Goal: Task Accomplishment & Management: Use online tool/utility

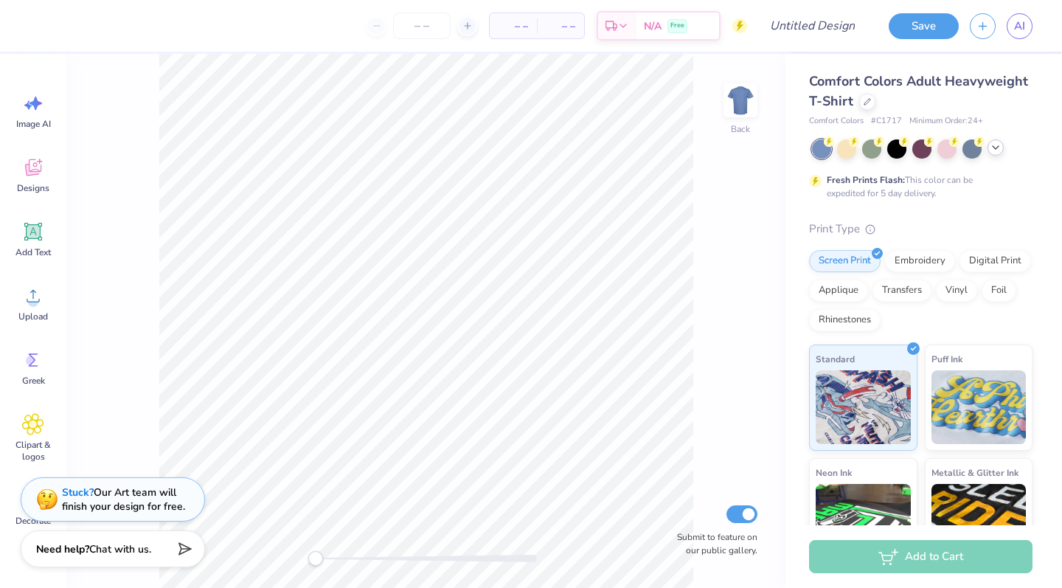
click at [593, 145] on icon at bounding box center [996, 148] width 12 height 12
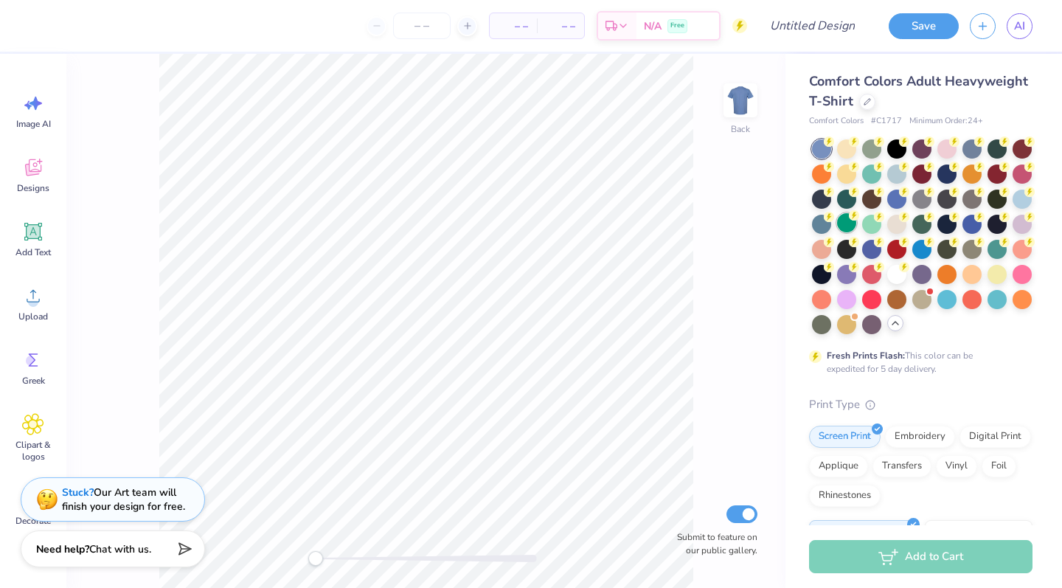
click at [593, 226] on div at bounding box center [846, 222] width 19 height 19
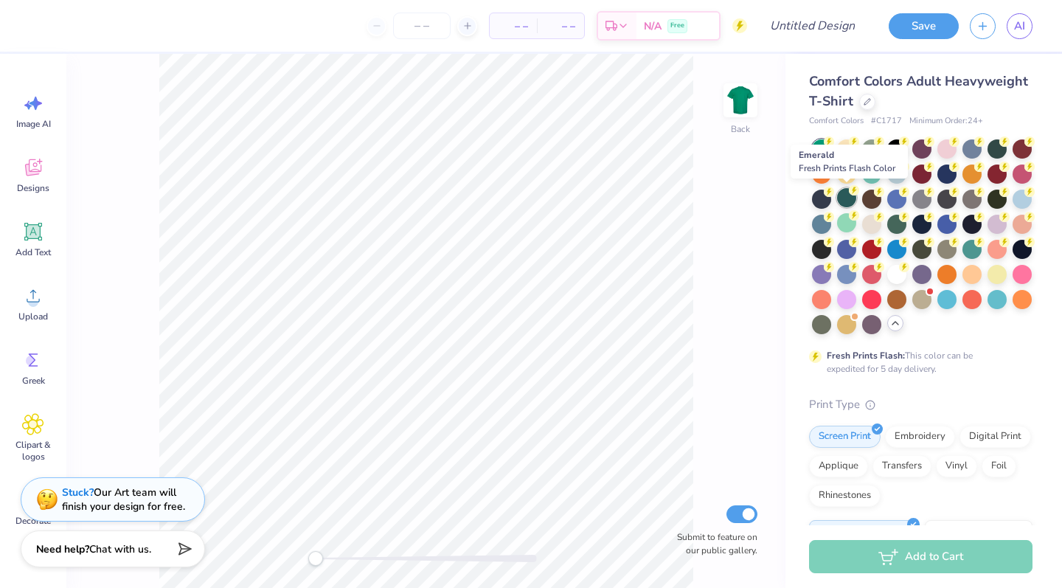
click at [593, 201] on div at bounding box center [846, 197] width 19 height 19
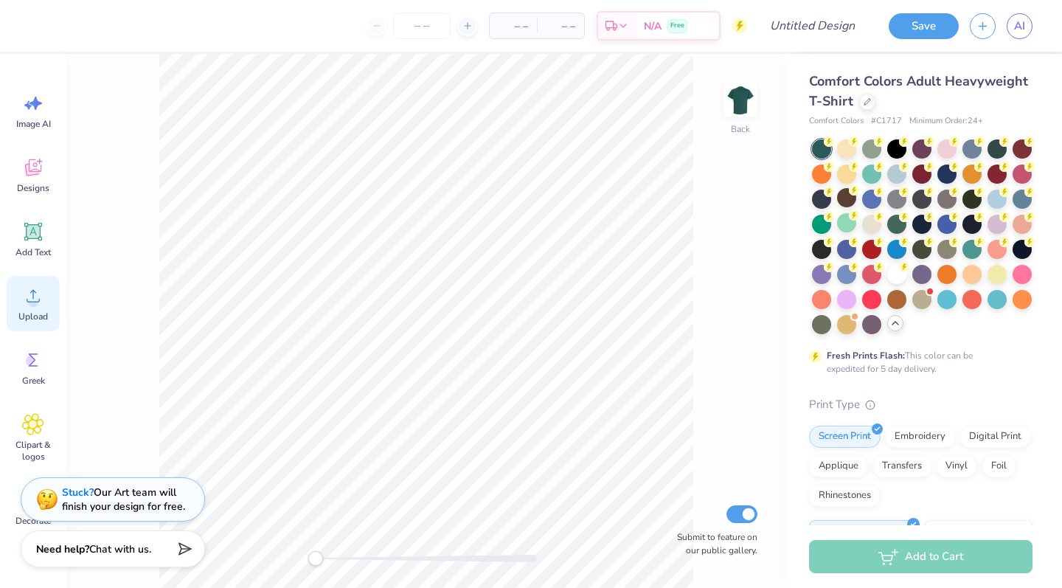
click at [34, 302] on icon at bounding box center [33, 296] width 13 height 13
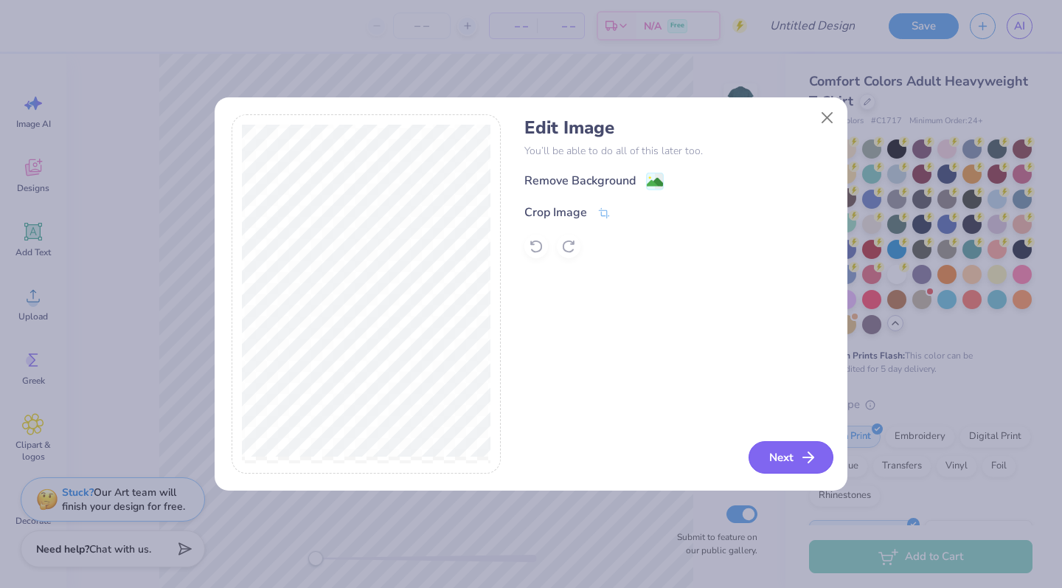
click at [593, 464] on button "Next" at bounding box center [791, 457] width 85 height 32
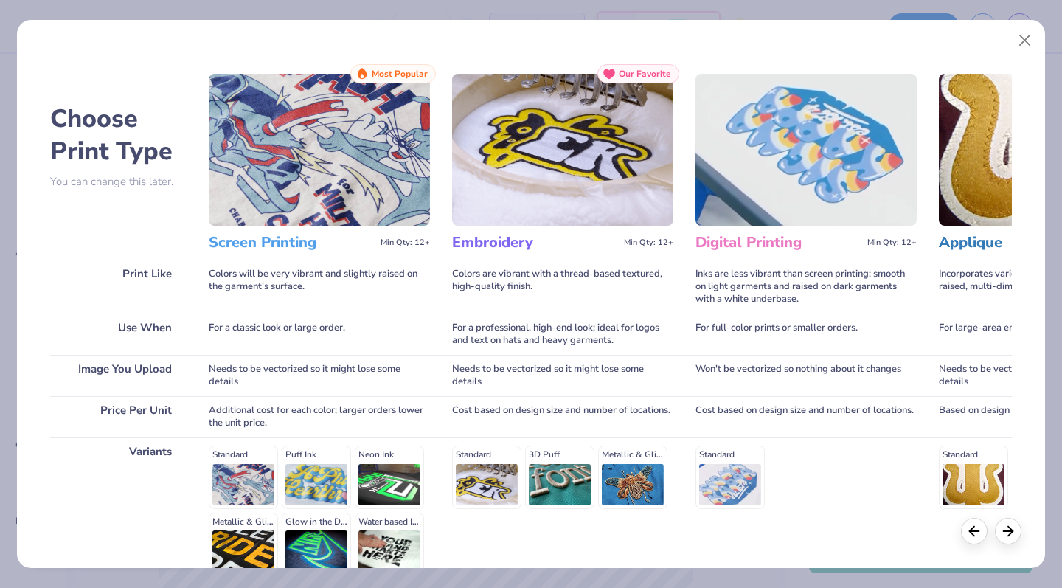
click at [260, 246] on h3 "Screen Printing" at bounding box center [292, 242] width 166 height 19
click at [269, 190] on img at bounding box center [319, 150] width 221 height 152
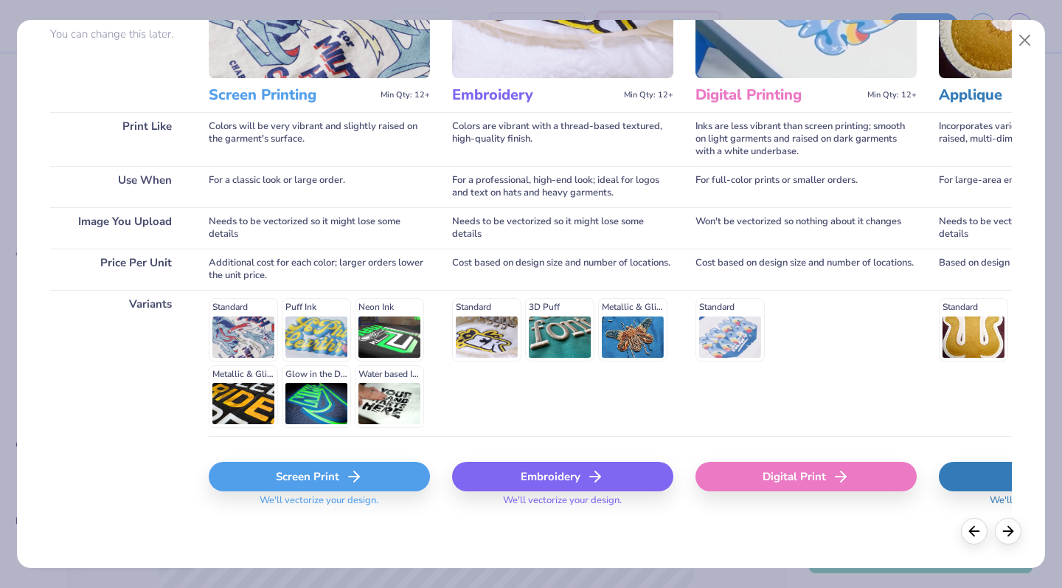
scroll to position [147, 0]
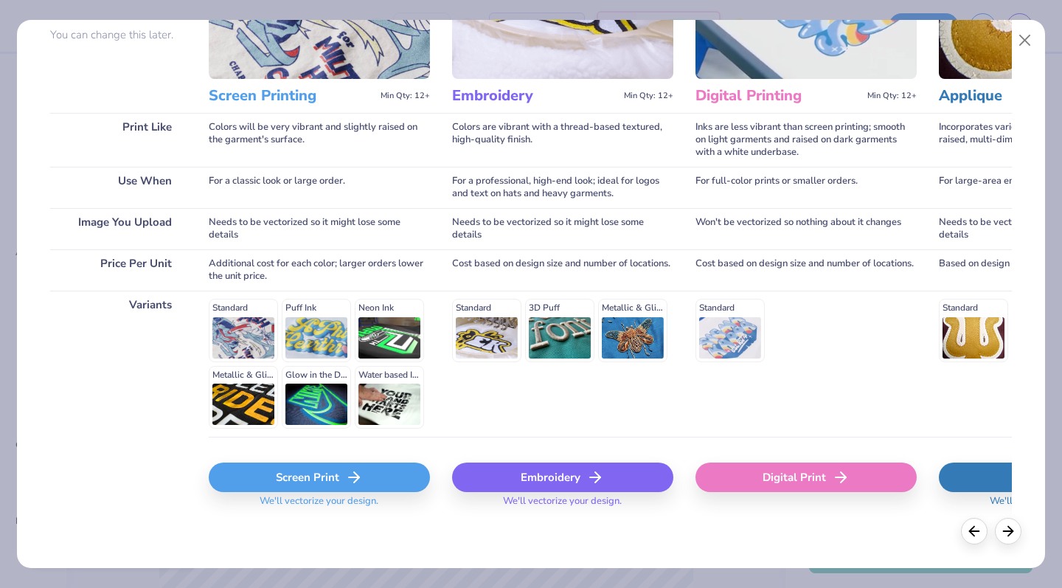
click at [330, 477] on div "Screen Print" at bounding box center [319, 478] width 221 height 30
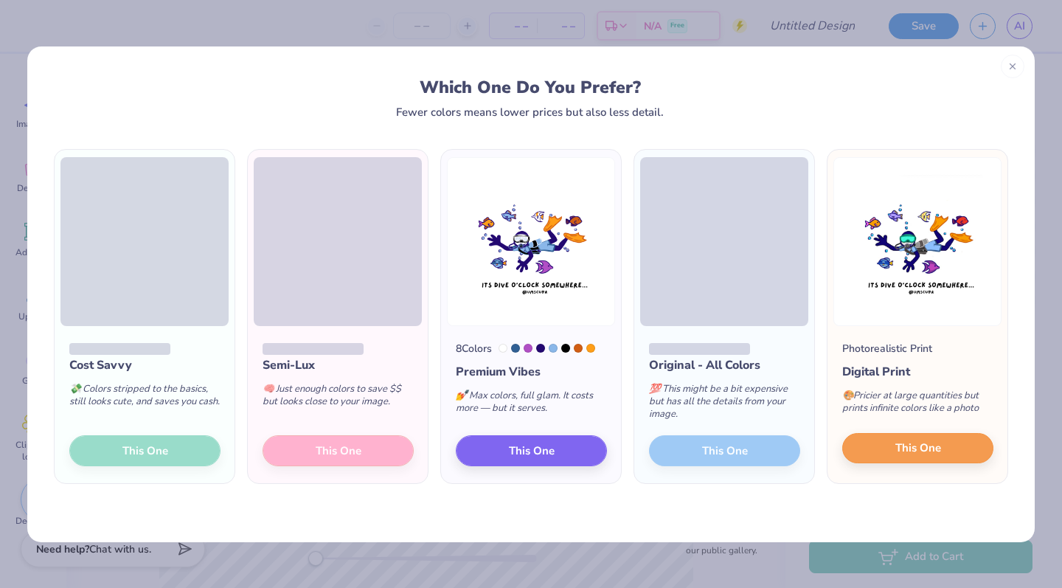
click at [593, 443] on span "This One" at bounding box center [919, 448] width 46 height 17
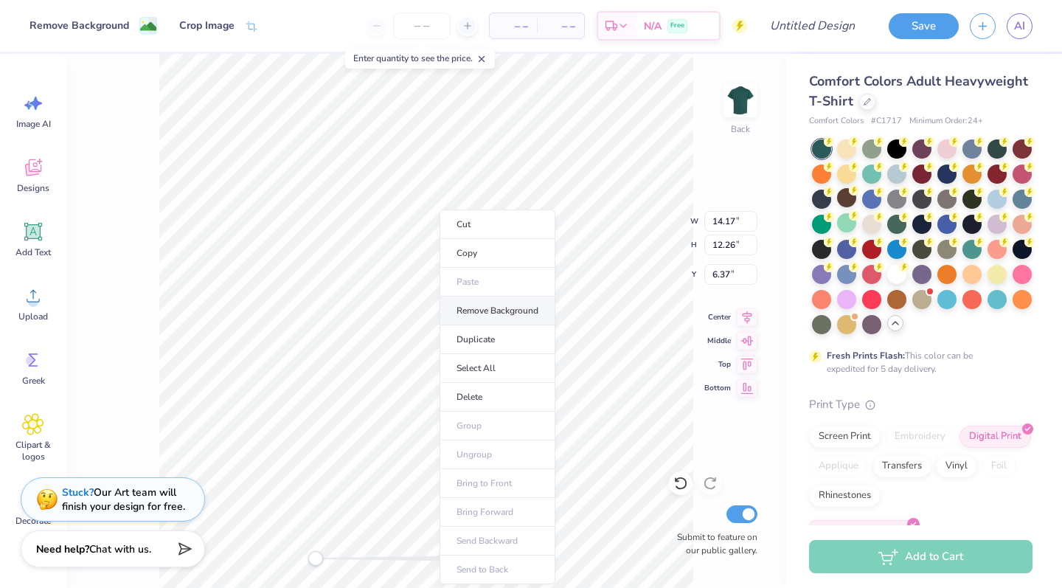
click at [515, 314] on li "Remove Background" at bounding box center [498, 311] width 116 height 29
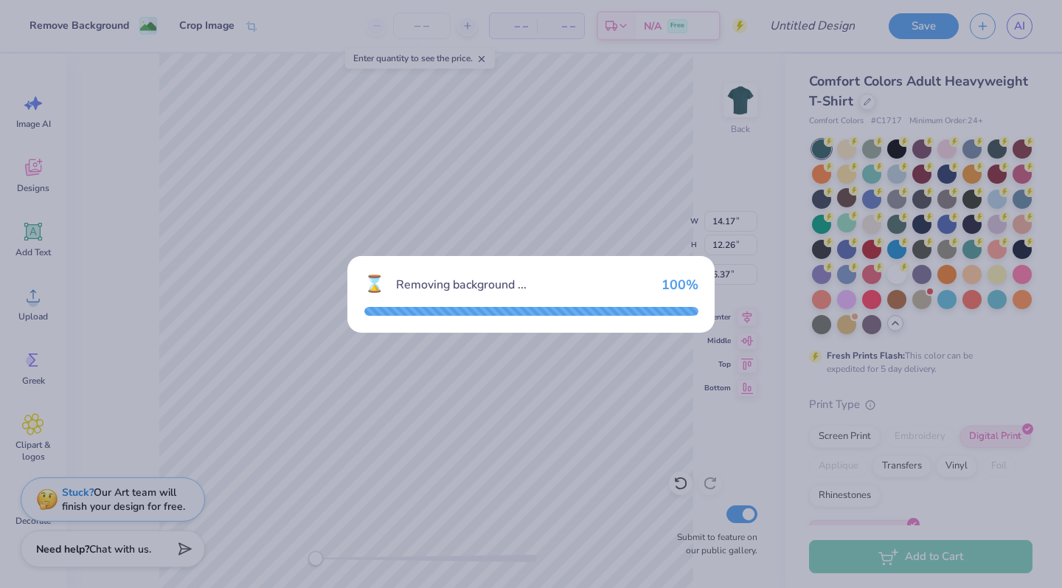
type input "9.27"
type input "7.63"
type input "6.01"
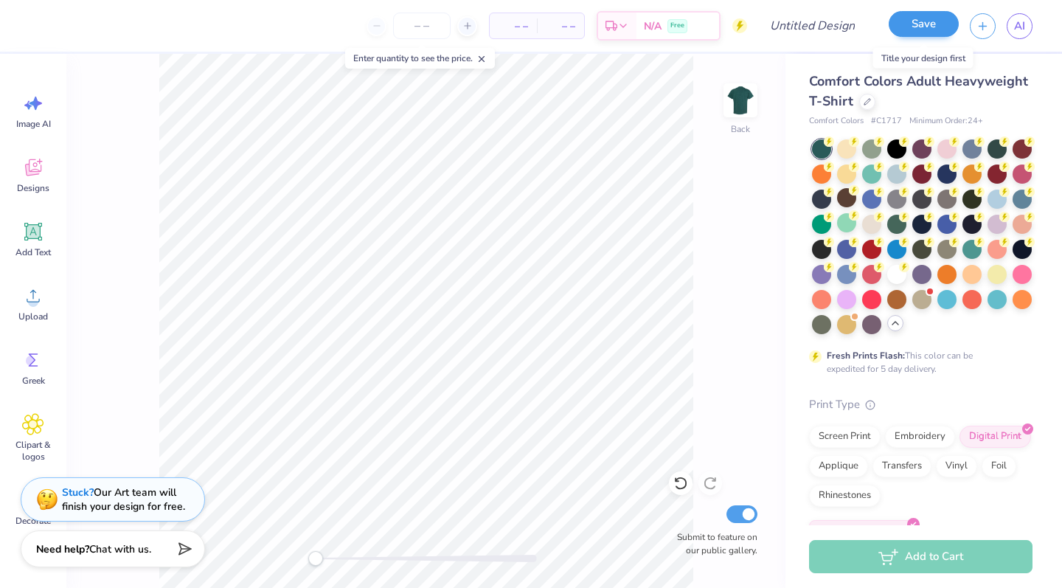
click at [593, 15] on button "Save" at bounding box center [924, 24] width 70 height 26
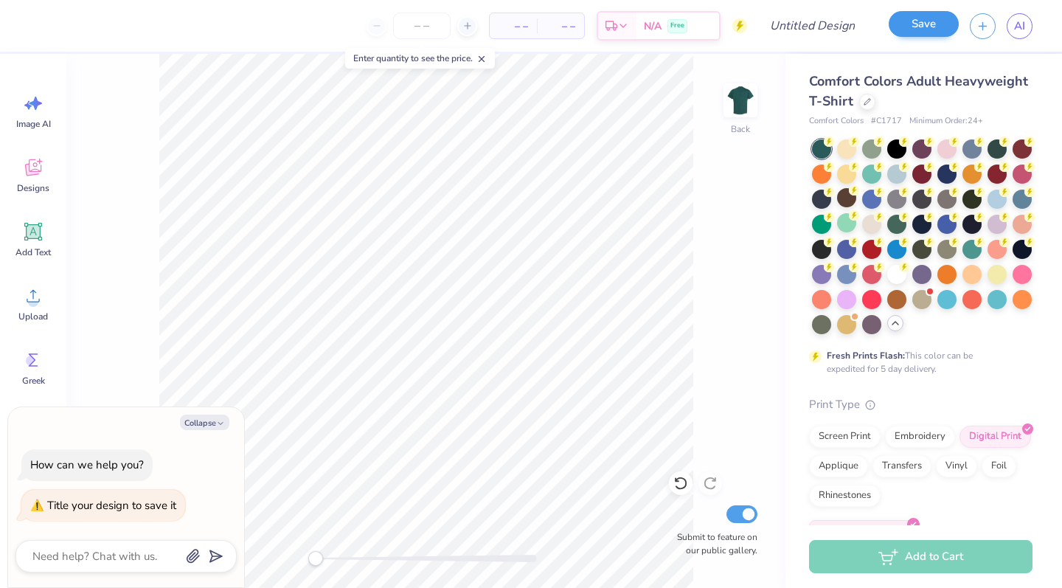
click at [593, 24] on button "Save" at bounding box center [924, 24] width 70 height 26
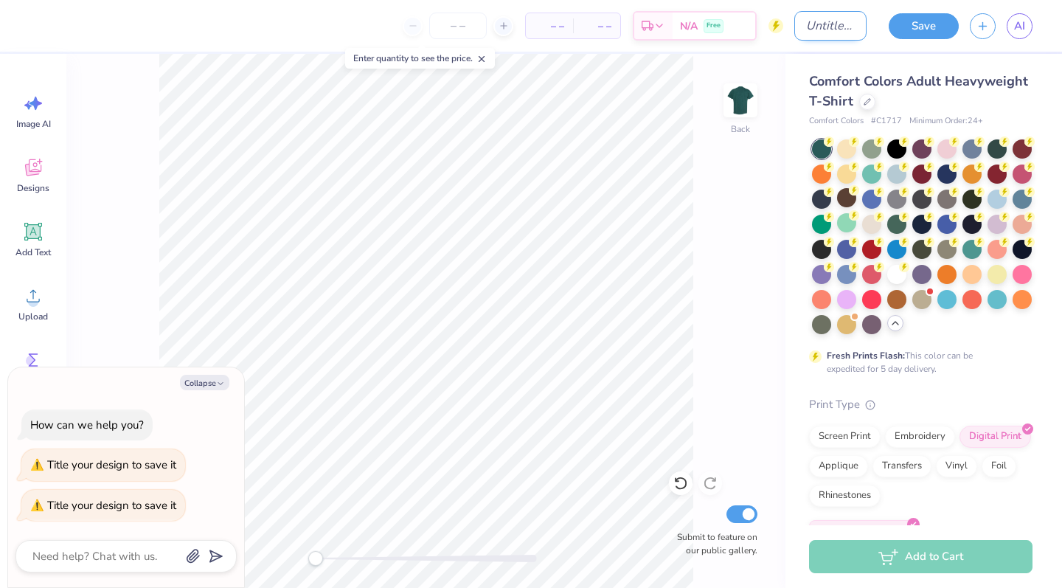
type textarea "x"
click at [593, 24] on input "Design Title" at bounding box center [830, 26] width 72 height 30
type input "D"
type textarea "x"
type input "Di"
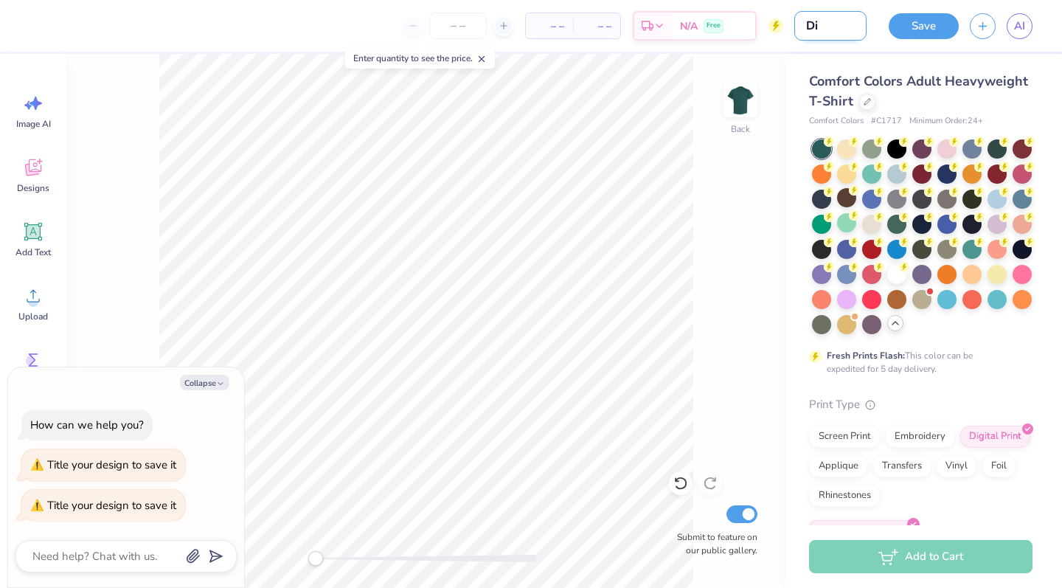
type textarea "x"
type input "Div"
type textarea "x"
type input "Dive"
type textarea "x"
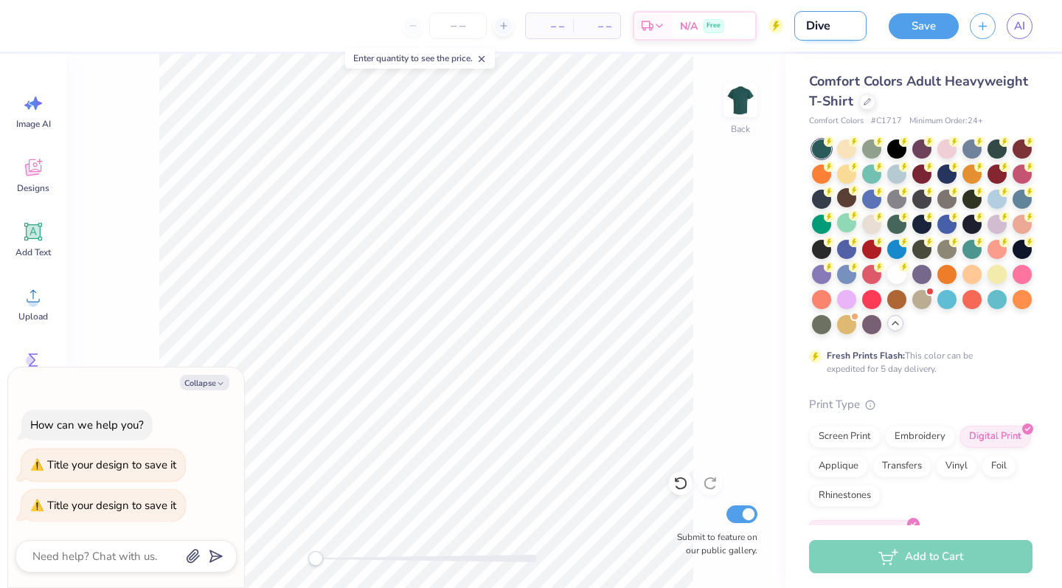
type input "Dive1"
type textarea "x"
type input "Dive1-"
type textarea "x"
type input "Dive1-g"
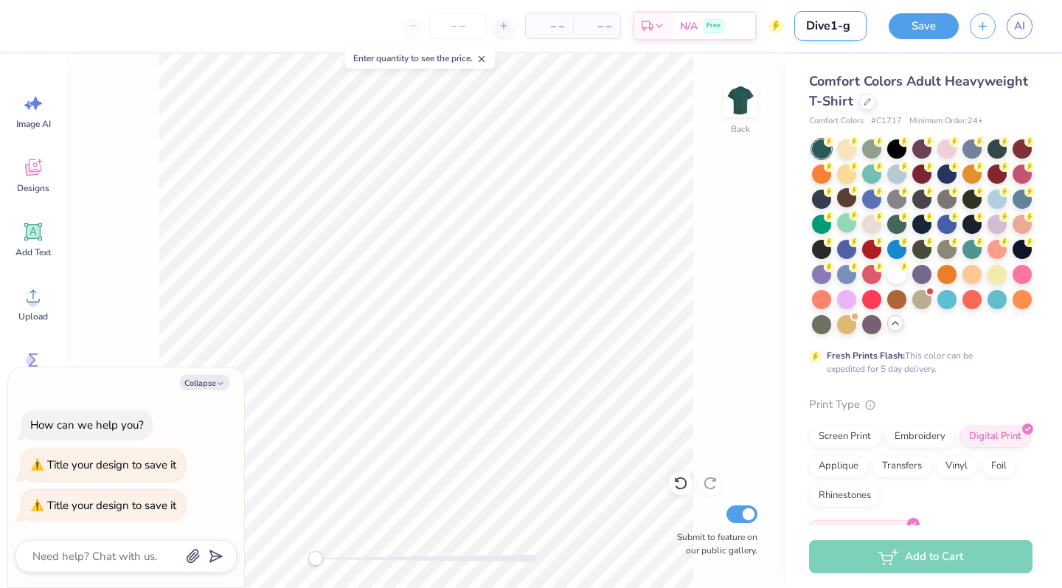
type textarea "x"
type input "Dive1-ge"
type textarea "x"
type input "Dive1-g"
type textarea "x"
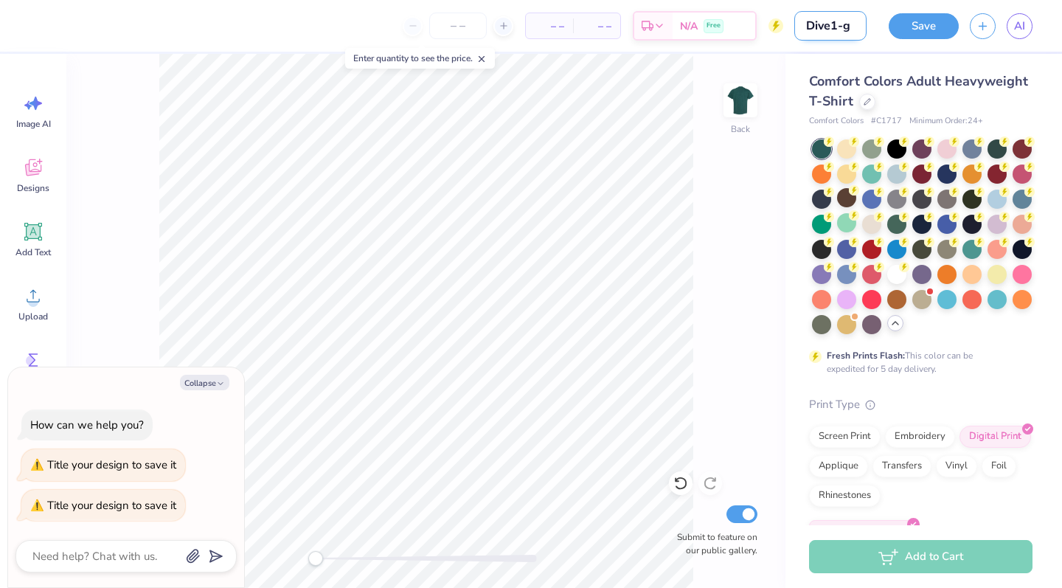
type input "Dive1-gr"
type textarea "x"
type input "Dive1-gre"
type textarea "x"
type input "Dive1-gree"
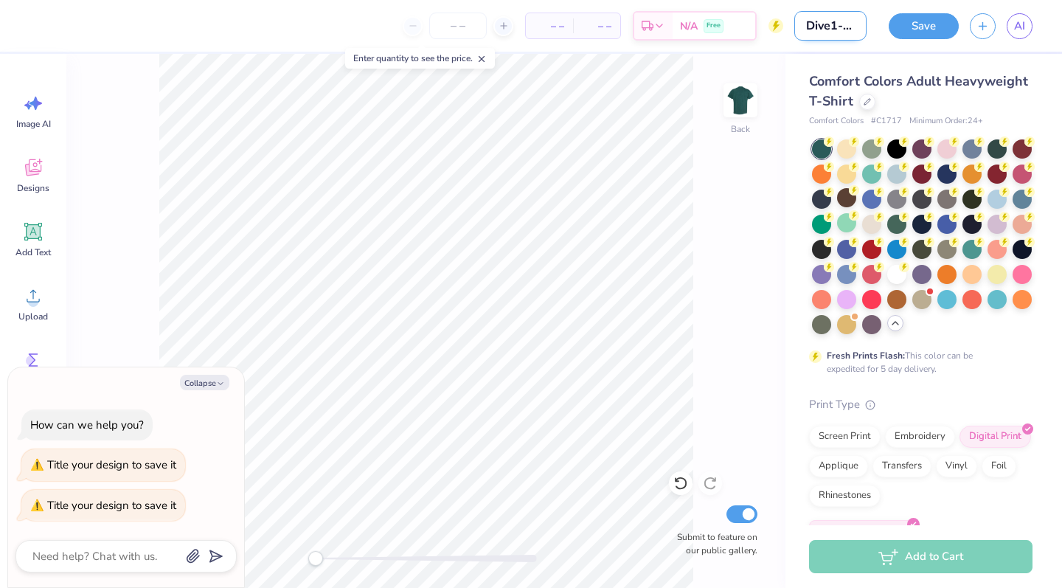
type textarea "x"
type input "Dive1-greeb"
type textarea "x"
type input "Dive1-gree"
type textarea "x"
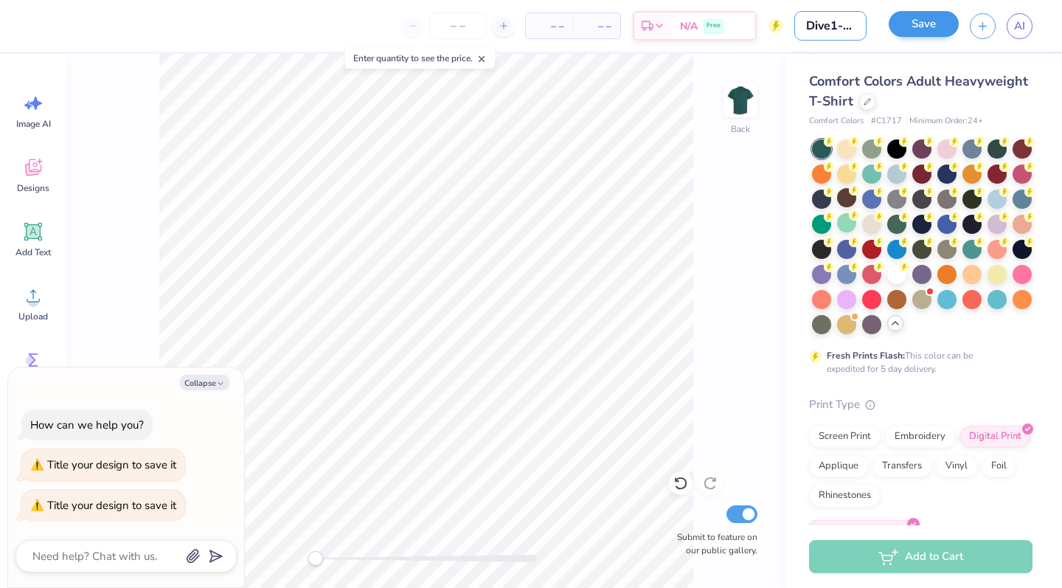
type input "Dive1-green"
type textarea "x"
type input "Dive1-green"
click at [593, 30] on button "Save" at bounding box center [924, 24] width 70 height 26
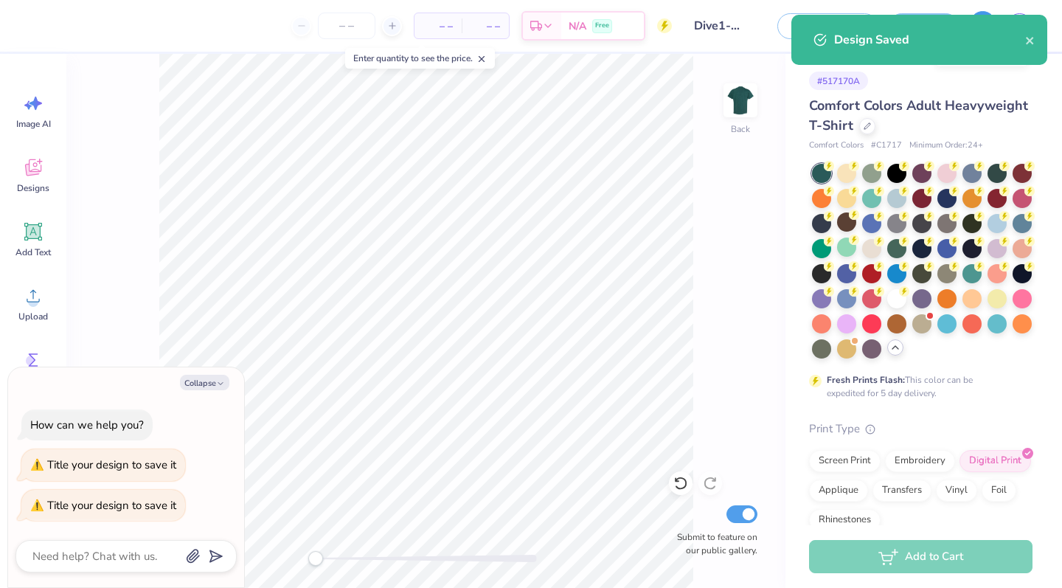
type textarea "x"
click at [593, 42] on icon "close" at bounding box center [1030, 41] width 10 height 12
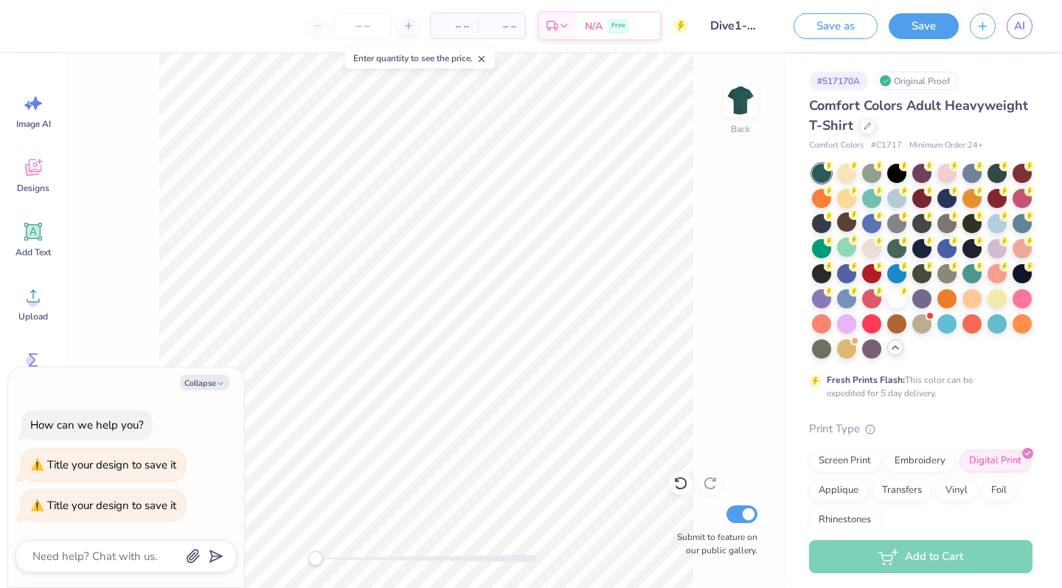
click at [593, 19] on div "Design Saved" at bounding box center [920, 45] width 262 height 67
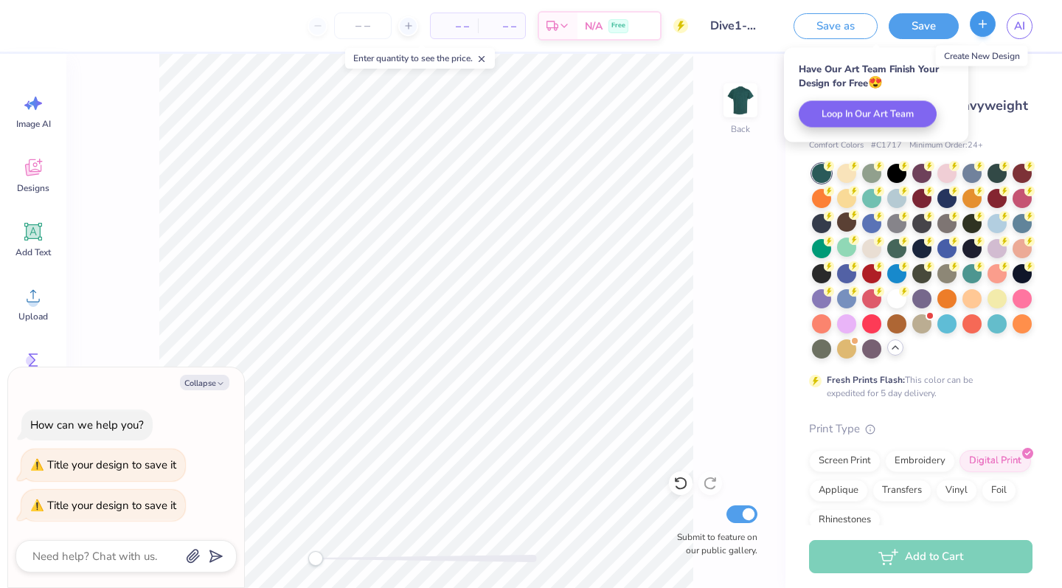
click at [593, 24] on line "button" at bounding box center [983, 24] width 7 height 0
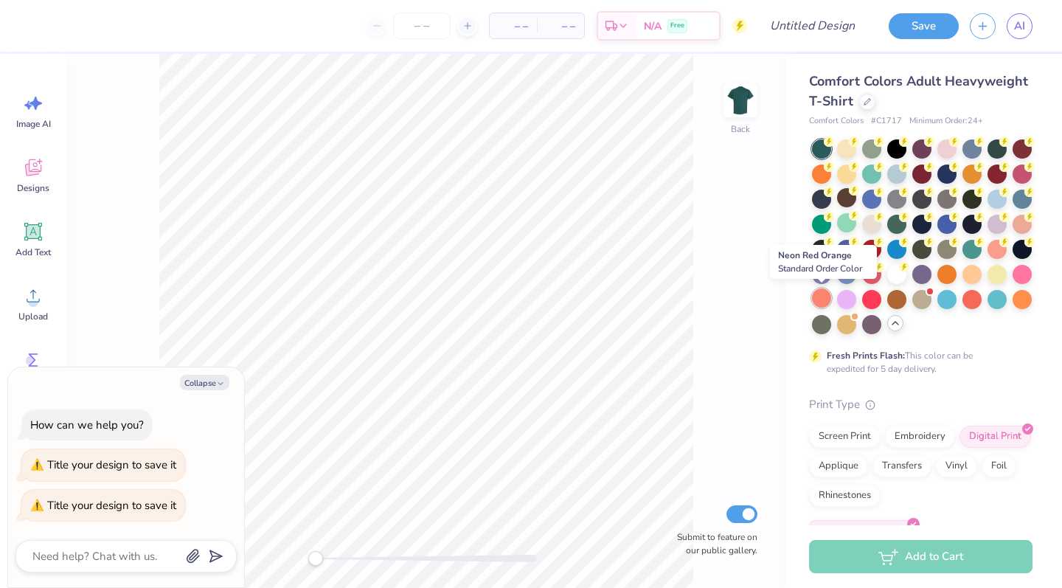
click at [593, 299] on div at bounding box center [821, 297] width 19 height 19
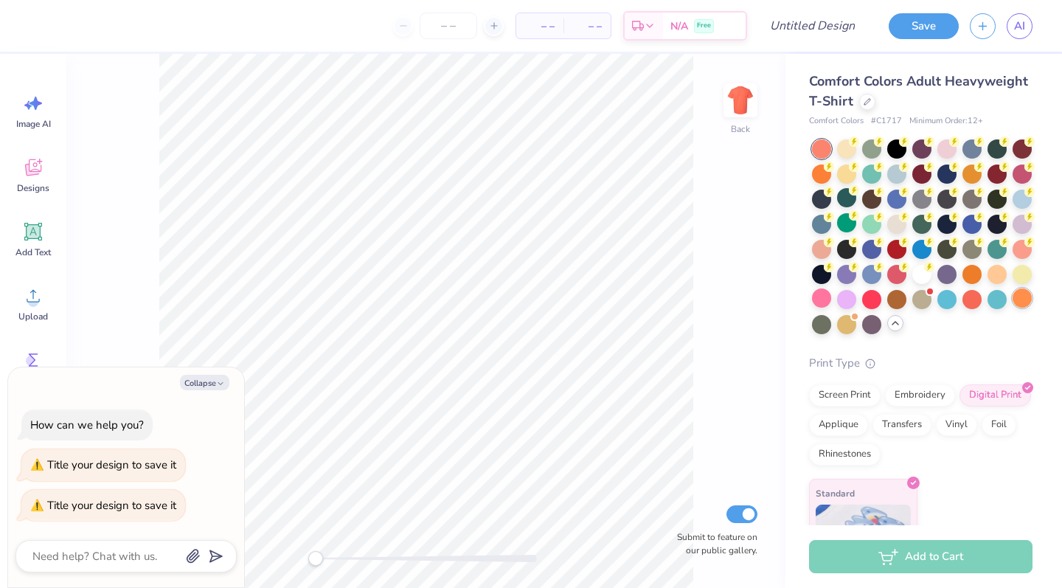
click at [593, 300] on div at bounding box center [1022, 297] width 19 height 19
click at [593, 298] on div at bounding box center [997, 297] width 19 height 19
click at [35, 173] on icon at bounding box center [33, 170] width 14 height 12
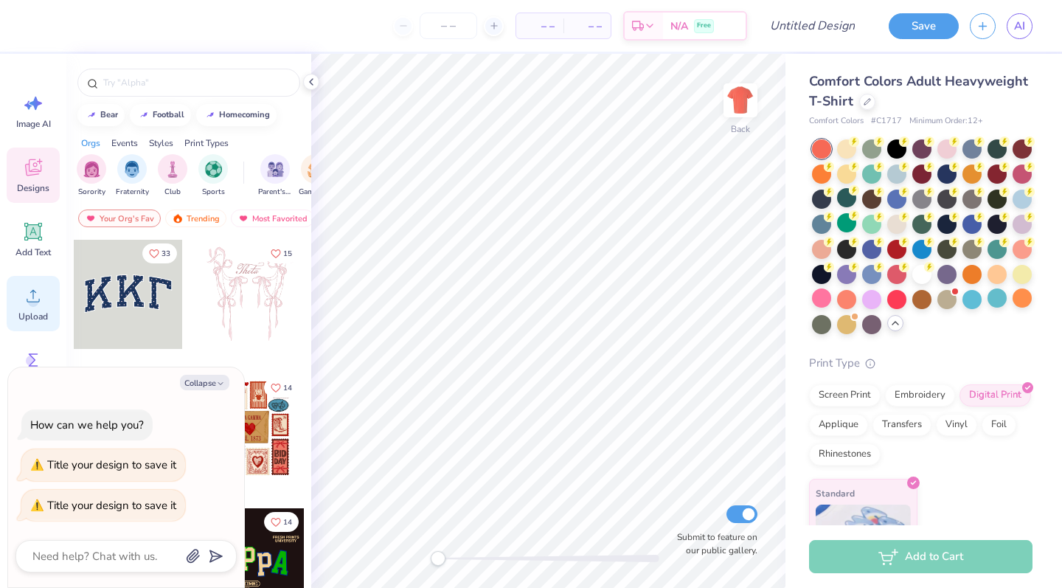
click at [35, 302] on icon at bounding box center [33, 296] width 13 height 13
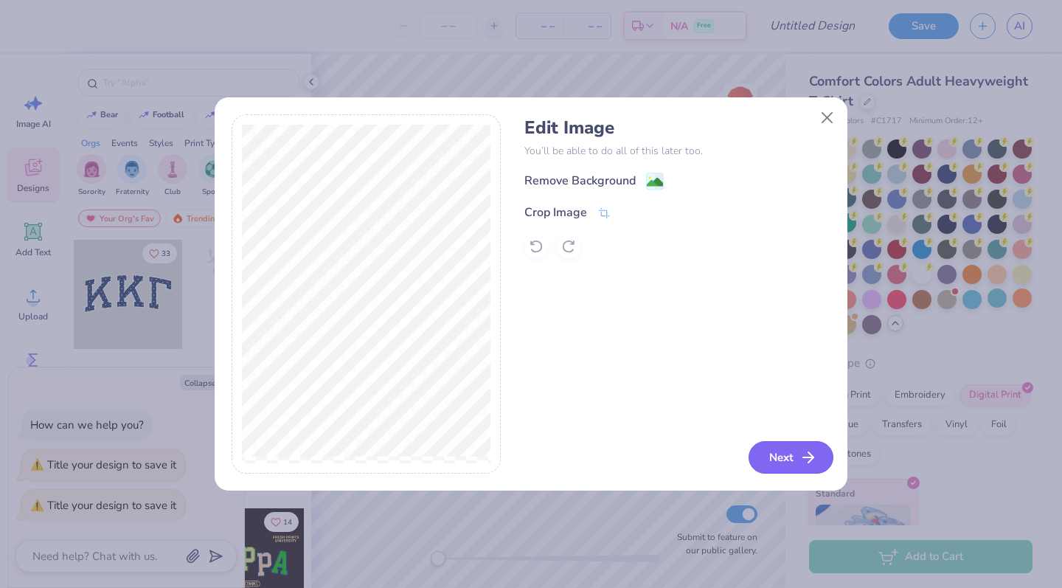
click at [593, 460] on button "Next" at bounding box center [791, 457] width 85 height 32
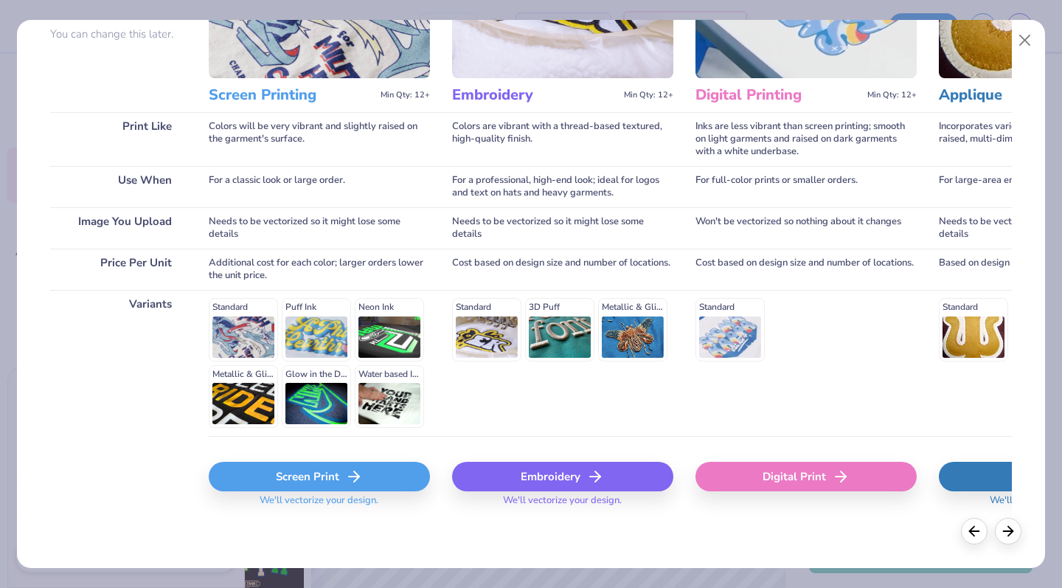
click at [320, 479] on div "Screen Print" at bounding box center [319, 477] width 221 height 30
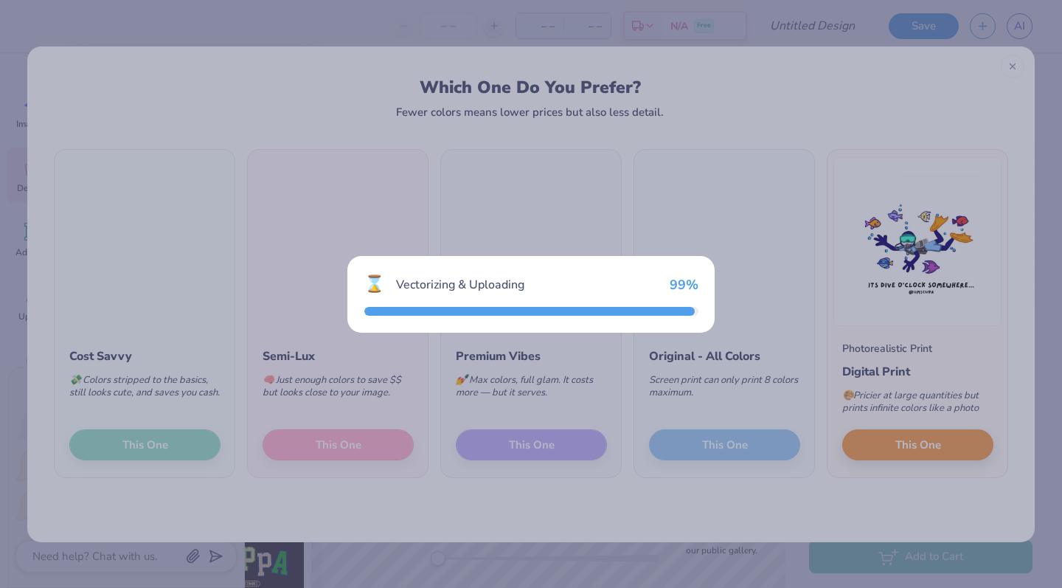
scroll to position [147, 0]
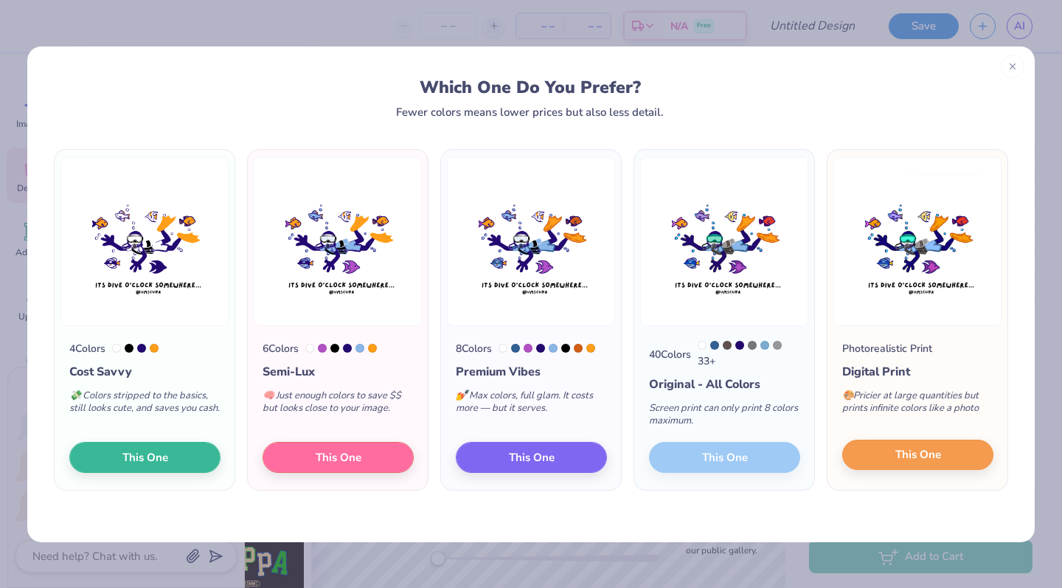
click at [593, 455] on span "This One" at bounding box center [919, 454] width 46 height 17
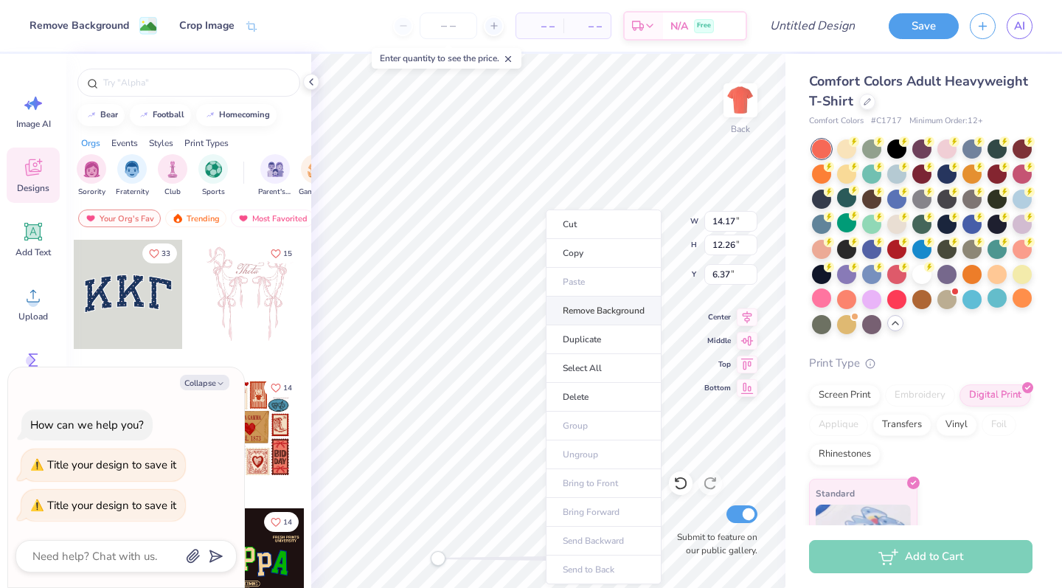
click at [593, 313] on li "Remove Background" at bounding box center [604, 311] width 116 height 29
type textarea "x"
type input "9.27"
type input "7.63"
type input "6.01"
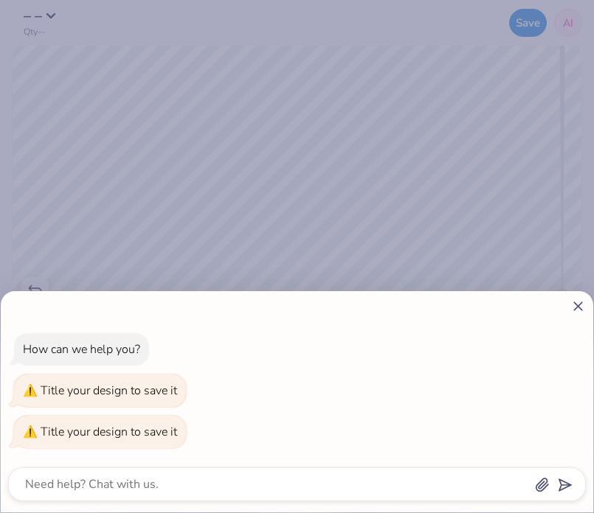
click at [579, 308] on line at bounding box center [578, 306] width 8 height 8
type textarea "x"
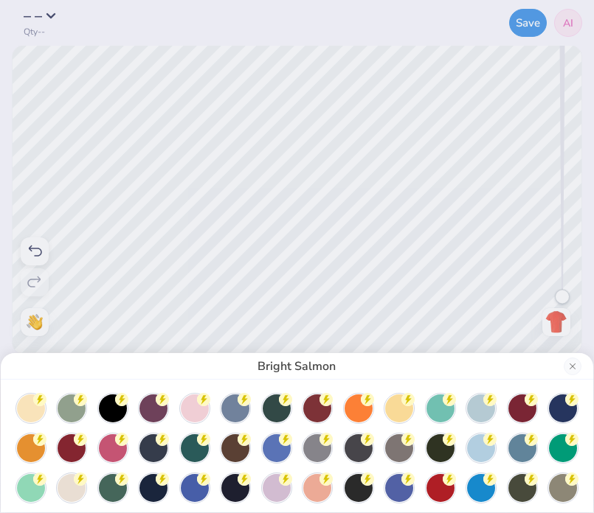
click at [533, 23] on div "Bright Salmon" at bounding box center [297, 256] width 594 height 513
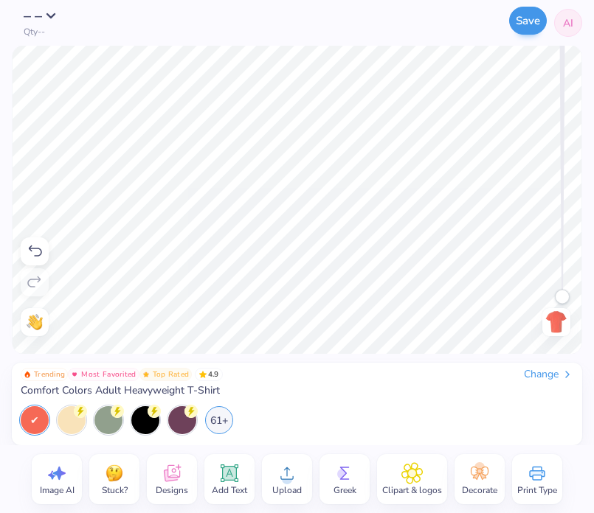
click at [530, 23] on button "Save" at bounding box center [528, 21] width 38 height 28
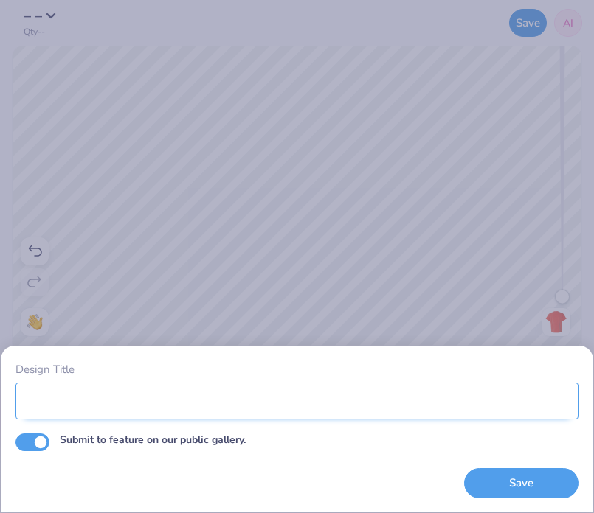
click at [97, 395] on input "Design Title" at bounding box center [296, 401] width 563 height 37
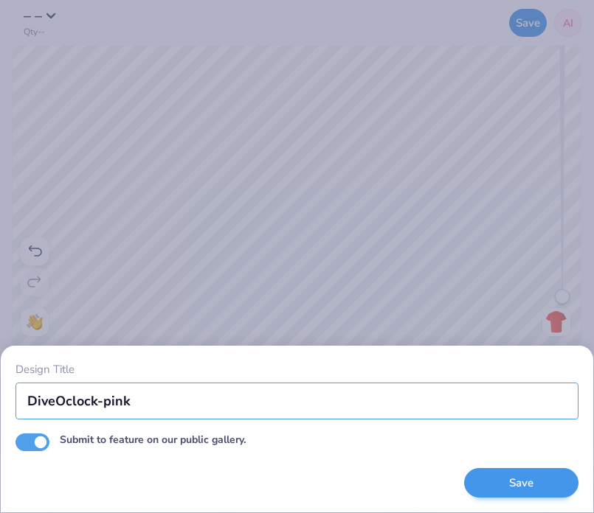
type input "DiveOclock-pink"
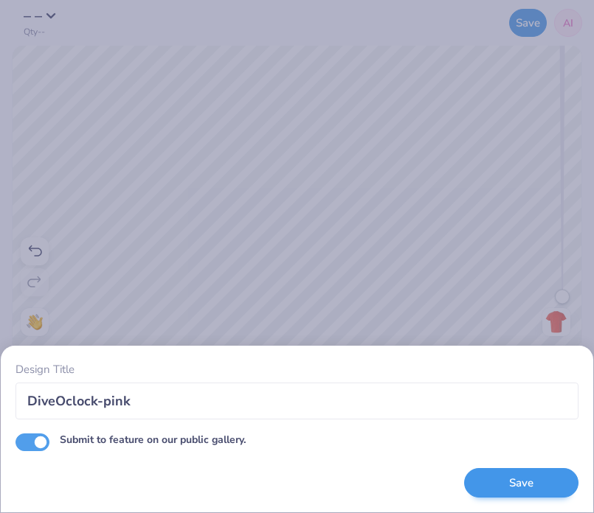
click at [503, 479] on button "Save" at bounding box center [521, 483] width 114 height 30
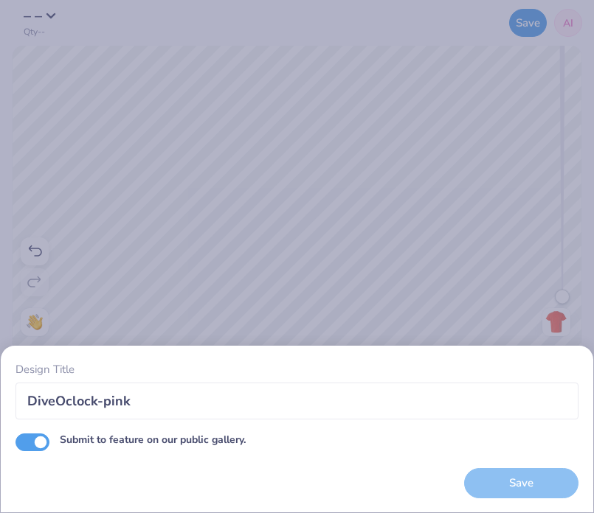
click at [430, 240] on div "Design Title DiveOclock-pink Submit to feature on our public gallery. Save" at bounding box center [297, 256] width 594 height 513
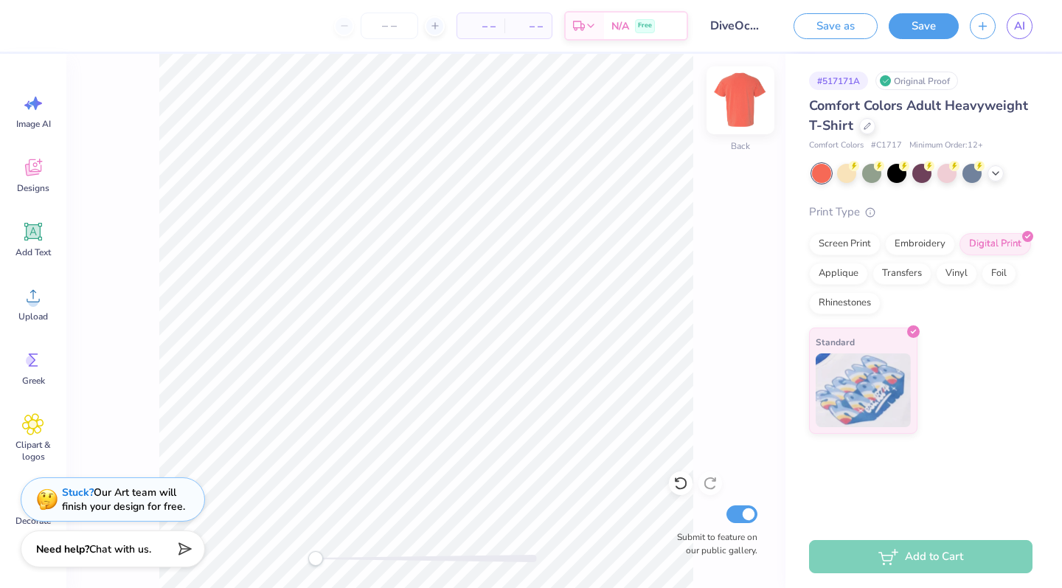
click at [593, 114] on img at bounding box center [740, 100] width 59 height 59
click at [22, 307] on div "Upload" at bounding box center [33, 303] width 53 height 55
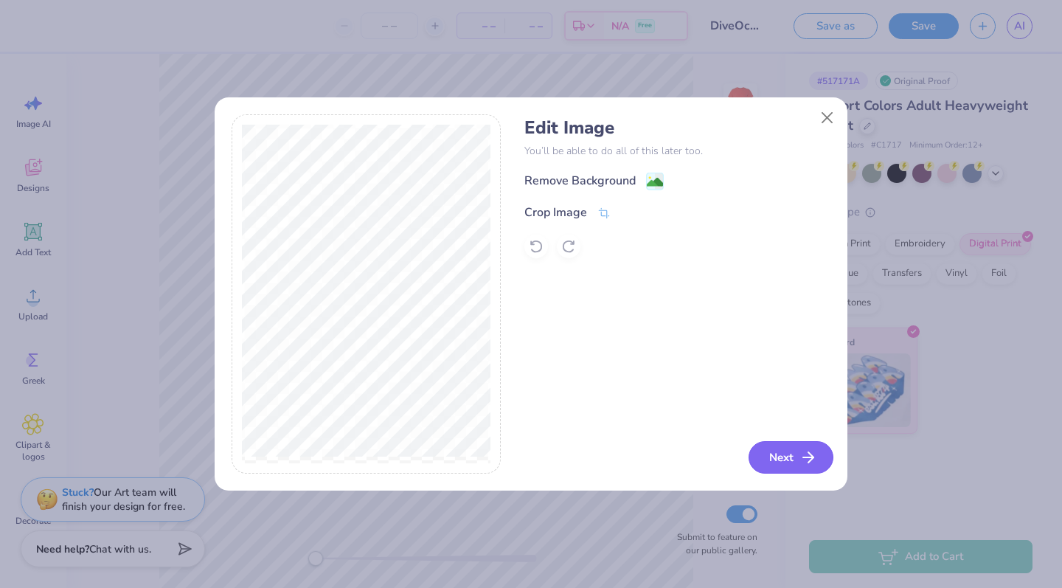
click at [593, 454] on button "Next" at bounding box center [791, 457] width 85 height 32
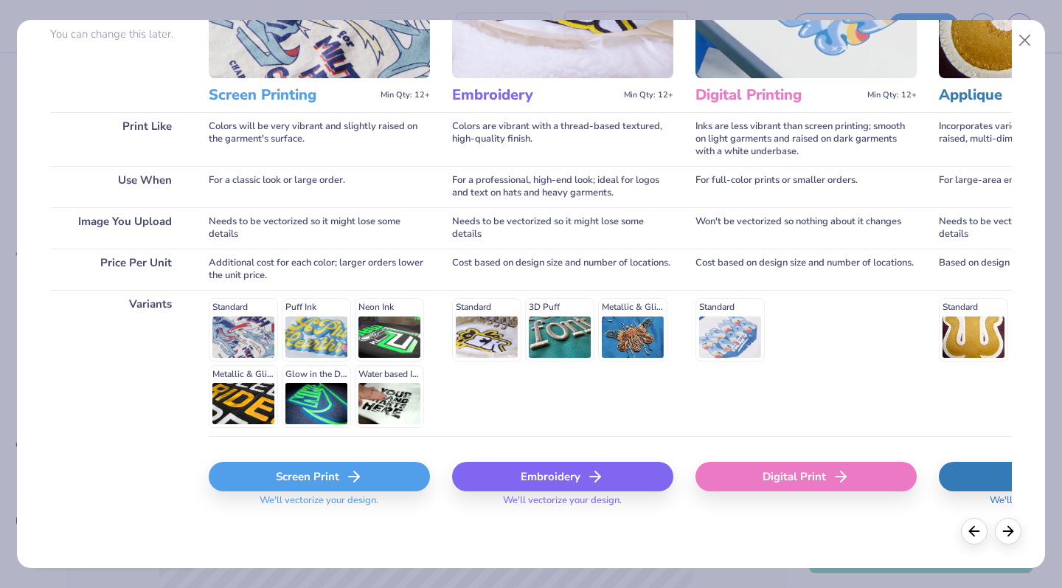
click at [319, 472] on div "Screen Print" at bounding box center [319, 477] width 221 height 30
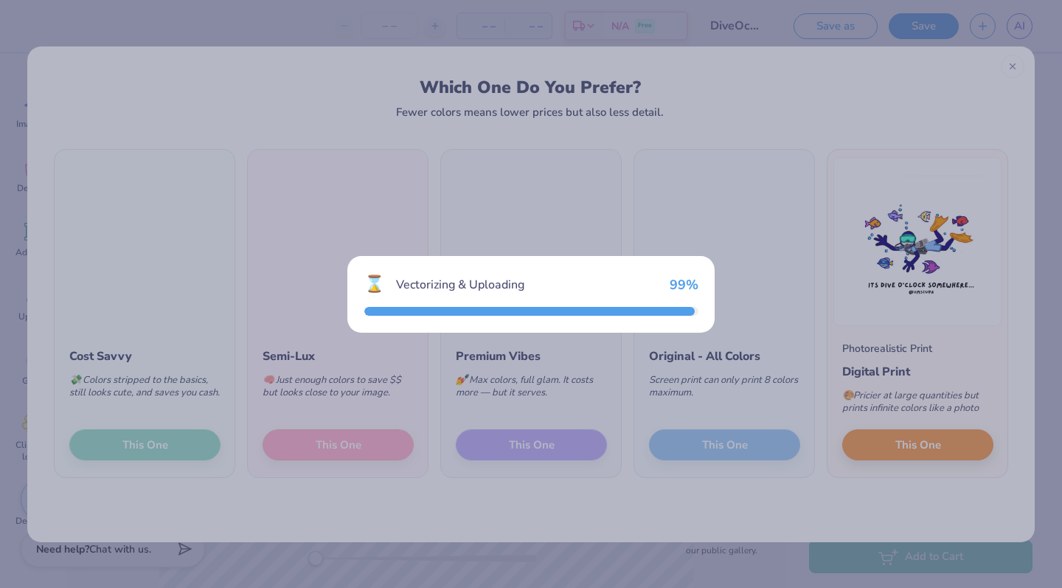
scroll to position [147, 0]
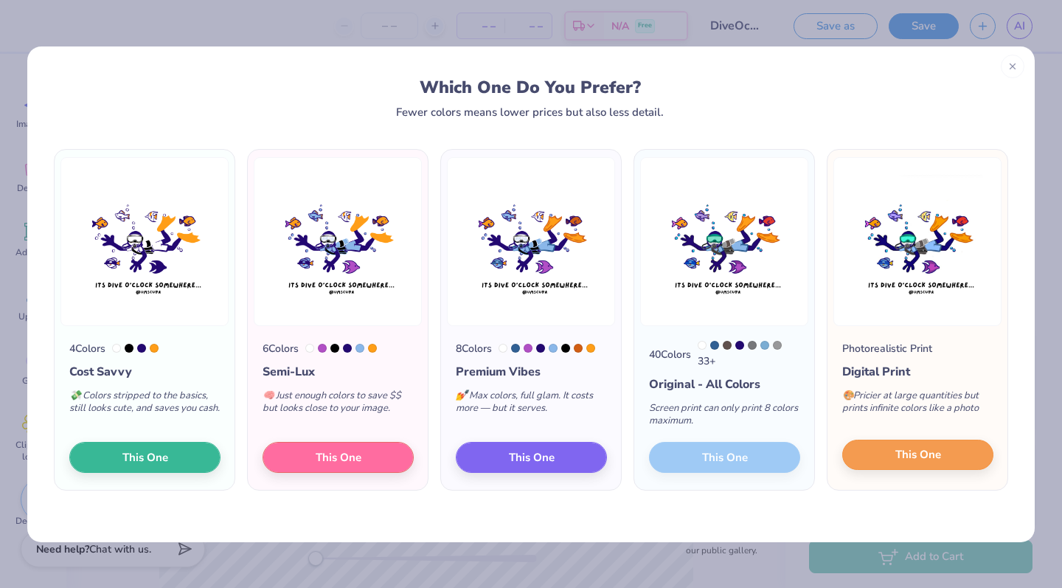
click at [593, 463] on span "This One" at bounding box center [919, 454] width 46 height 17
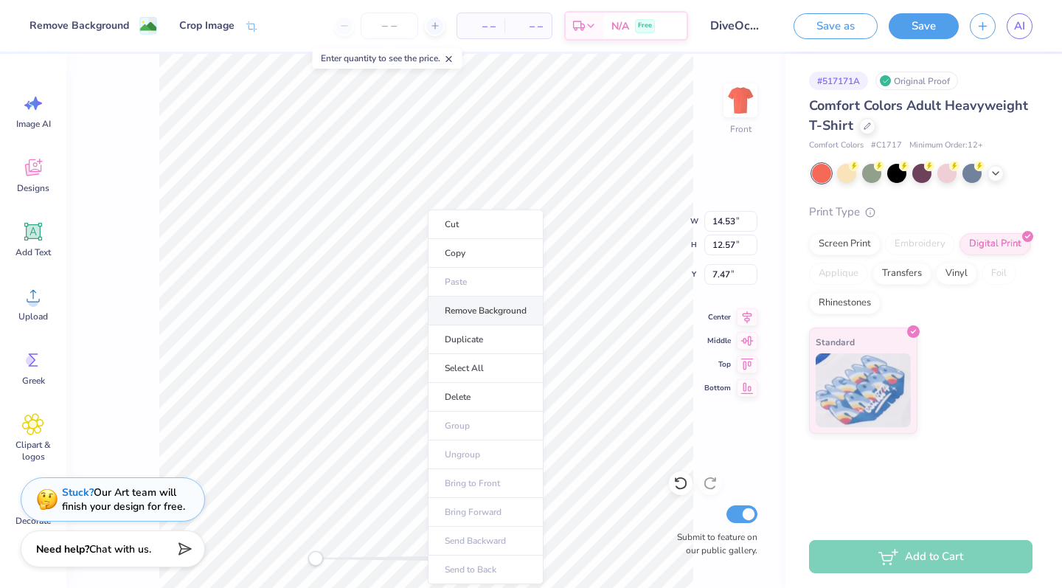
click at [482, 314] on li "Remove Background" at bounding box center [486, 311] width 116 height 29
type input "9.52"
type input "7.84"
type input "8.92"
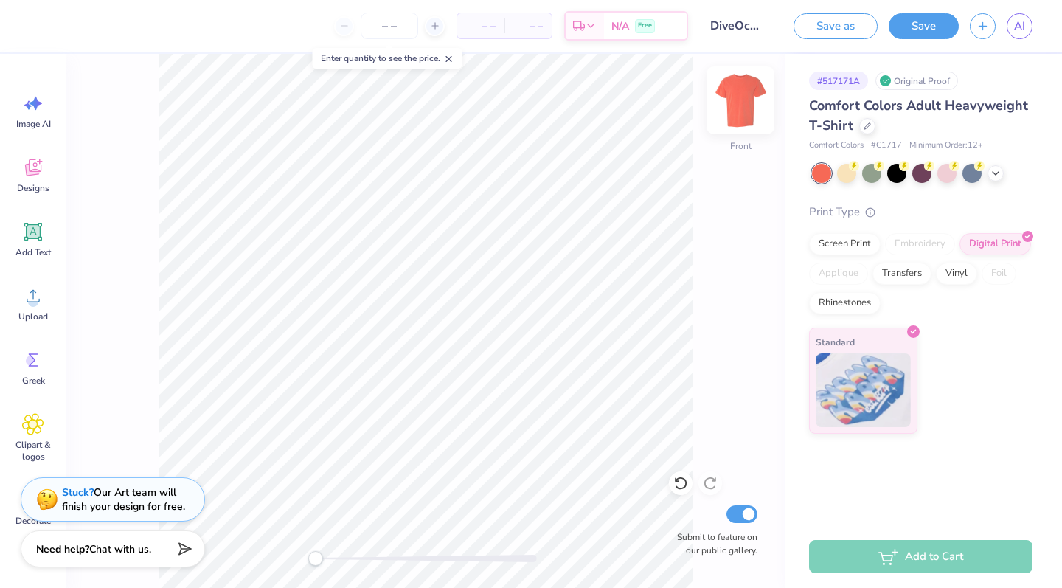
click at [593, 97] on img at bounding box center [740, 100] width 59 height 59
click at [36, 310] on div "Upload" at bounding box center [33, 303] width 53 height 55
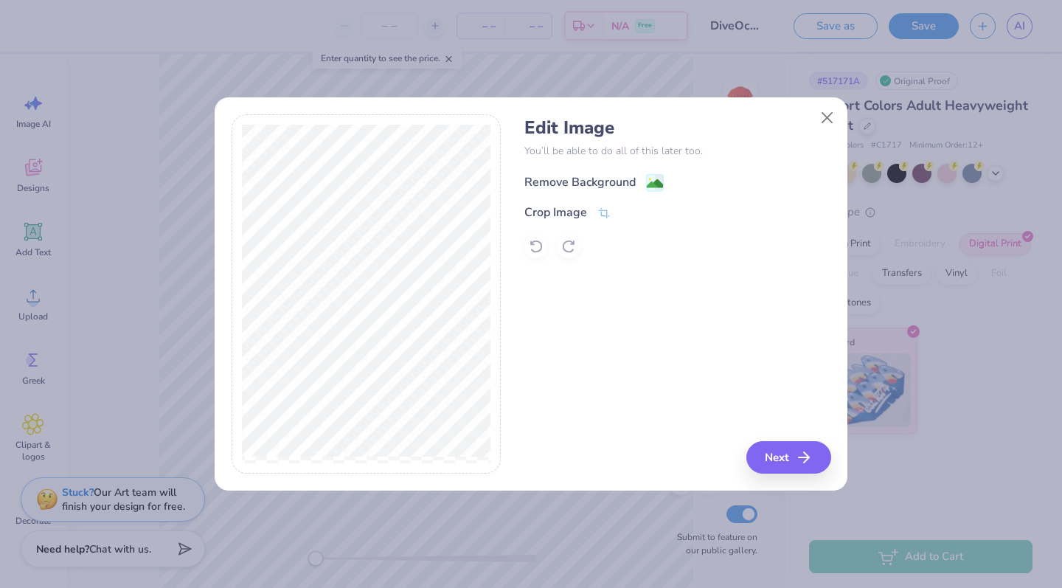
click at [593, 175] on div "Remove Background" at bounding box center [579, 182] width 111 height 18
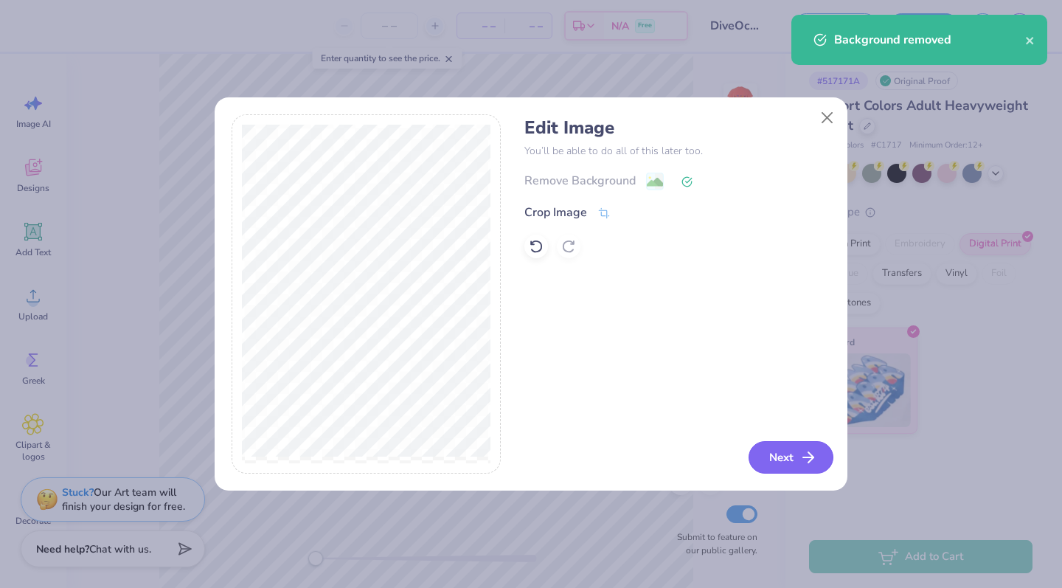
click at [593, 457] on button "Next" at bounding box center [791, 457] width 85 height 32
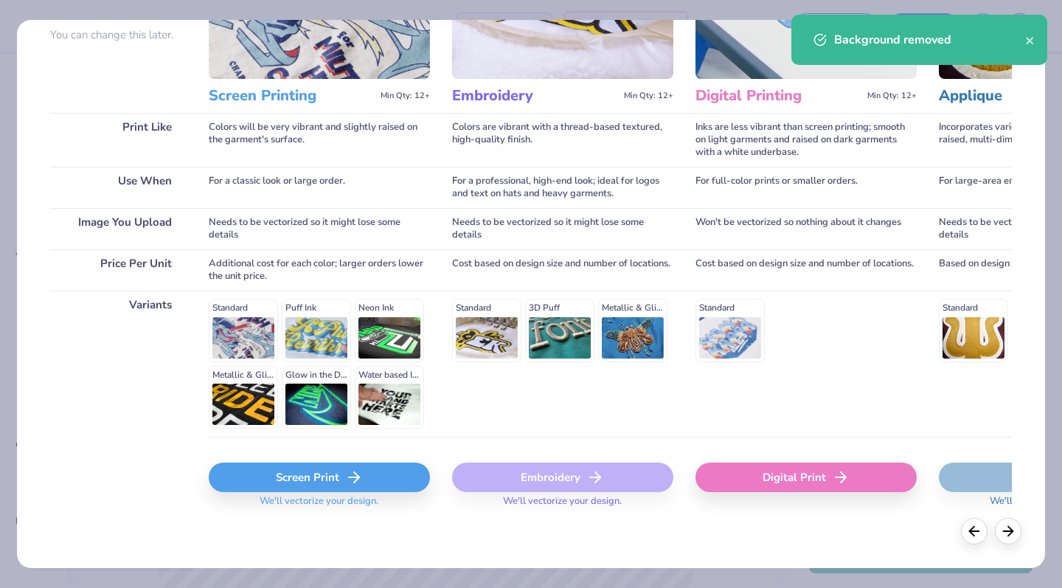
click at [305, 478] on div "Screen Print" at bounding box center [319, 478] width 221 height 30
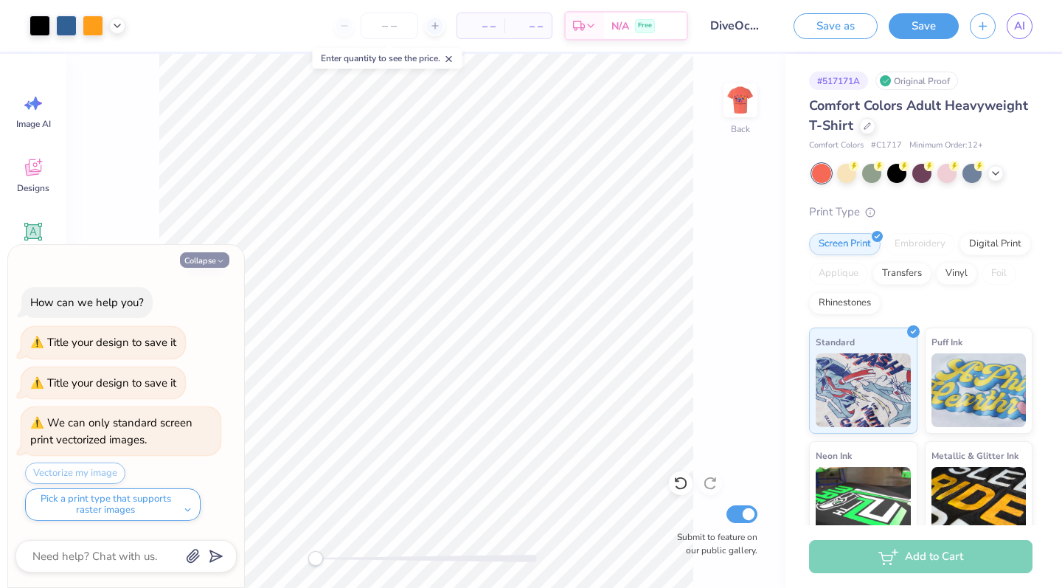
click at [209, 266] on button "Collapse" at bounding box center [204, 259] width 49 height 15
type textarea "x"
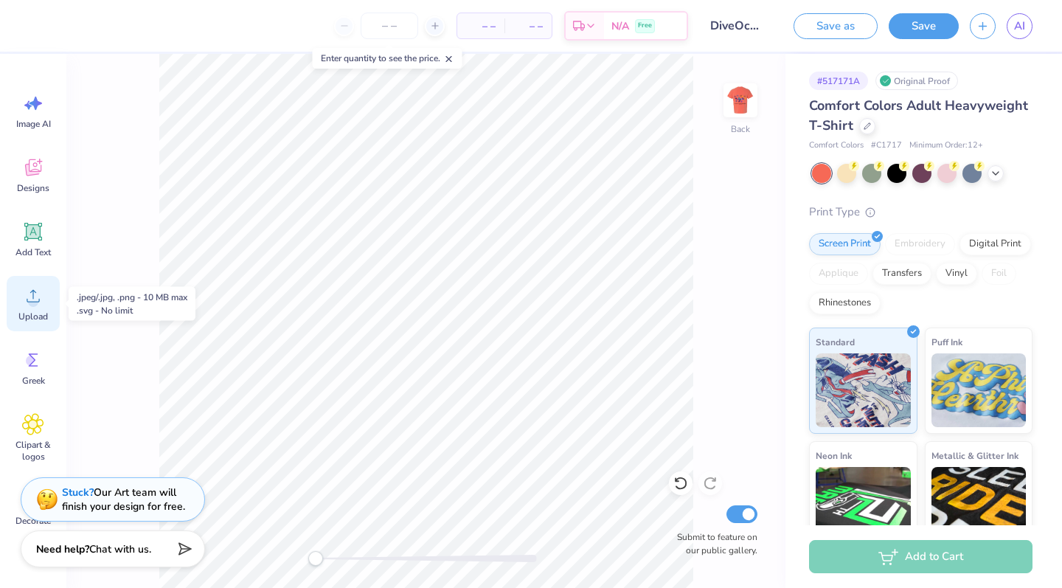
click at [46, 297] on div "Upload" at bounding box center [33, 303] width 53 height 55
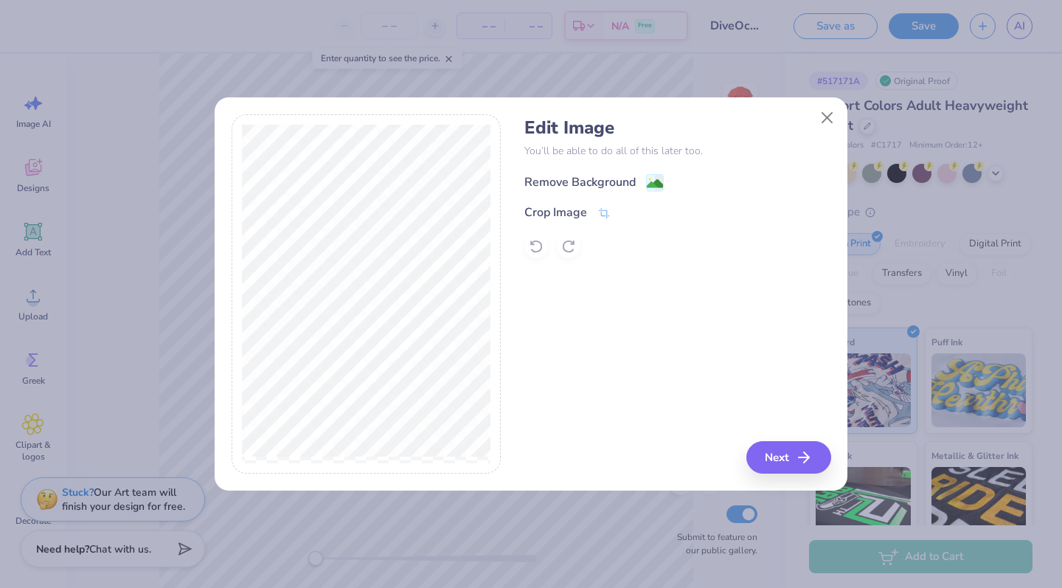
click at [593, 175] on g at bounding box center [656, 183] width 18 height 18
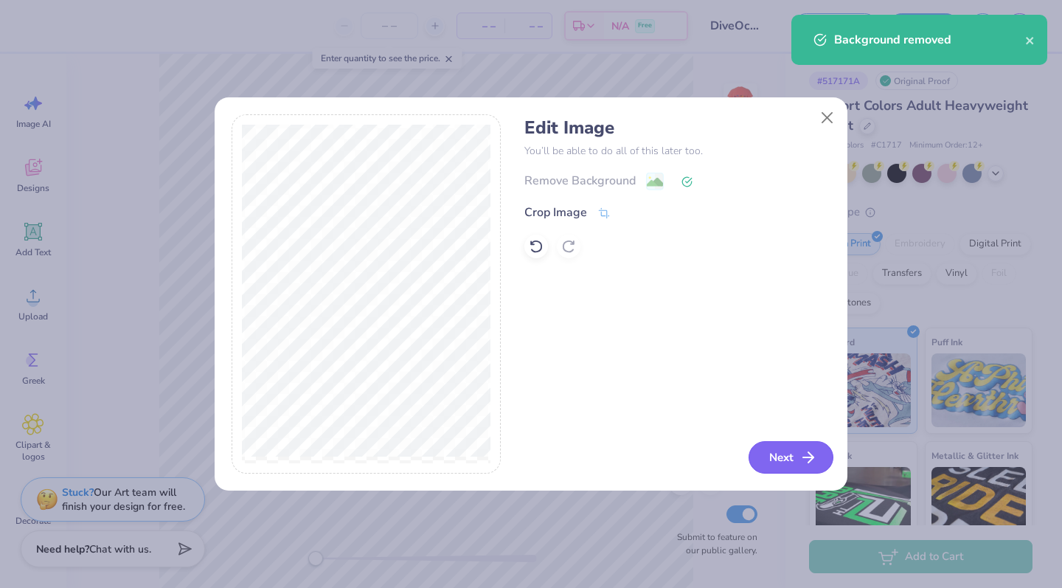
click at [593, 454] on button "Next" at bounding box center [791, 457] width 85 height 32
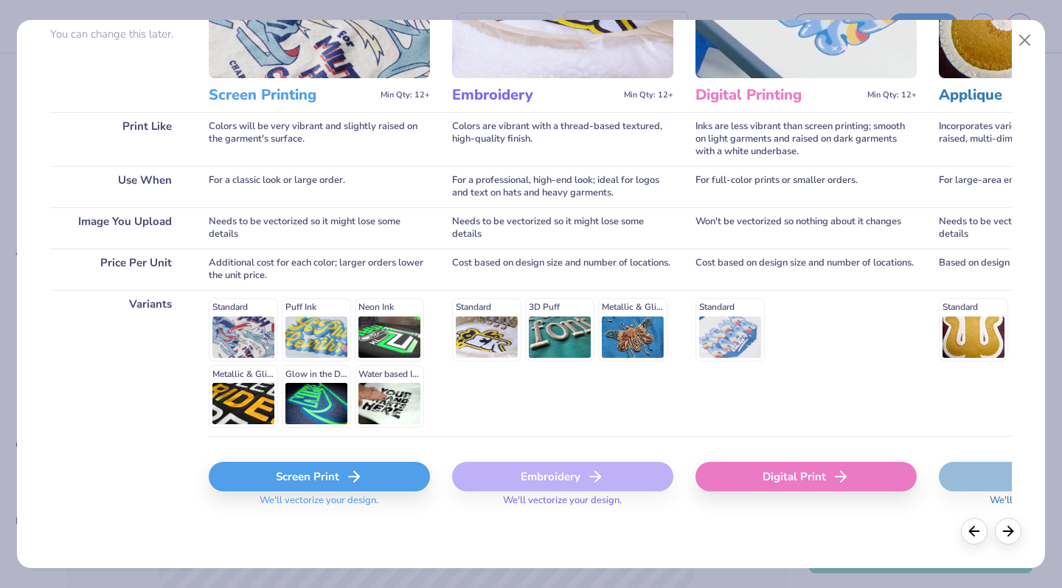
click at [274, 488] on div "Screen Print" at bounding box center [319, 477] width 221 height 30
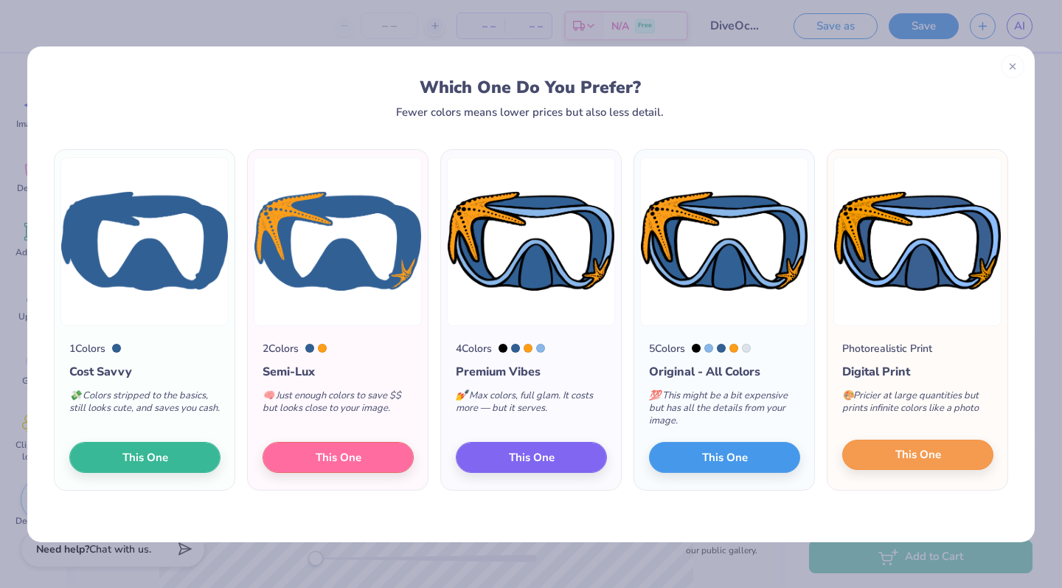
click at [593, 447] on span "This One" at bounding box center [919, 454] width 46 height 17
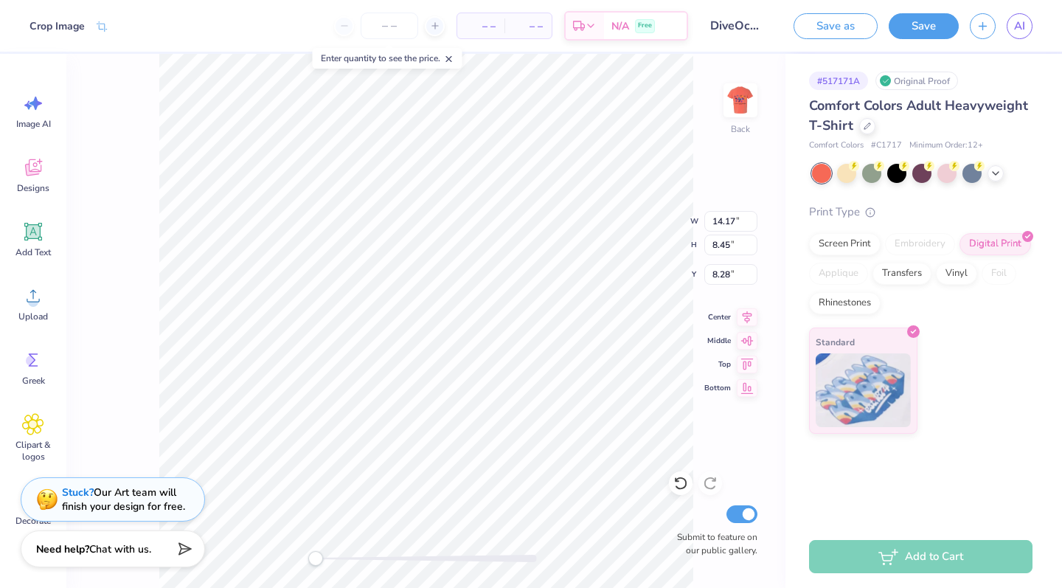
type input "6.79"
type input "4.05"
type input "6.26"
click at [593, 103] on img at bounding box center [740, 100] width 59 height 59
click at [593, 108] on img at bounding box center [740, 100] width 59 height 59
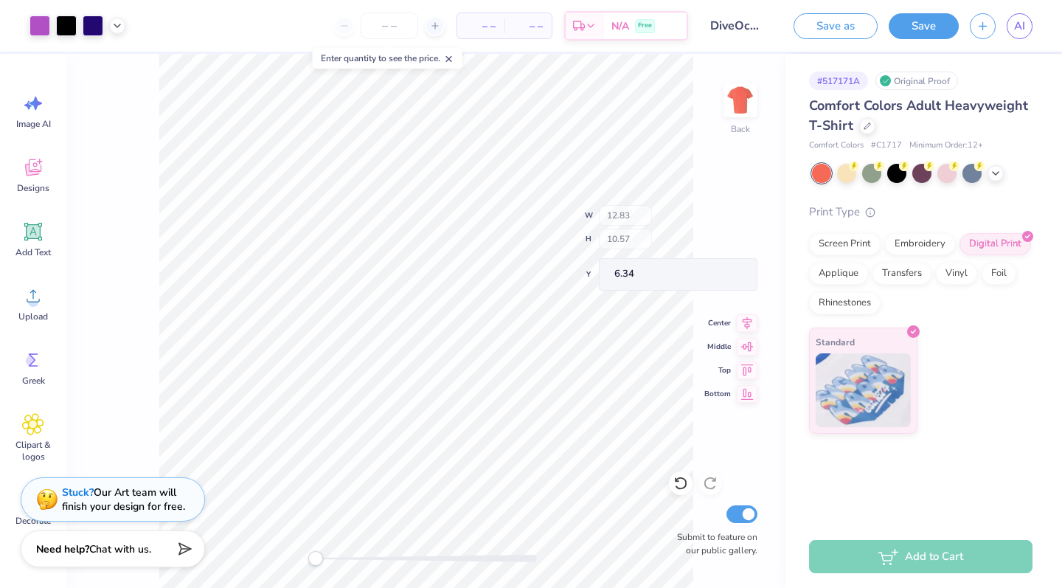
type input "11.00"
type input "9.07"
type input "3.93"
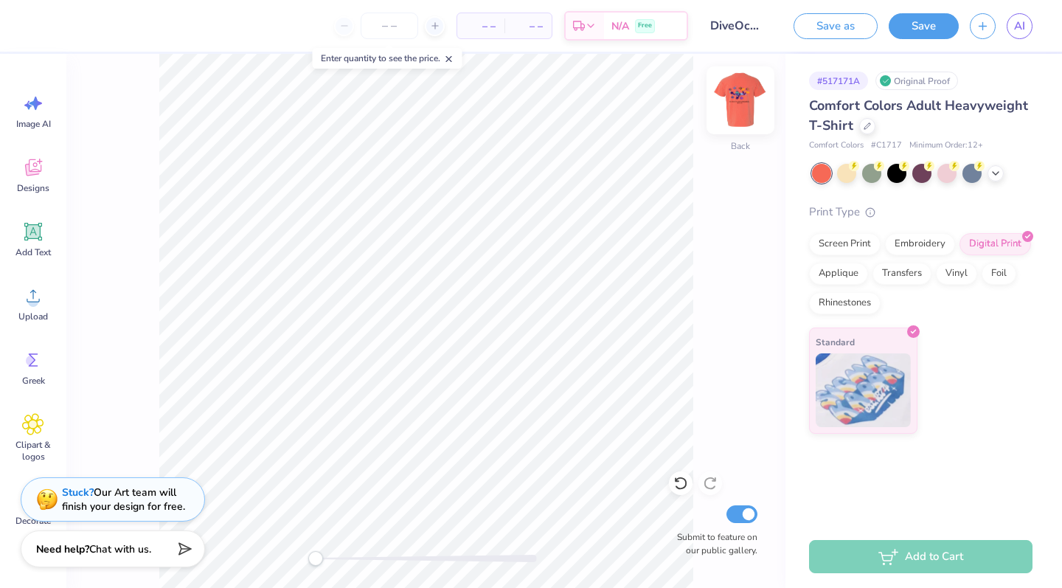
click at [593, 116] on img at bounding box center [740, 100] width 59 height 59
click at [593, 109] on img at bounding box center [740, 100] width 59 height 59
click at [593, 101] on img at bounding box center [740, 100] width 59 height 59
click at [593, 95] on img at bounding box center [740, 100] width 59 height 59
click at [593, 173] on polyline at bounding box center [996, 171] width 6 height 3
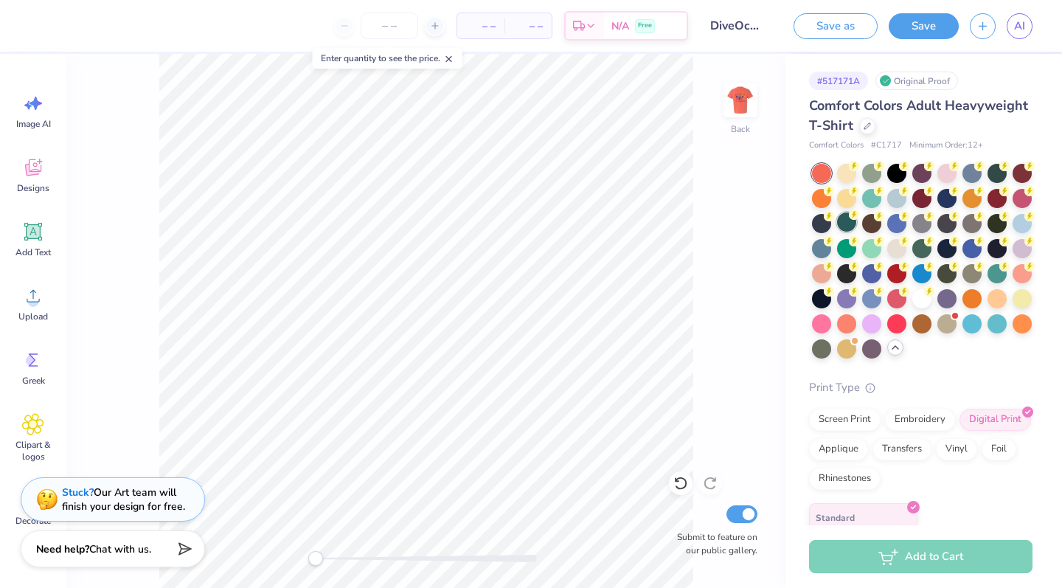
click at [593, 221] on div at bounding box center [846, 221] width 19 height 19
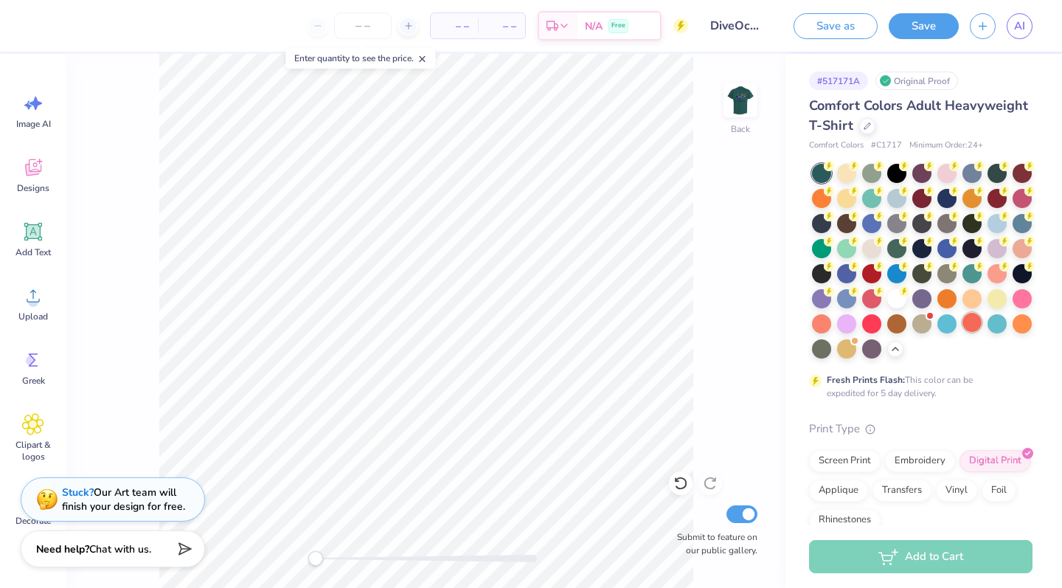
click at [593, 322] on div at bounding box center [972, 322] width 19 height 19
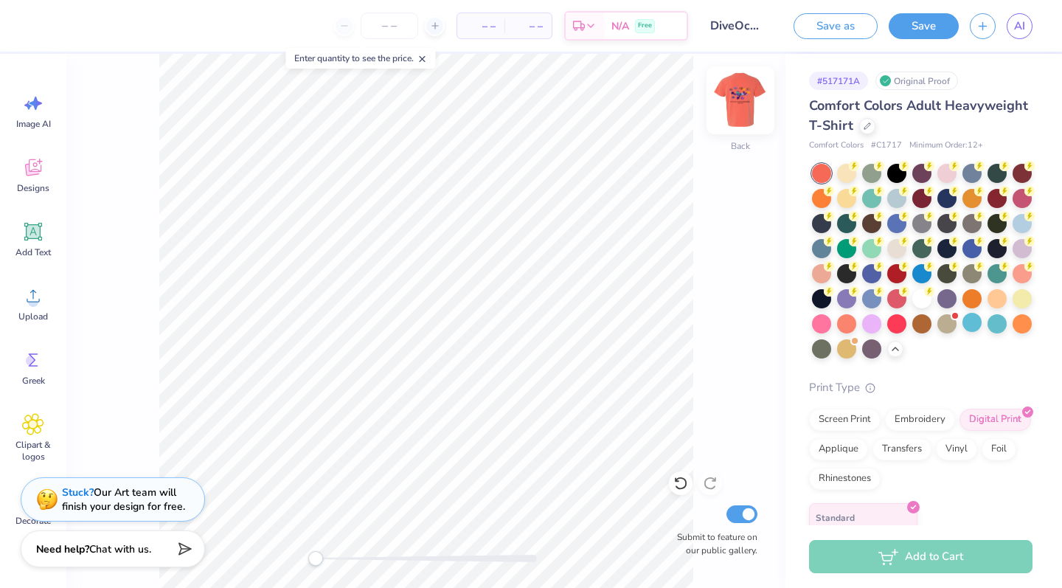
click at [593, 99] on img at bounding box center [740, 100] width 59 height 59
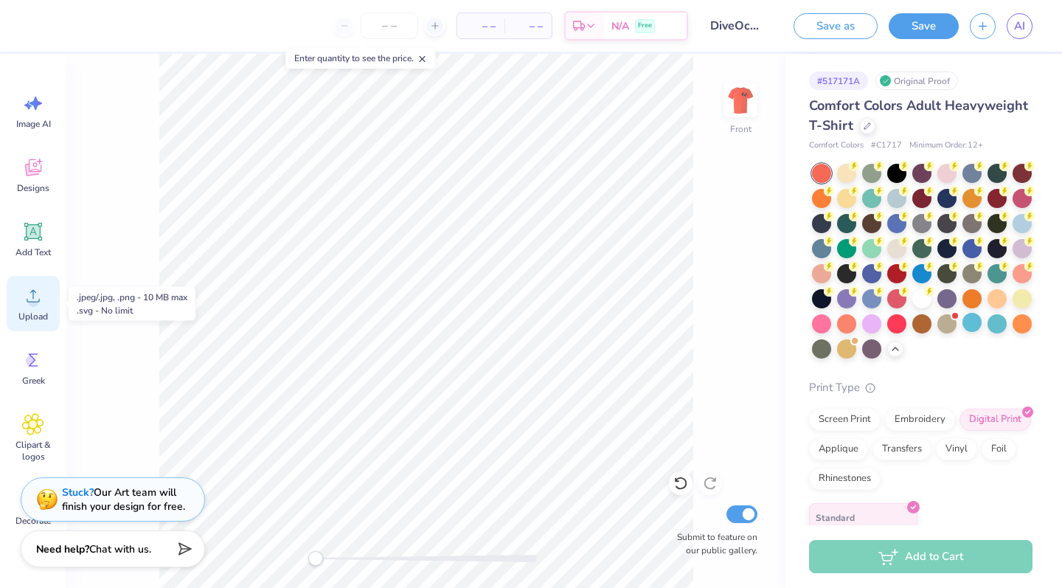
click at [34, 294] on icon at bounding box center [33, 296] width 22 height 22
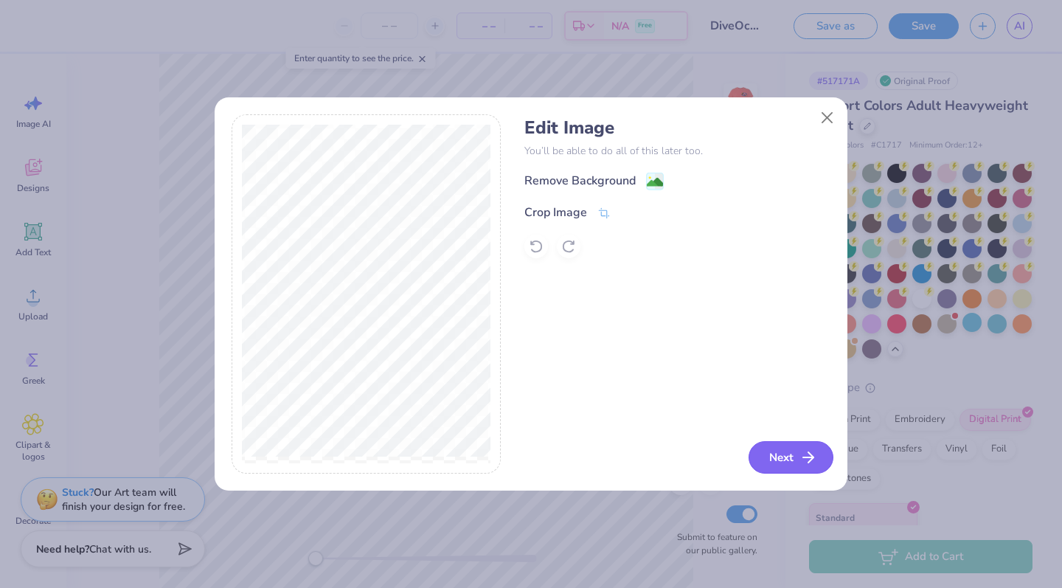
click at [593, 454] on icon "button" at bounding box center [809, 457] width 18 height 18
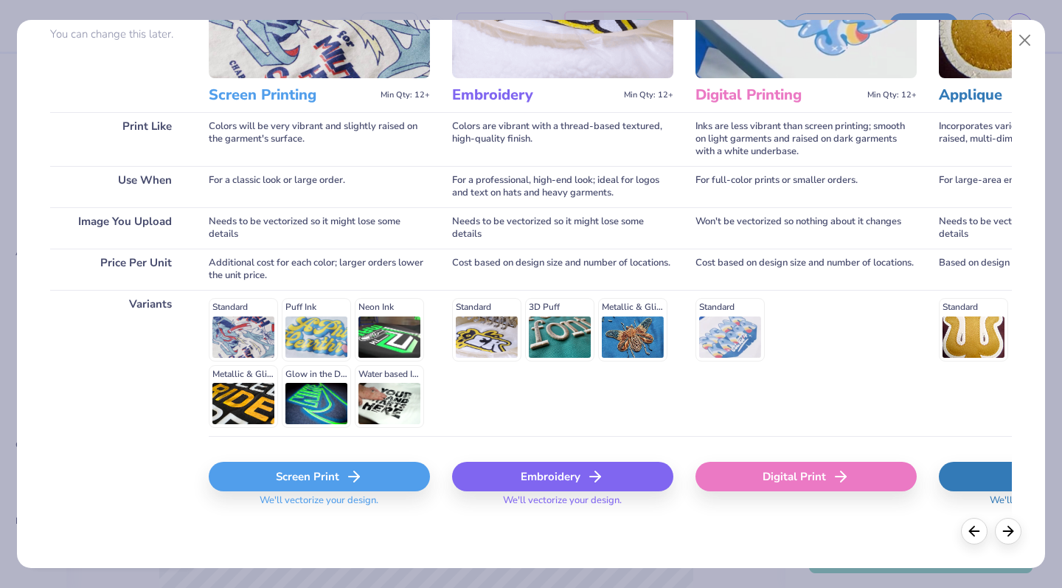
click at [317, 449] on div "Screen Print We'll vectorize your design." at bounding box center [319, 480] width 221 height 88
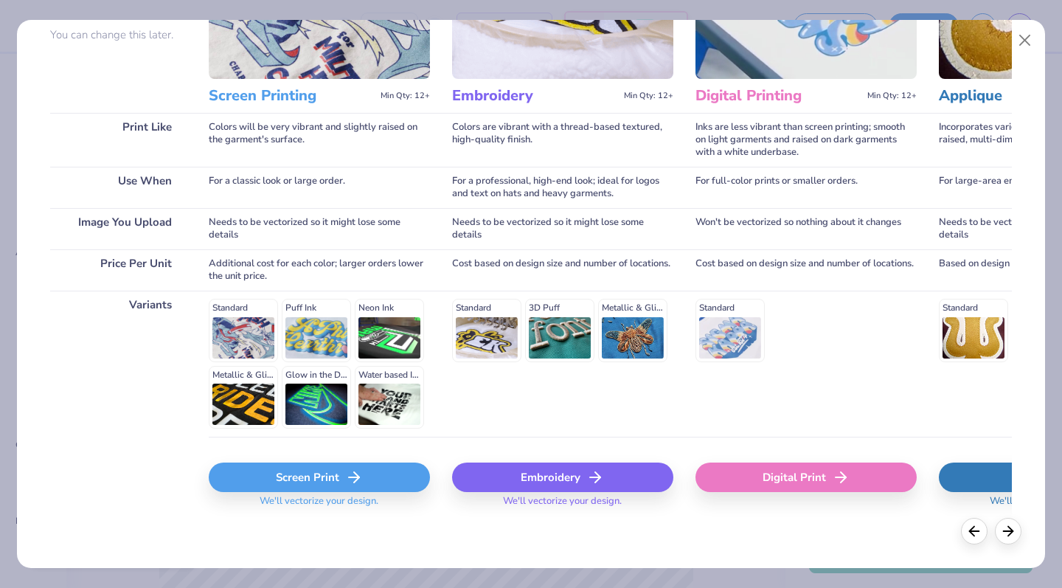
click at [311, 482] on div "Screen Print" at bounding box center [319, 478] width 221 height 30
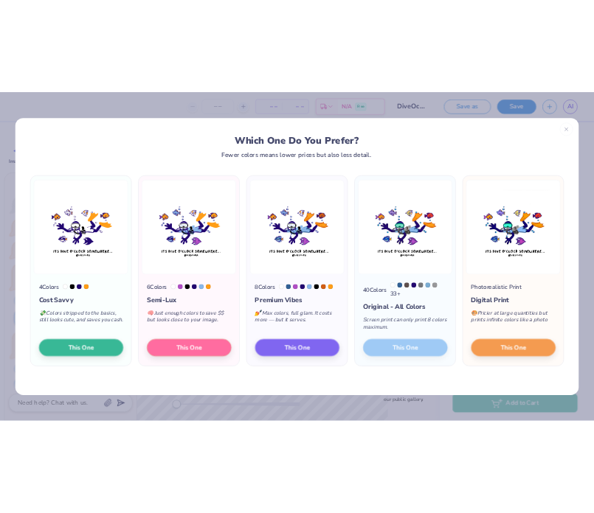
scroll to position [20, 0]
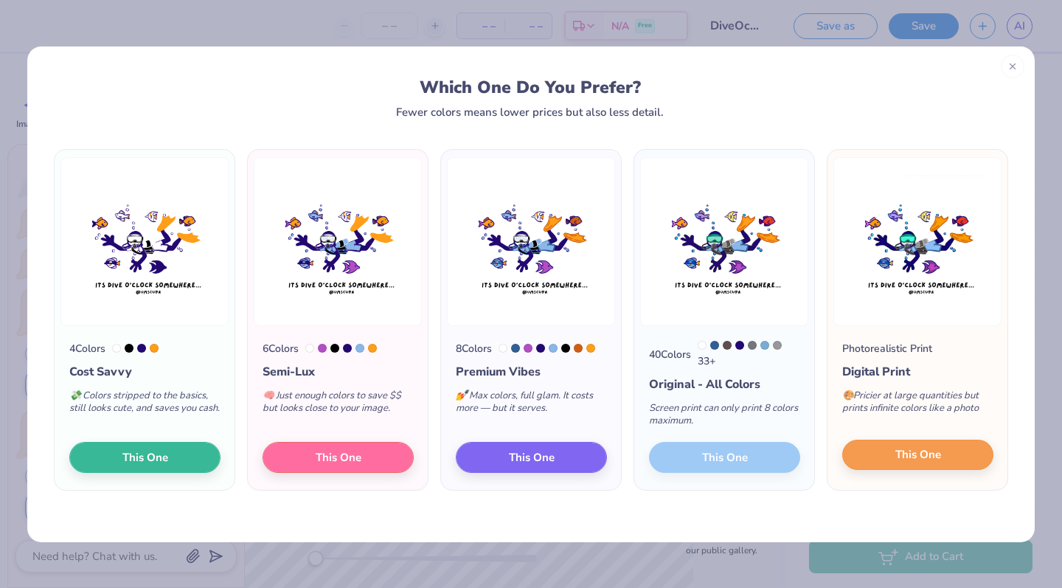
click at [593, 460] on span "This One" at bounding box center [919, 454] width 46 height 17
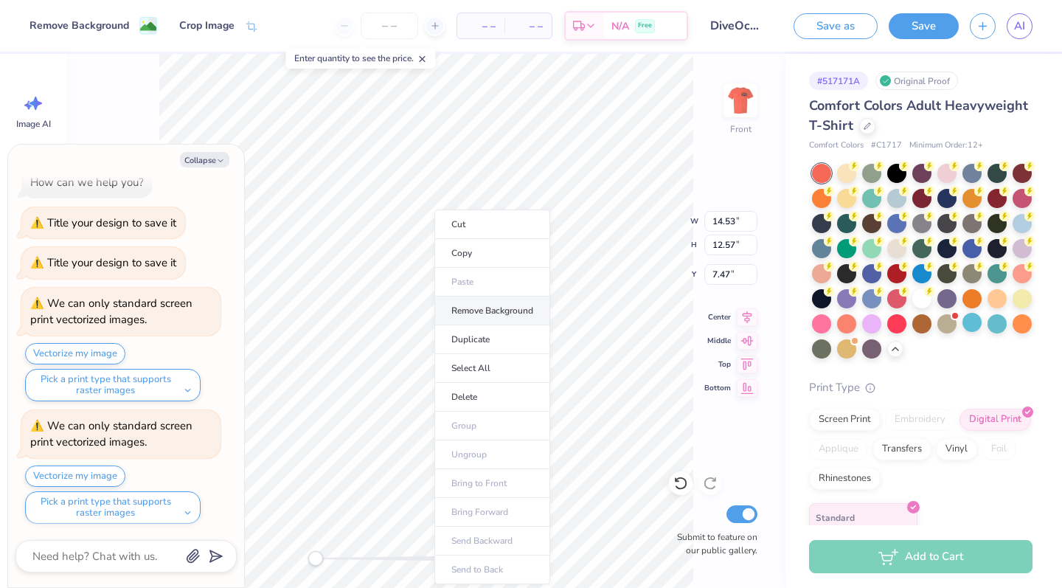
click at [481, 310] on li "Remove Background" at bounding box center [492, 311] width 116 height 29
type textarea "x"
type input "9.52"
type input "7.84"
type input "10.54"
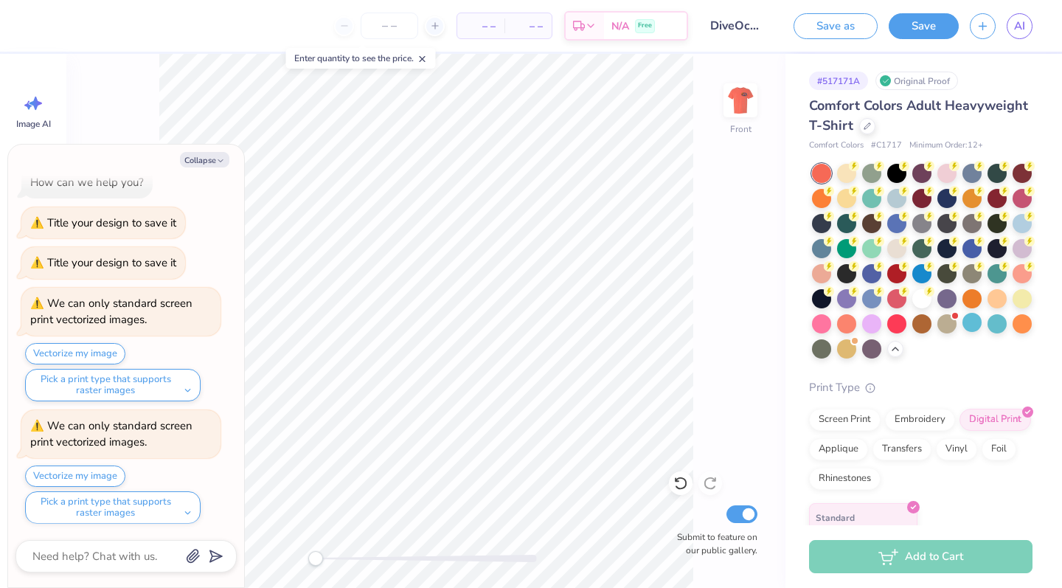
click at [593, 213] on div "Front Submit to feature on our public gallery." at bounding box center [425, 321] width 719 height 534
click at [211, 156] on button "Collapse" at bounding box center [204, 159] width 49 height 15
type textarea "x"
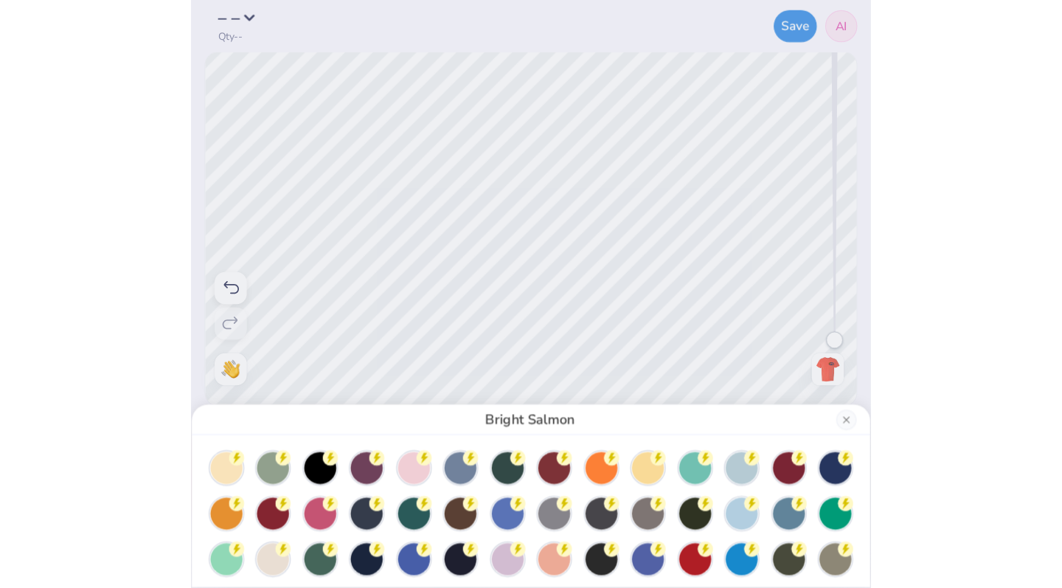
scroll to position [15, 0]
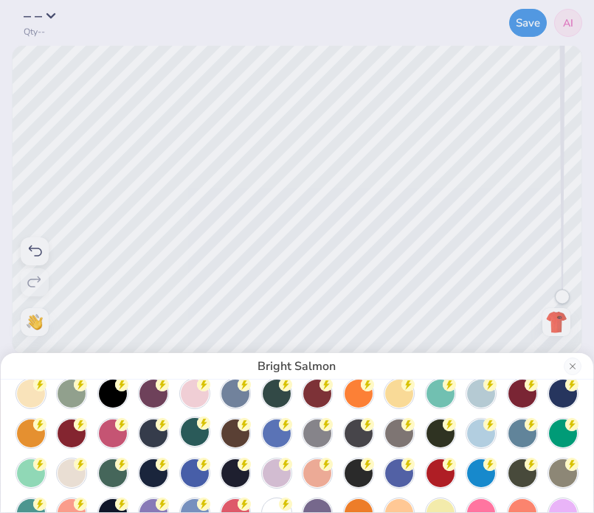
click at [192, 438] on div at bounding box center [195, 432] width 28 height 28
click at [275, 256] on div "Emerald" at bounding box center [297, 256] width 594 height 513
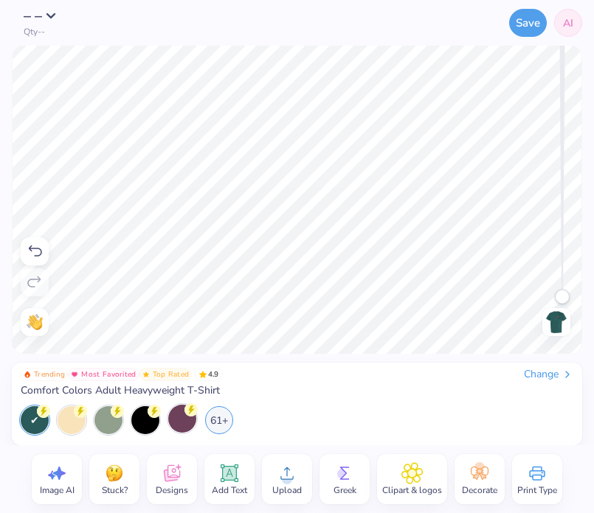
click at [185, 422] on div at bounding box center [182, 419] width 28 height 28
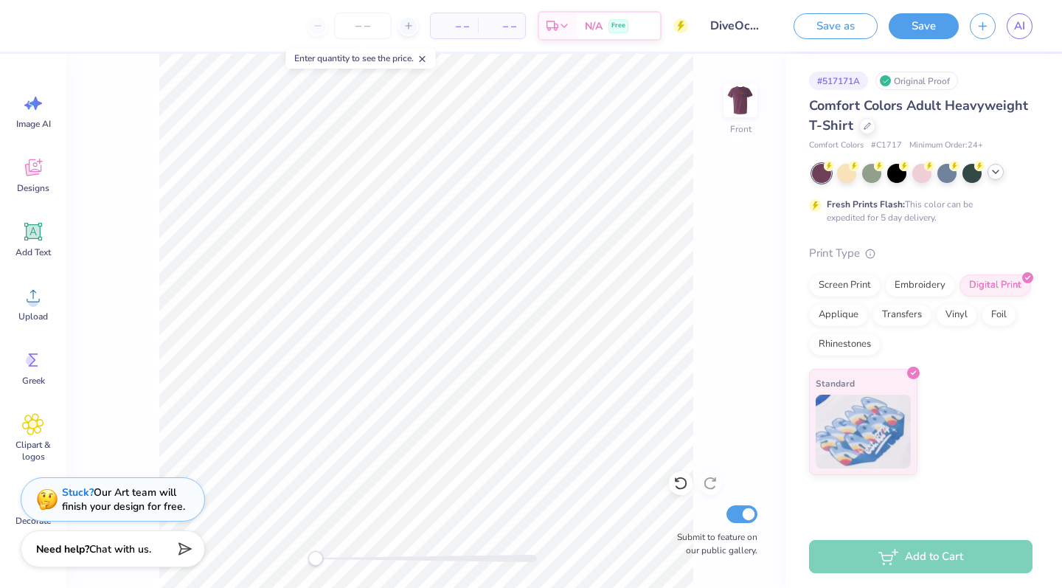
click at [593, 173] on icon at bounding box center [996, 172] width 12 height 12
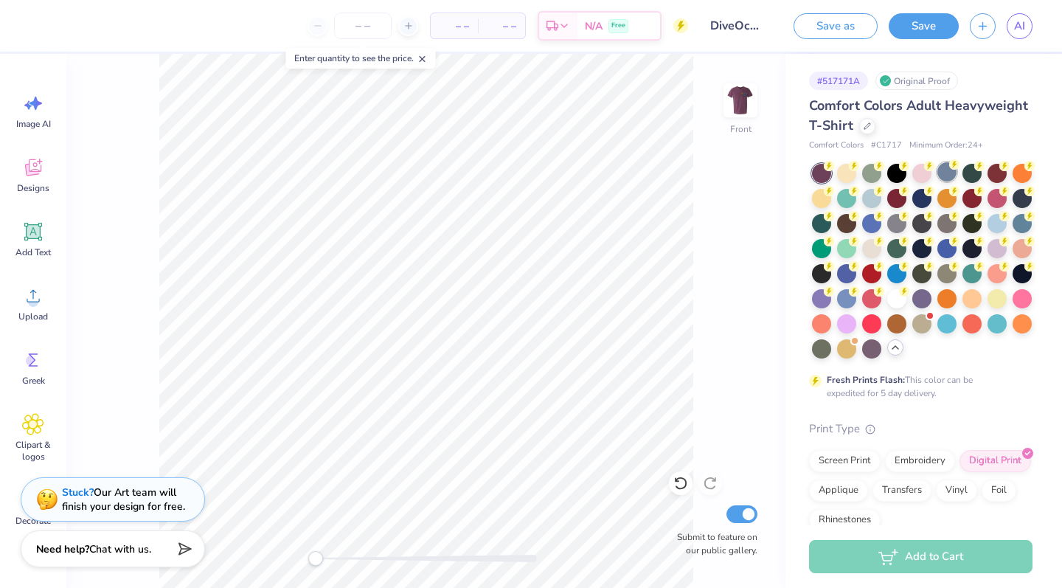
click at [593, 174] on div at bounding box center [947, 171] width 19 height 19
click at [593, 108] on img at bounding box center [740, 100] width 59 height 59
click at [593, 302] on div at bounding box center [871, 297] width 19 height 19
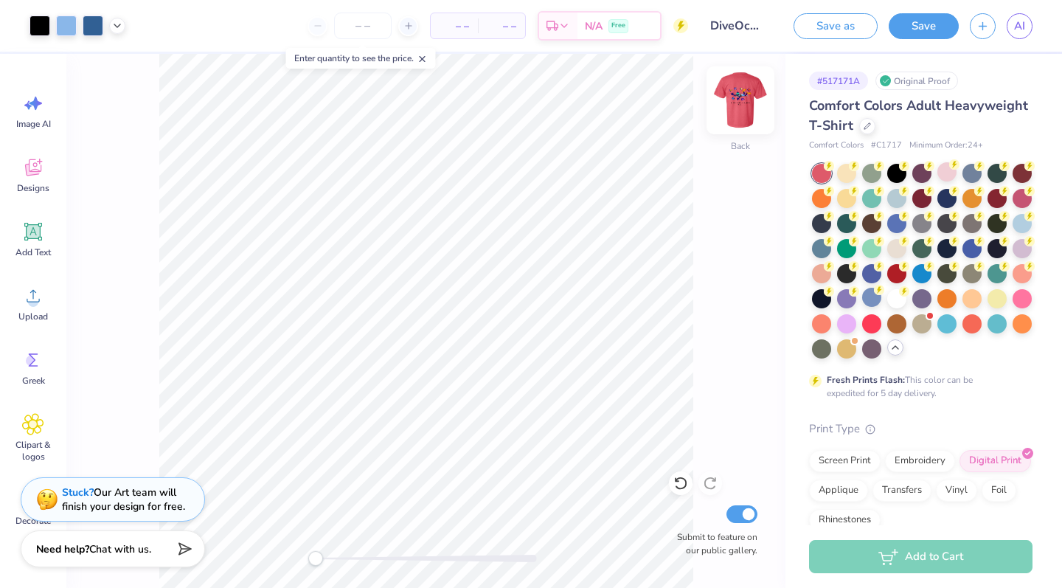
click at [593, 109] on img at bounding box center [740, 100] width 59 height 59
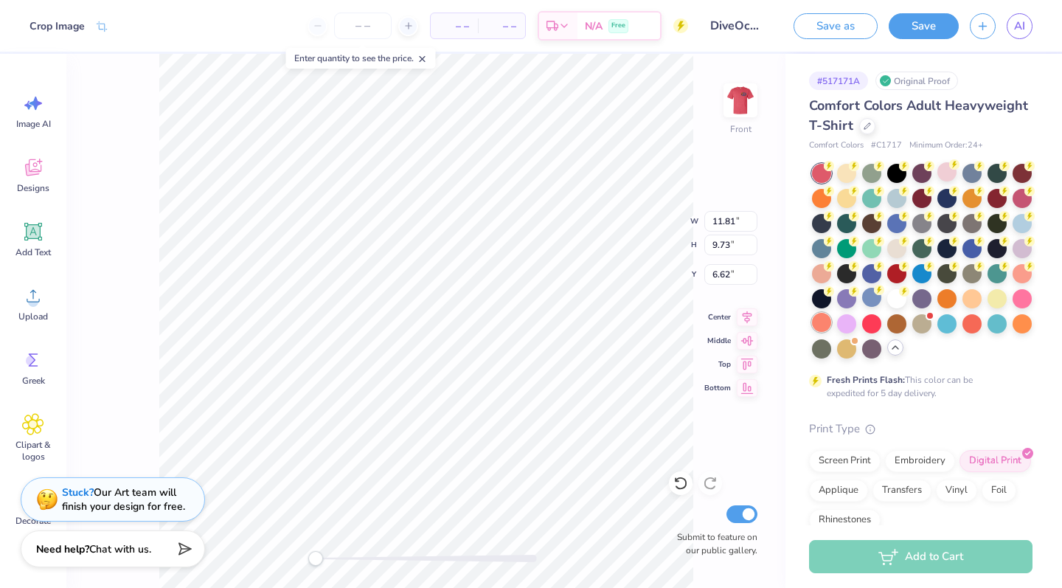
click at [593, 325] on div at bounding box center [821, 322] width 19 height 19
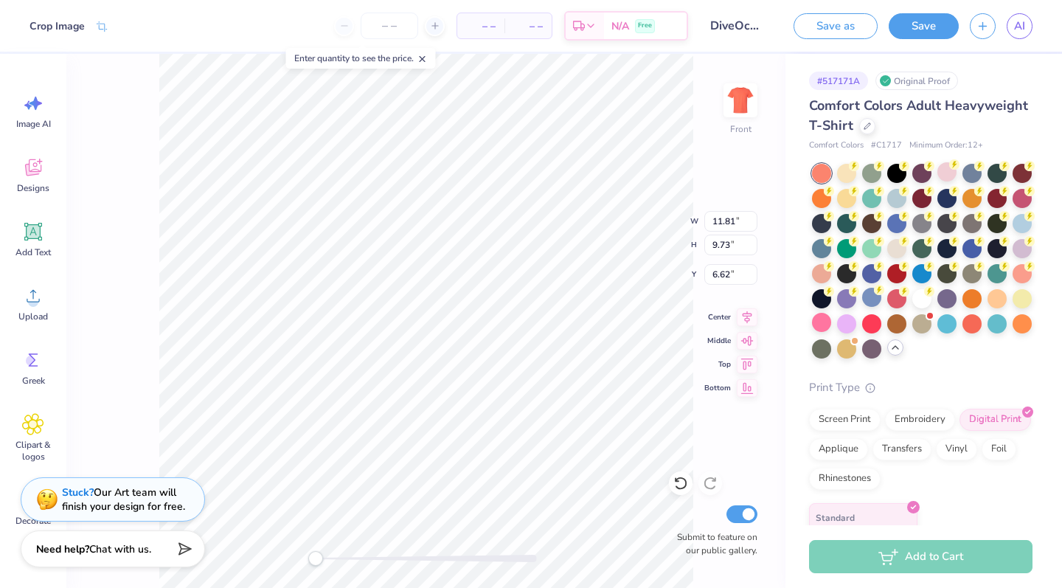
type input "11.36"
type input "9.36"
type input "5.34"
click at [593, 330] on div at bounding box center [997, 322] width 19 height 19
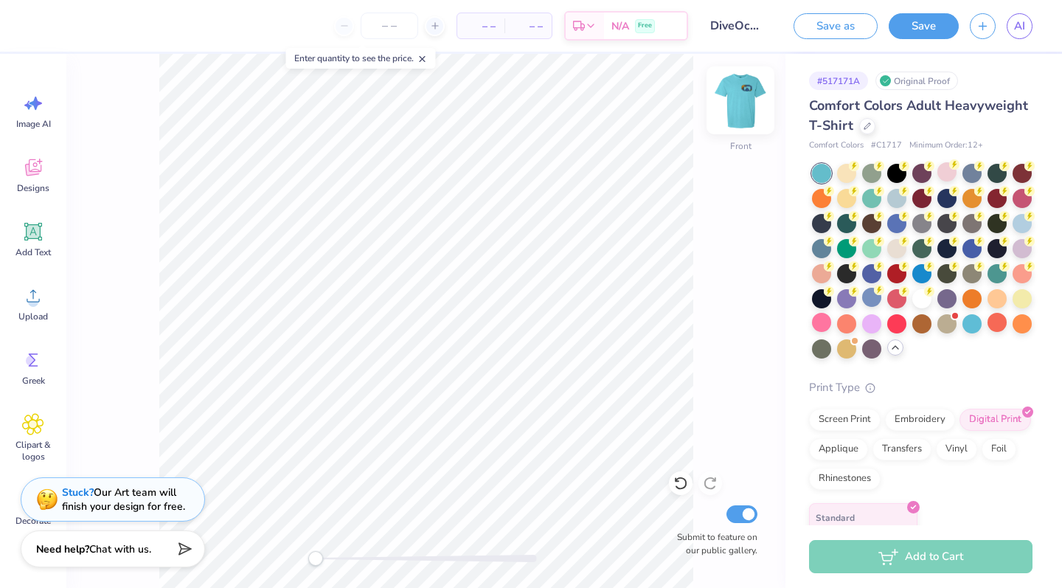
click at [593, 128] on img at bounding box center [740, 100] width 59 height 59
click at [593, 347] on div at bounding box center [871, 347] width 19 height 19
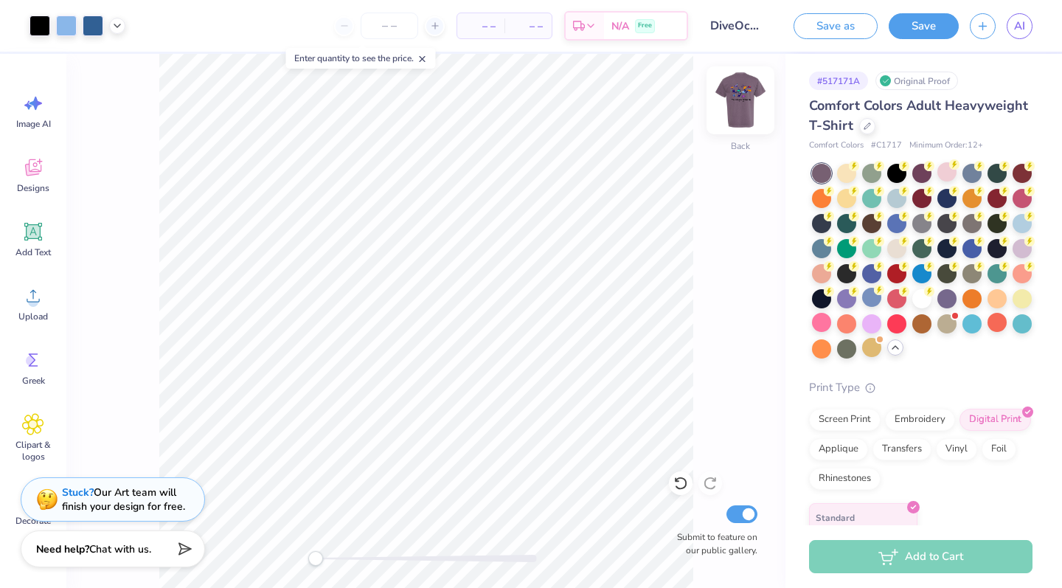
click at [593, 111] on img at bounding box center [740, 100] width 59 height 59
click at [593, 300] on div at bounding box center [997, 297] width 19 height 19
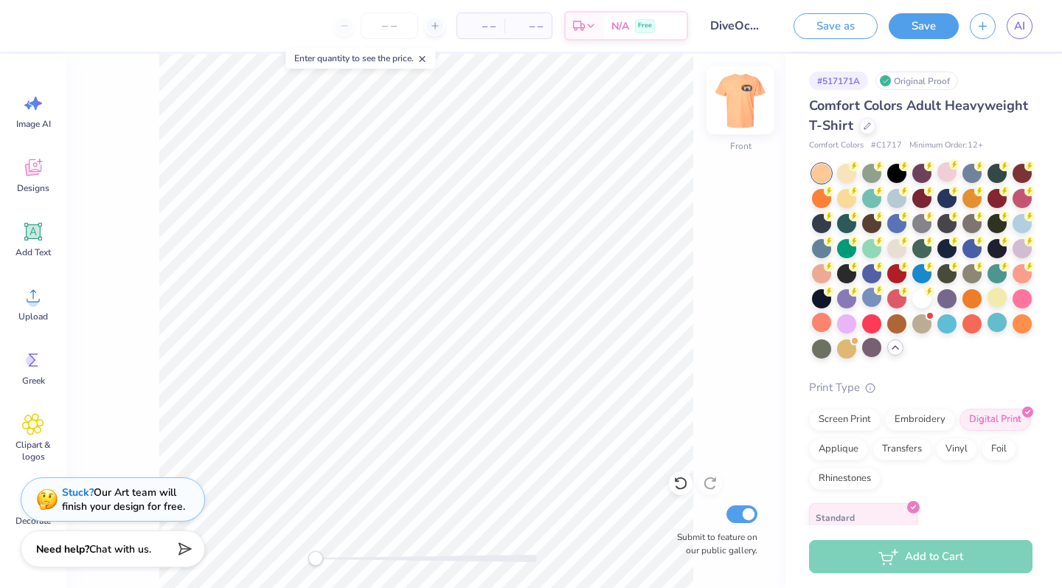
click at [593, 103] on img at bounding box center [740, 100] width 59 height 59
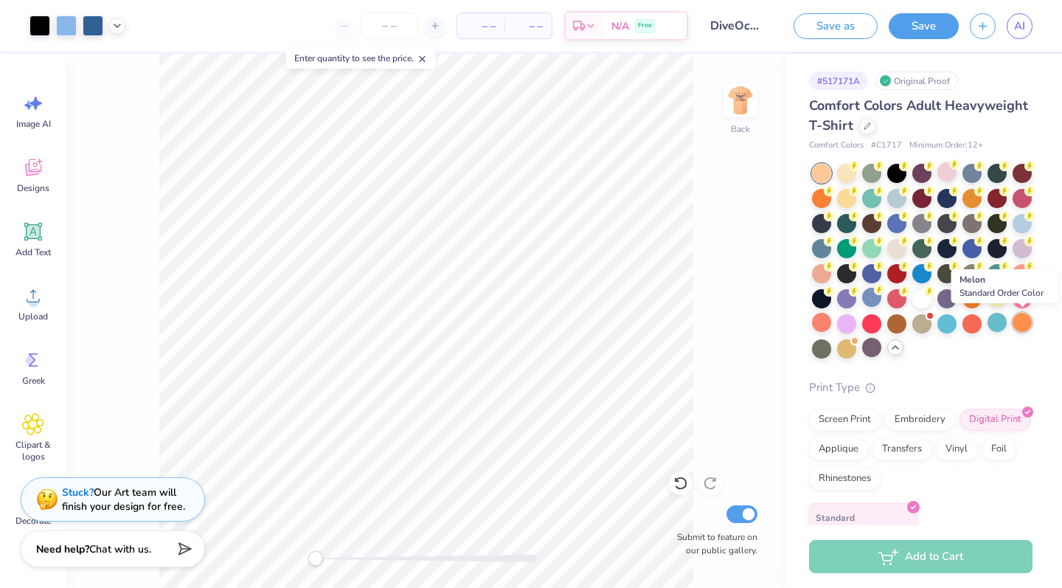
click at [593, 314] on div at bounding box center [1022, 322] width 19 height 19
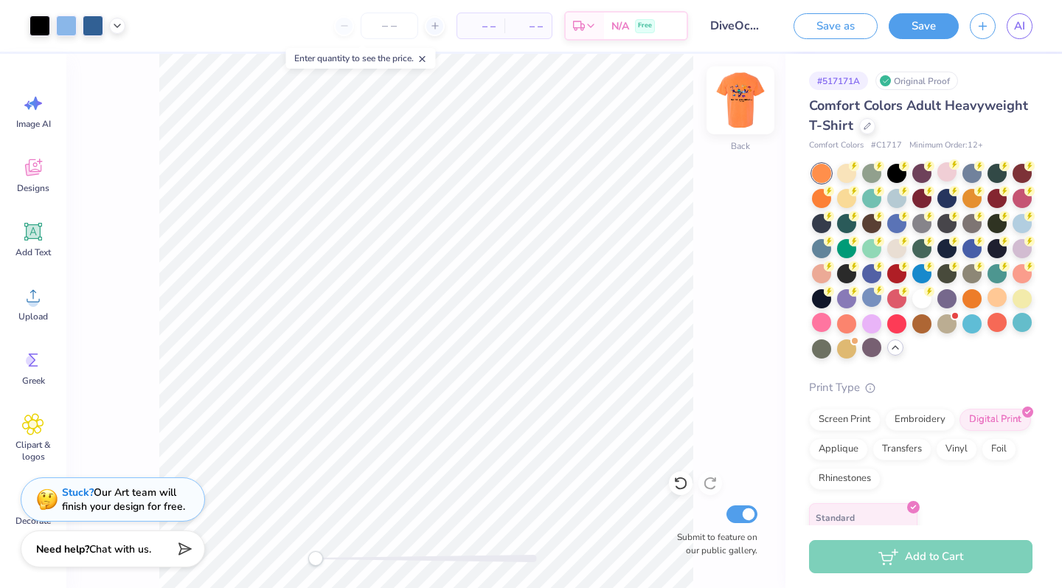
click at [593, 98] on img at bounding box center [740, 100] width 59 height 59
click at [593, 108] on img at bounding box center [740, 100] width 59 height 59
click at [593, 297] on div at bounding box center [1022, 297] width 19 height 19
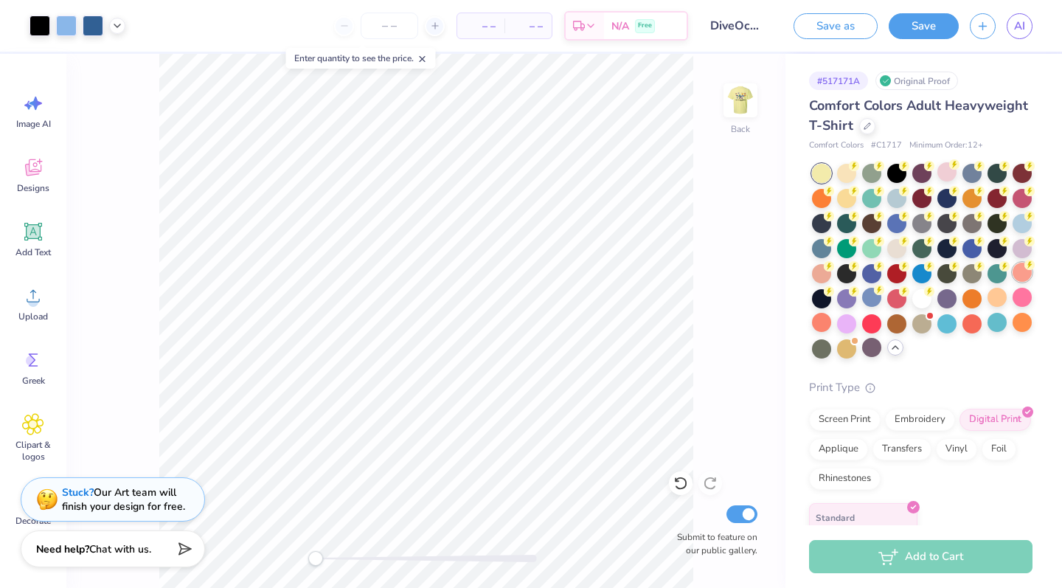
click at [593, 272] on div at bounding box center [1022, 272] width 19 height 19
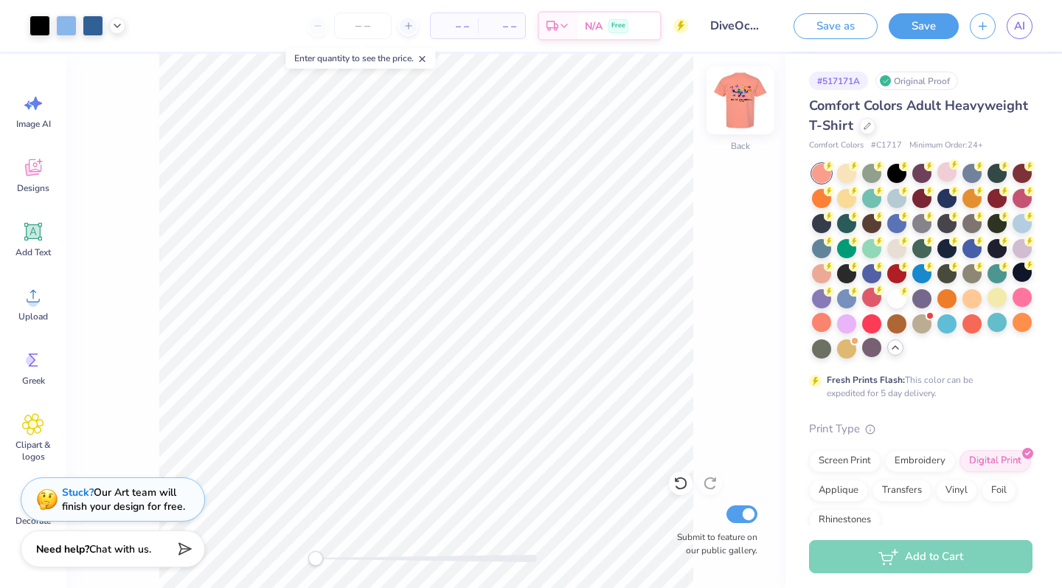
click at [593, 108] on img at bounding box center [740, 100] width 59 height 59
click at [593, 97] on img at bounding box center [740, 100] width 59 height 59
click at [35, 236] on icon at bounding box center [34, 232] width 14 height 14
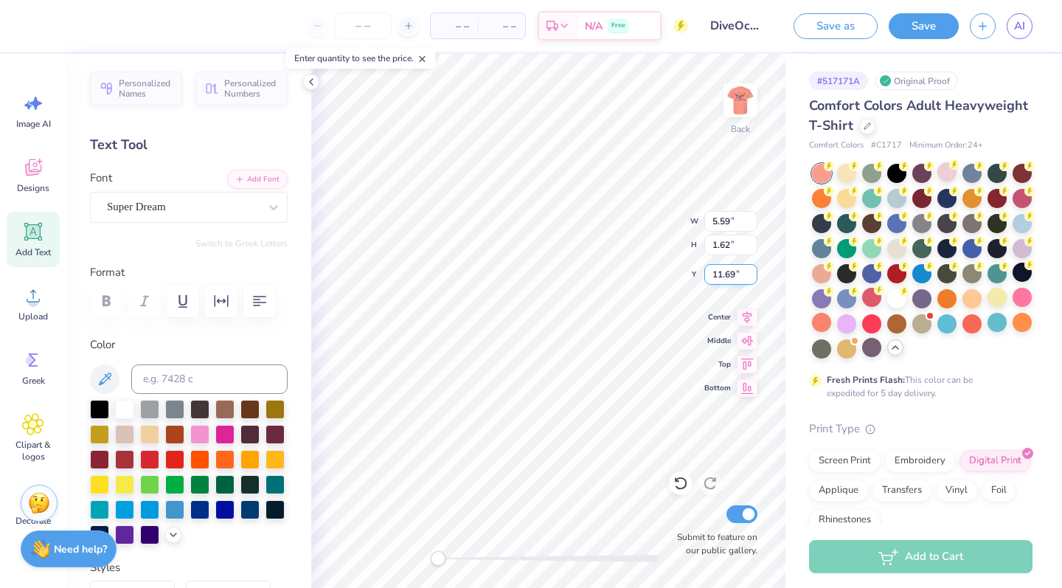
scroll to position [1, 4]
type textarea "[GEOGRAPHIC_DATA]"
click at [225, 202] on div "Super Dream" at bounding box center [182, 206] width 155 height 23
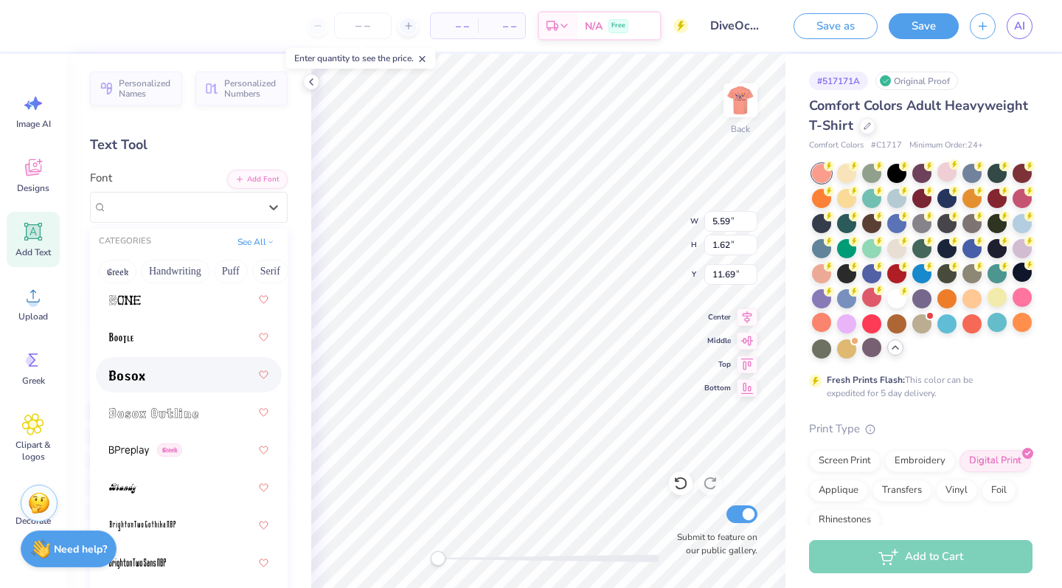
scroll to position [1368, 0]
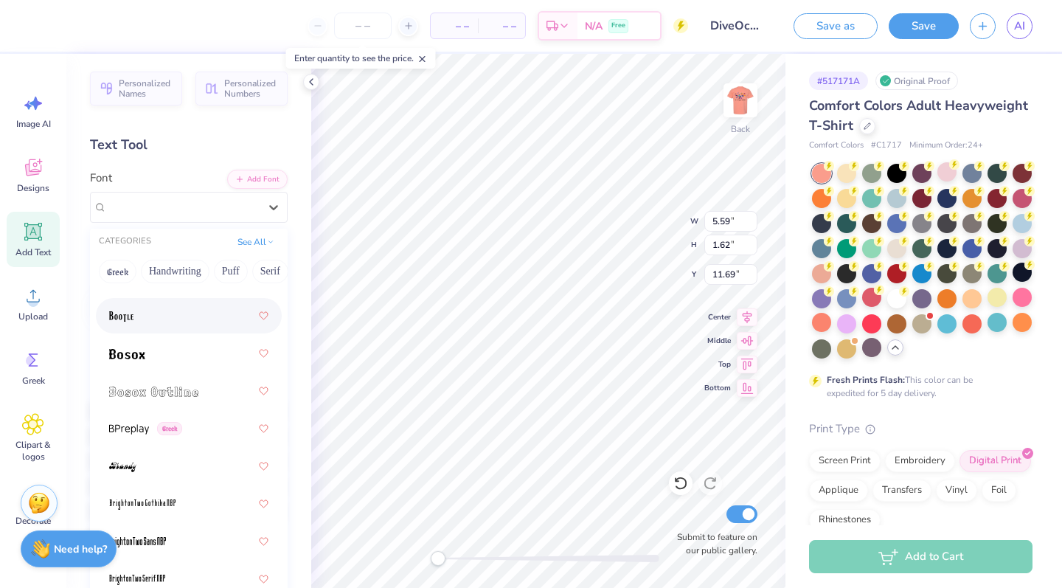
click at [139, 325] on div at bounding box center [188, 315] width 159 height 27
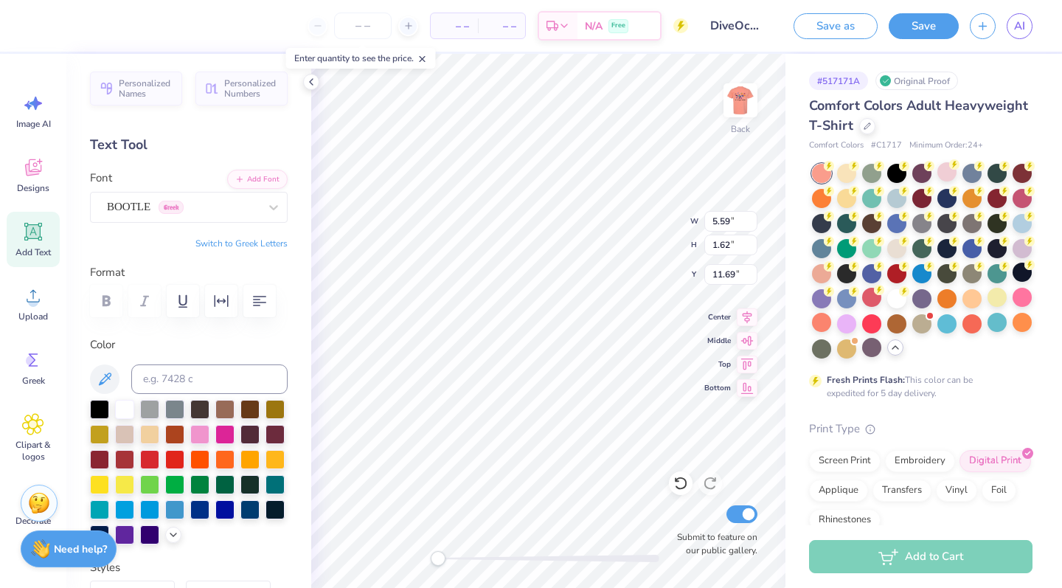
scroll to position [1, 7]
click at [199, 203] on div "BOOTLE Greek" at bounding box center [182, 206] width 155 height 23
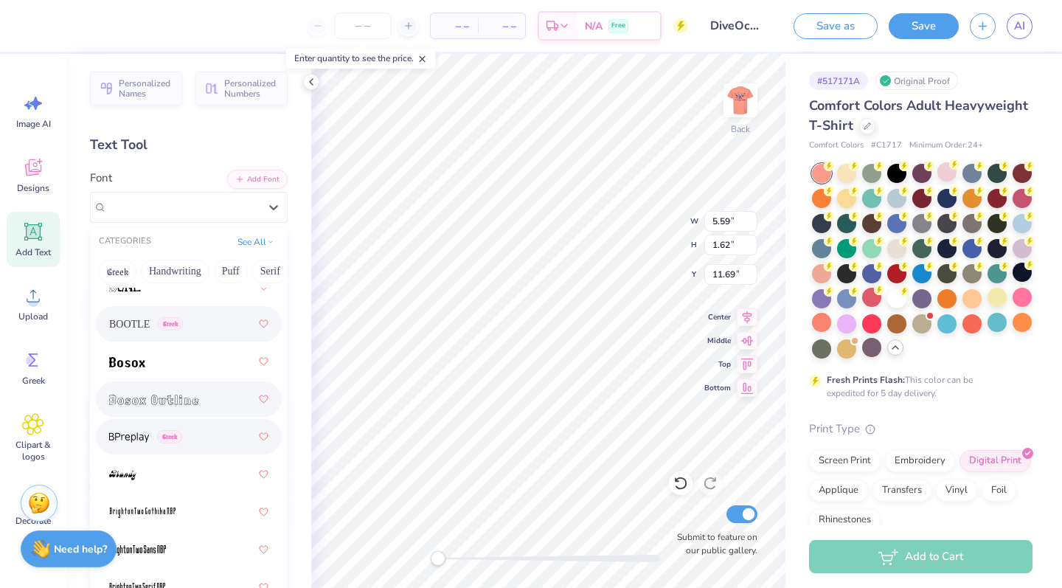
scroll to position [1360, 0]
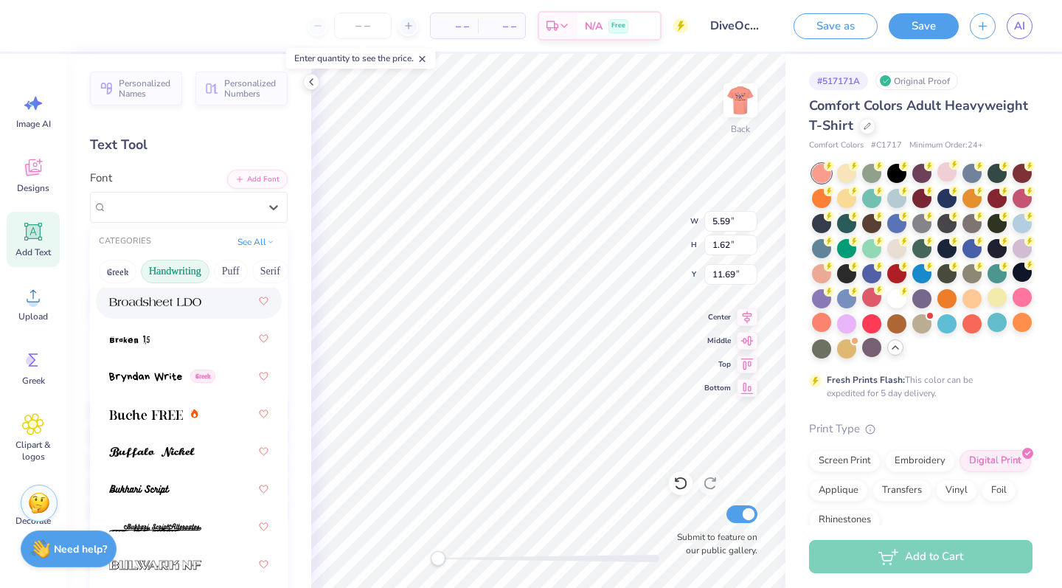
click at [184, 276] on button "Handwriting" at bounding box center [175, 272] width 69 height 24
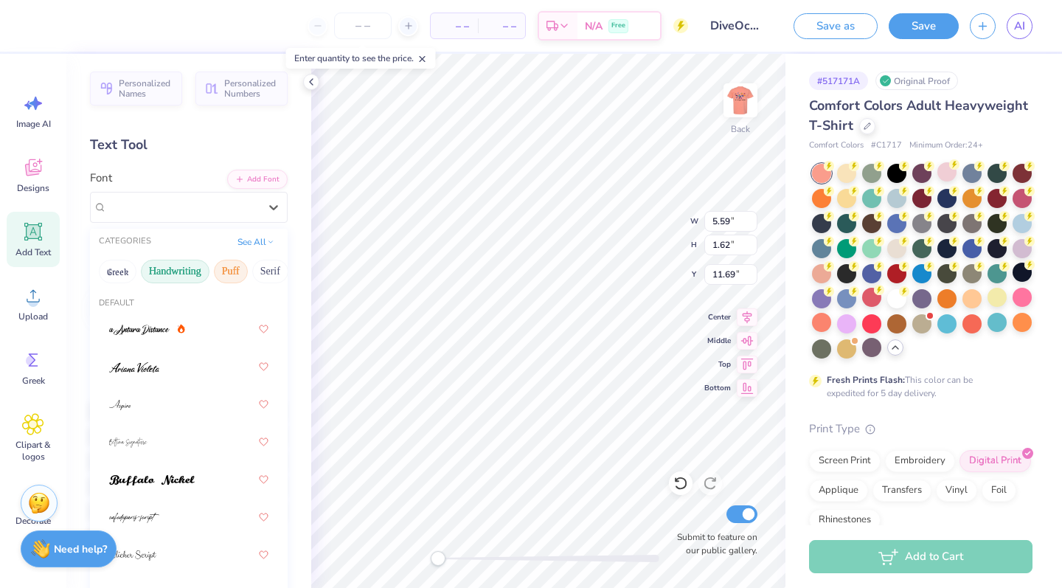
scroll to position [0, 0]
click at [229, 280] on button "Puff" at bounding box center [231, 272] width 34 height 24
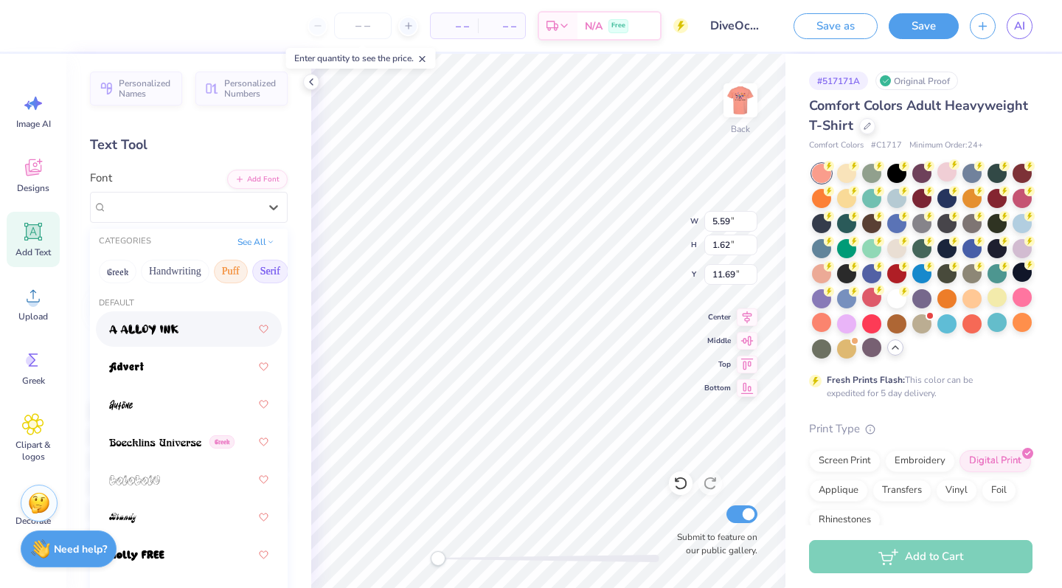
click at [271, 266] on button "Serif" at bounding box center [270, 272] width 36 height 24
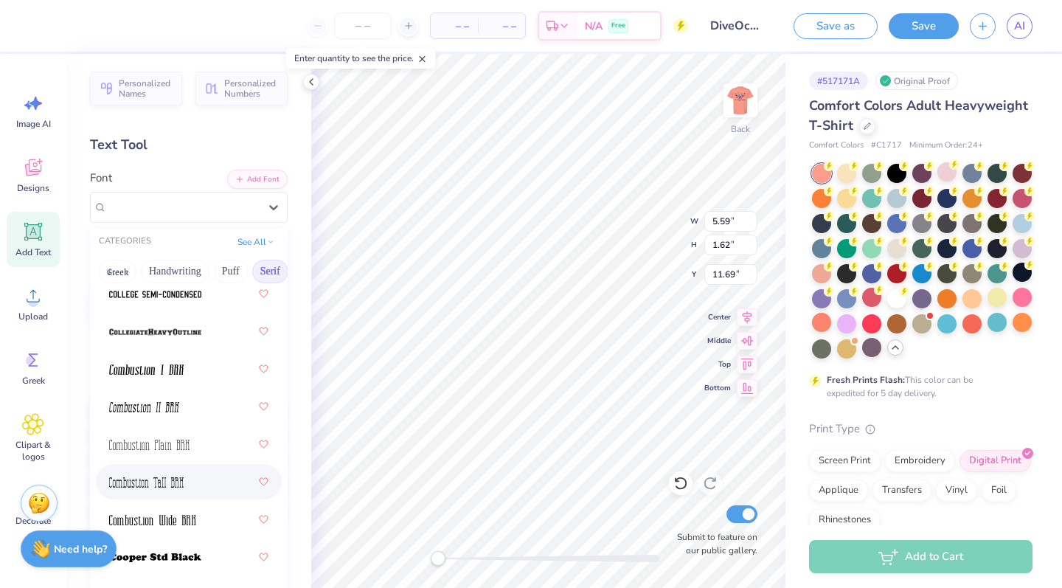
scroll to position [677, 0]
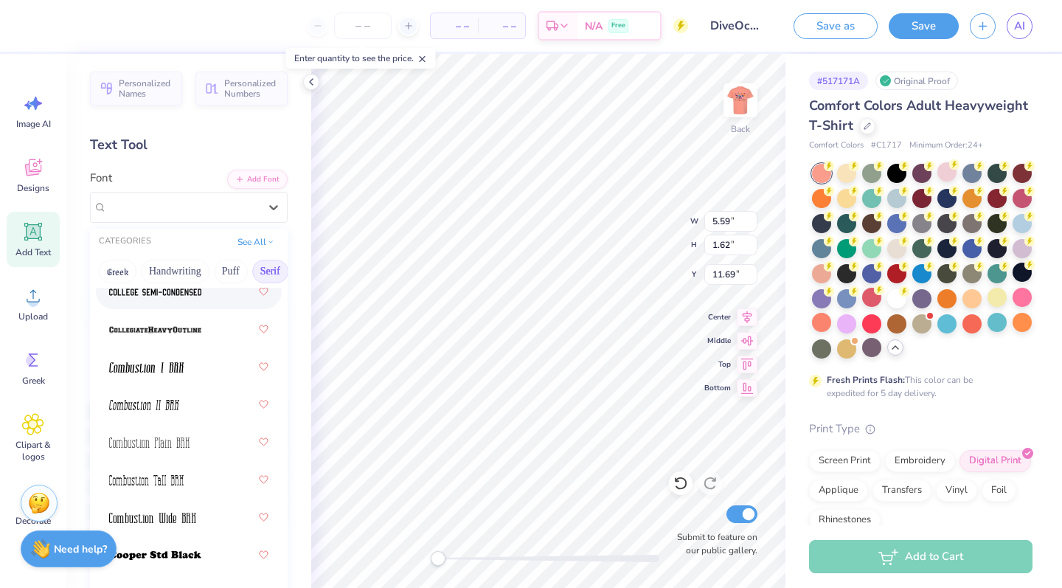
click at [176, 295] on img at bounding box center [155, 292] width 92 height 10
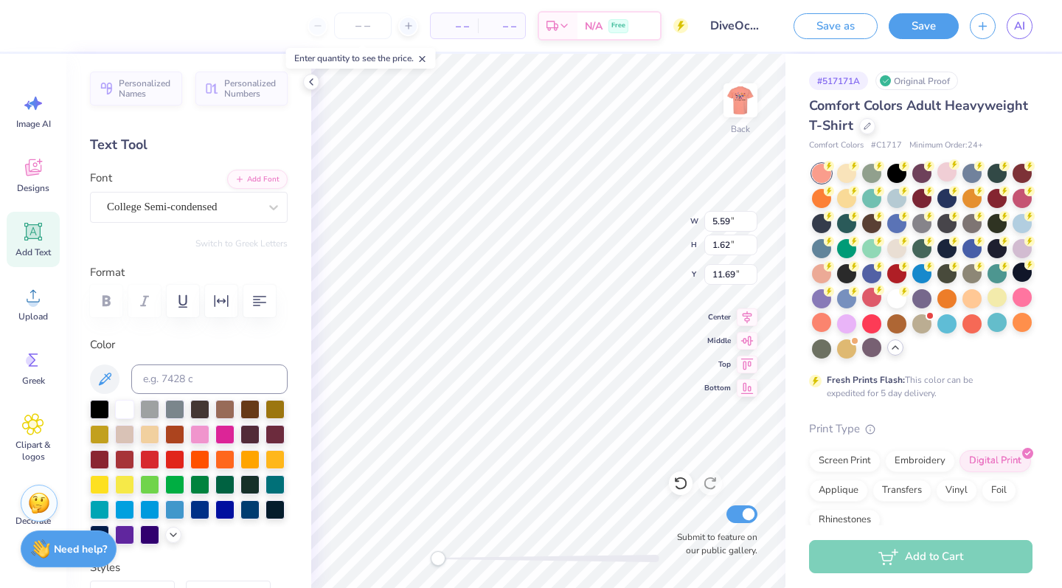
scroll to position [1, 0]
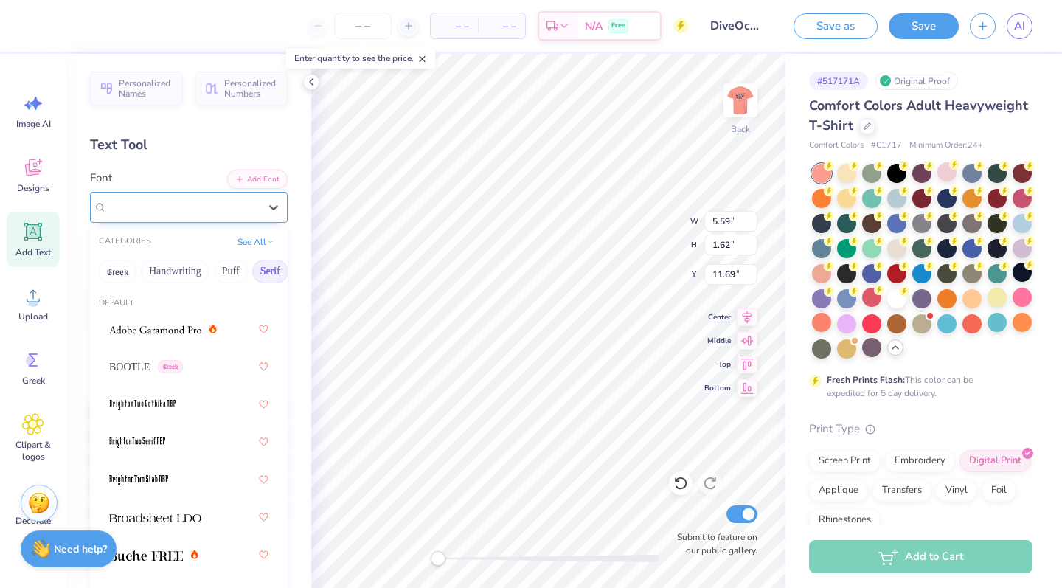
click at [198, 200] on span "College Semi-condensed" at bounding box center [162, 206] width 111 height 17
click at [264, 246] on button "See All" at bounding box center [256, 240] width 46 height 15
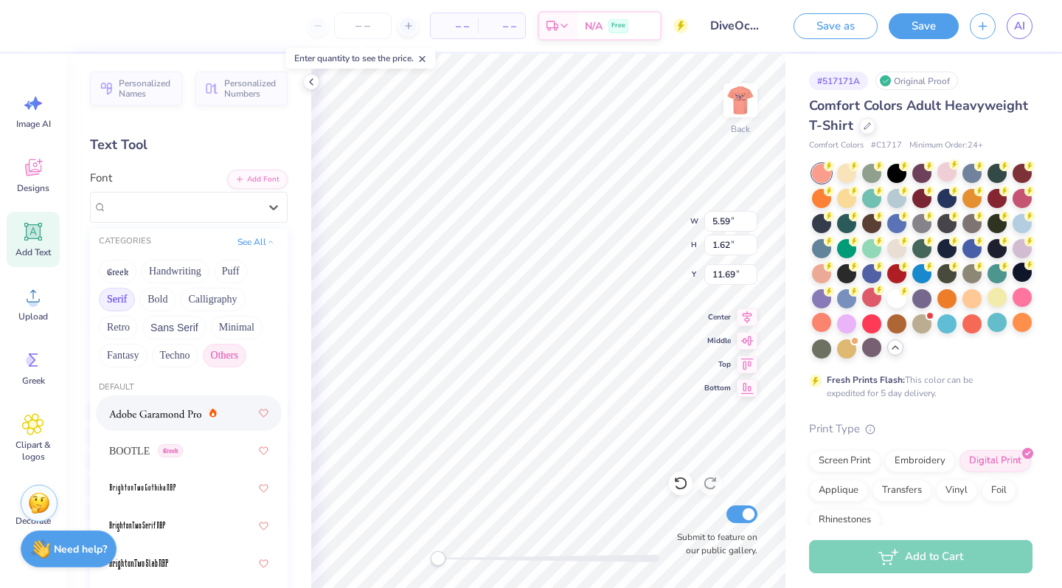
click at [225, 356] on button "Others" at bounding box center [225, 356] width 44 height 24
click at [236, 335] on button "Minimal" at bounding box center [237, 328] width 52 height 24
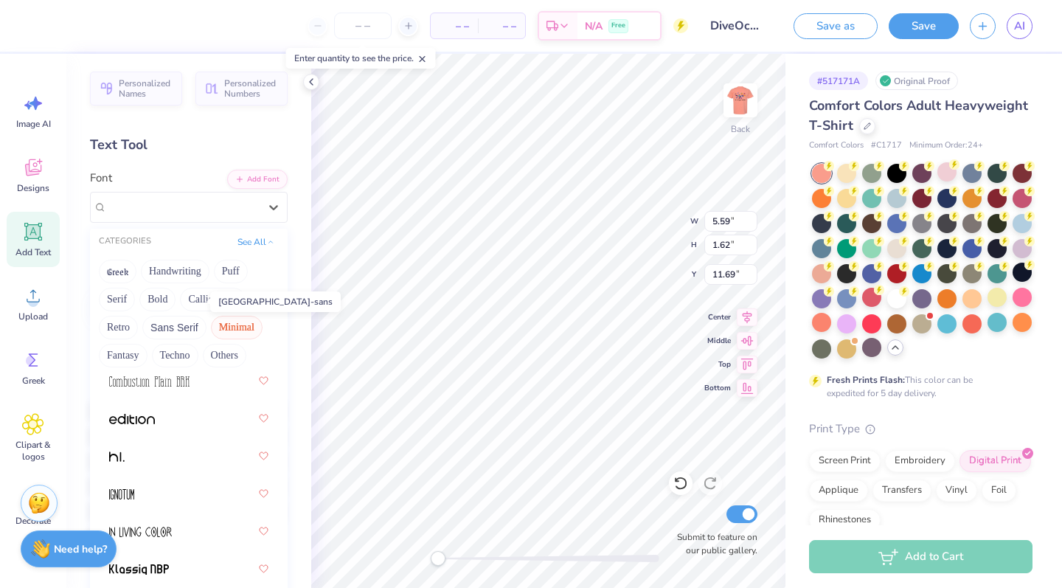
scroll to position [339, 0]
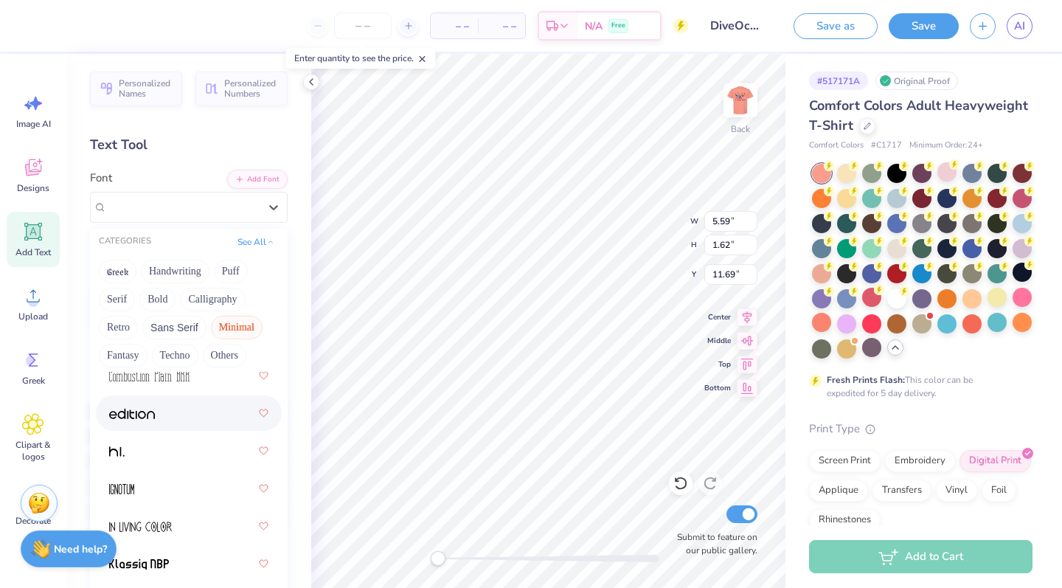
click at [158, 414] on div at bounding box center [188, 413] width 159 height 27
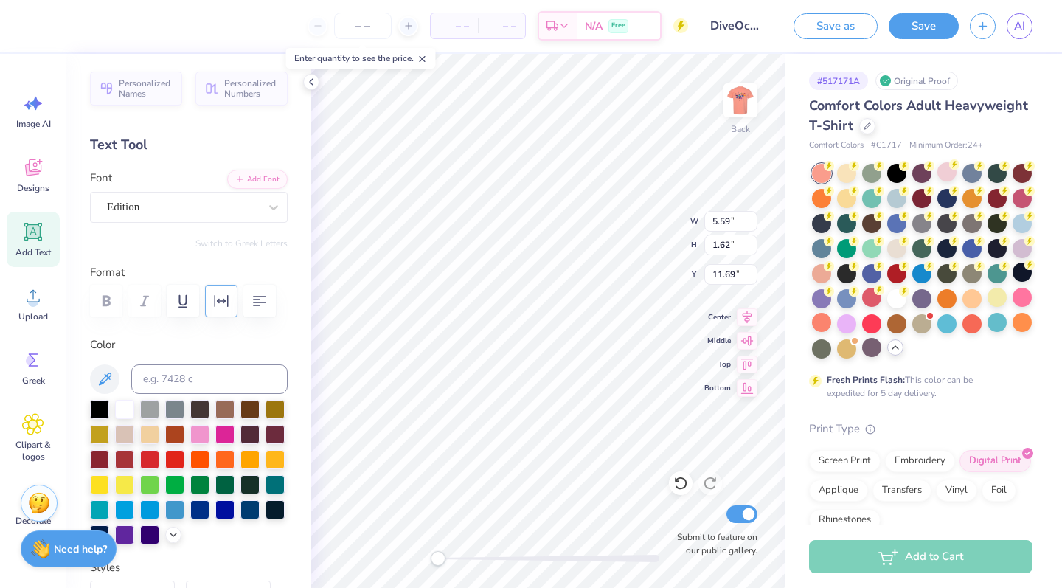
scroll to position [1, 5]
type textarea "UNiversity of [GEOGRAPHIC_DATA]"
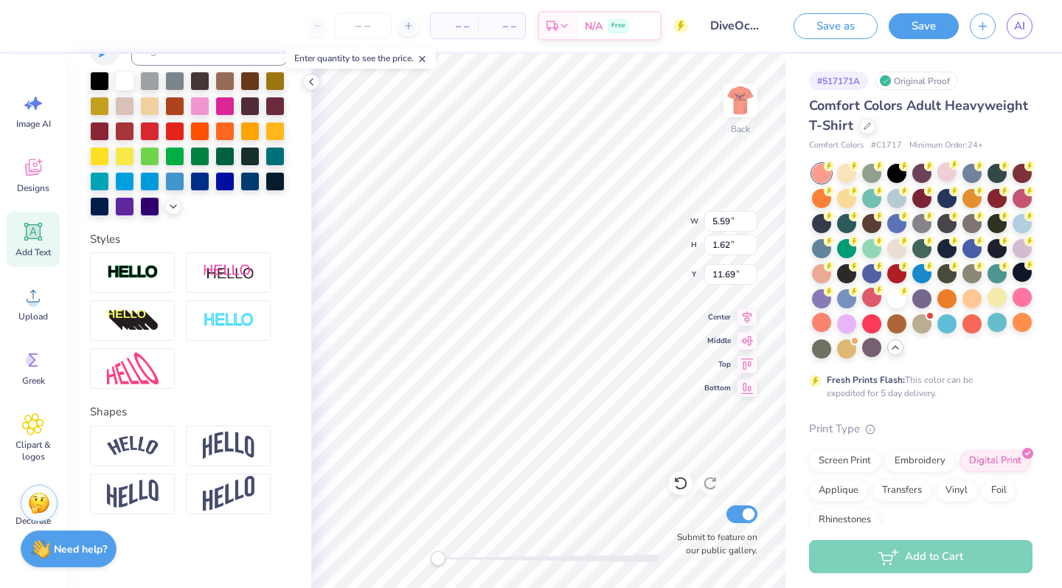
scroll to position [328, 0]
click at [593, 278] on input "11.68" at bounding box center [730, 274] width 53 height 21
click at [593, 278] on input "11.67" at bounding box center [730, 274] width 53 height 21
click at [593, 278] on input "11.66" at bounding box center [730, 274] width 53 height 21
click at [593, 278] on input "11.65" at bounding box center [730, 274] width 53 height 21
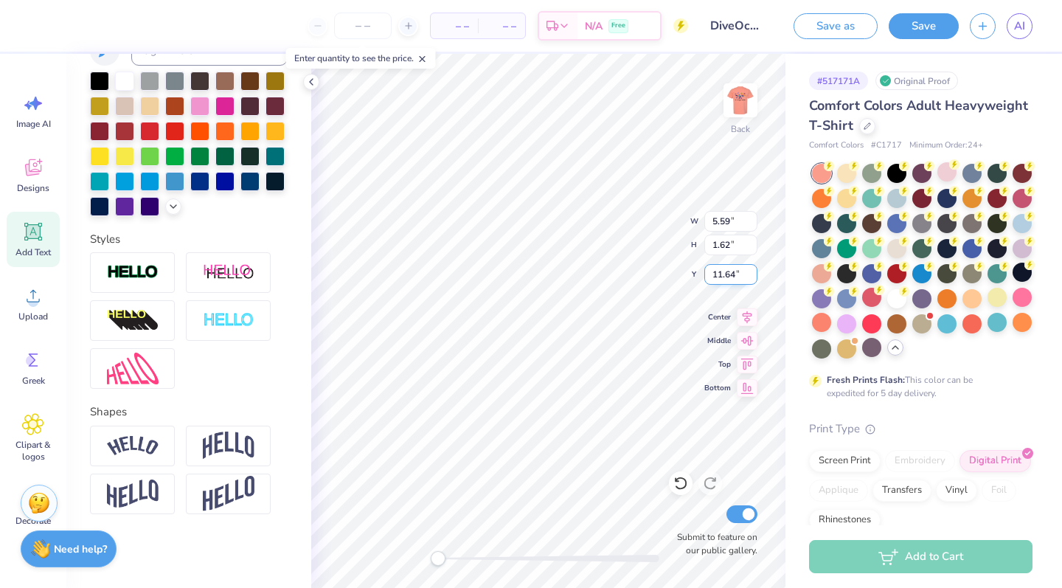
click at [593, 278] on input "11.64" at bounding box center [730, 274] width 53 height 21
click at [593, 278] on input "11.63" at bounding box center [730, 274] width 53 height 21
click at [593, 278] on input "11.62" at bounding box center [730, 274] width 53 height 21
click at [593, 278] on input "11.61" at bounding box center [730, 274] width 53 height 21
click at [593, 278] on input "11.6" at bounding box center [730, 274] width 53 height 21
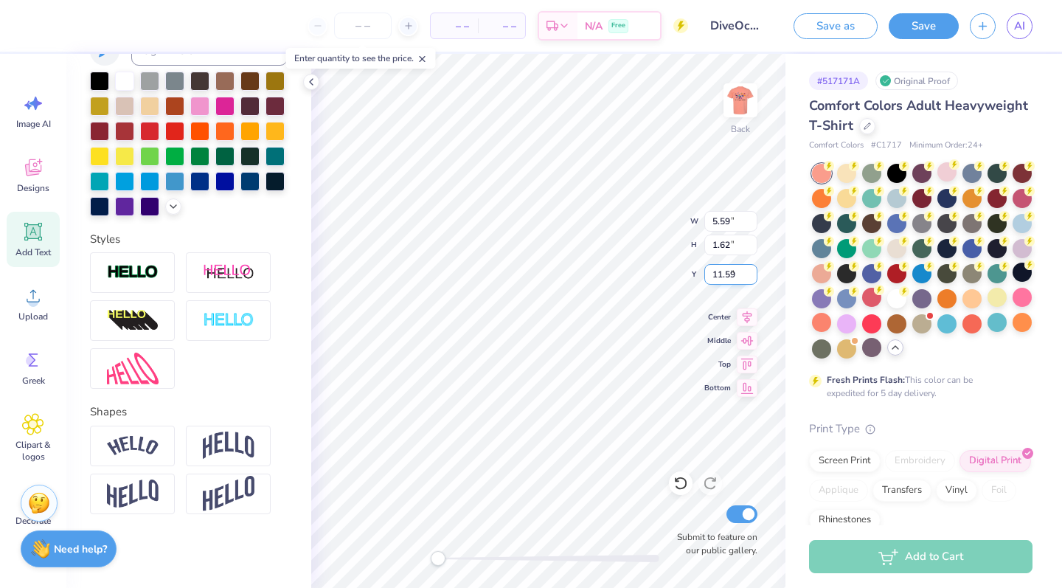
click at [593, 278] on input "11.59" at bounding box center [730, 274] width 53 height 21
click at [593, 278] on input "11.58" at bounding box center [730, 274] width 53 height 21
click at [593, 278] on input "11.57" at bounding box center [730, 274] width 53 height 21
click at [593, 278] on input "11.56" at bounding box center [730, 274] width 53 height 21
click at [593, 278] on input "11.55" at bounding box center [730, 274] width 53 height 21
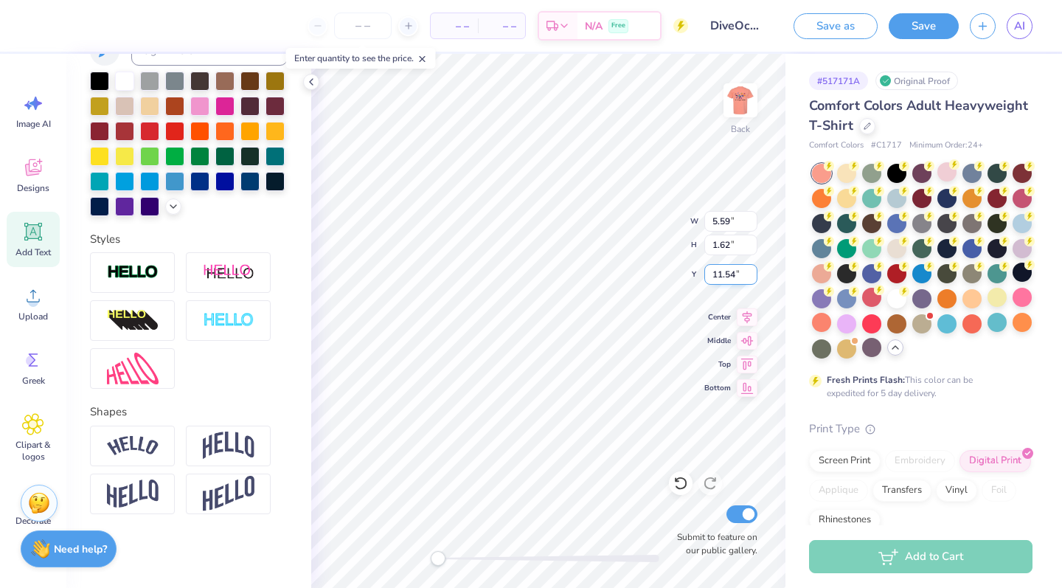
click at [593, 278] on input "11.54" at bounding box center [730, 274] width 53 height 21
click at [593, 278] on input "11.53" at bounding box center [730, 274] width 53 height 21
type input "11.52"
click at [593, 278] on input "11.52" at bounding box center [730, 274] width 53 height 21
type input "4.99"
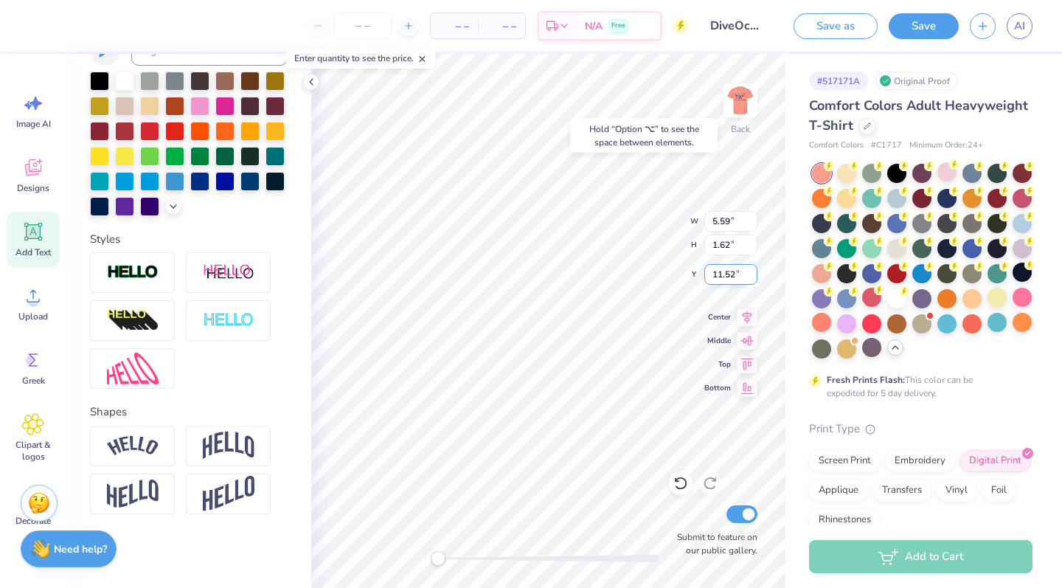
type input "2.97"
type input "3.40"
type input "4.99"
type input "2.97"
type input "3.58"
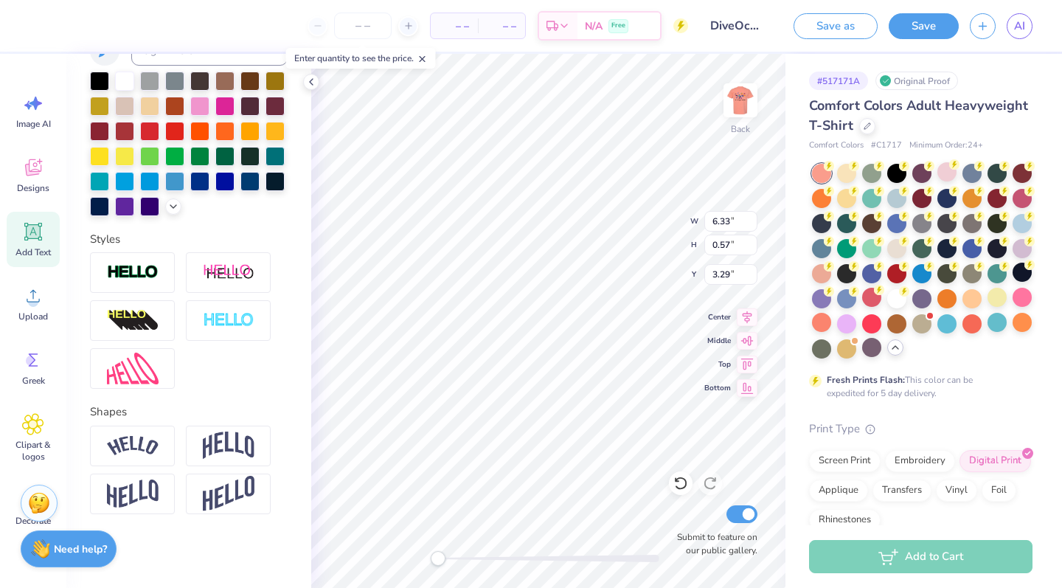
type input "4.99"
type input "2.97"
type input "4.12"
type textarea "U"
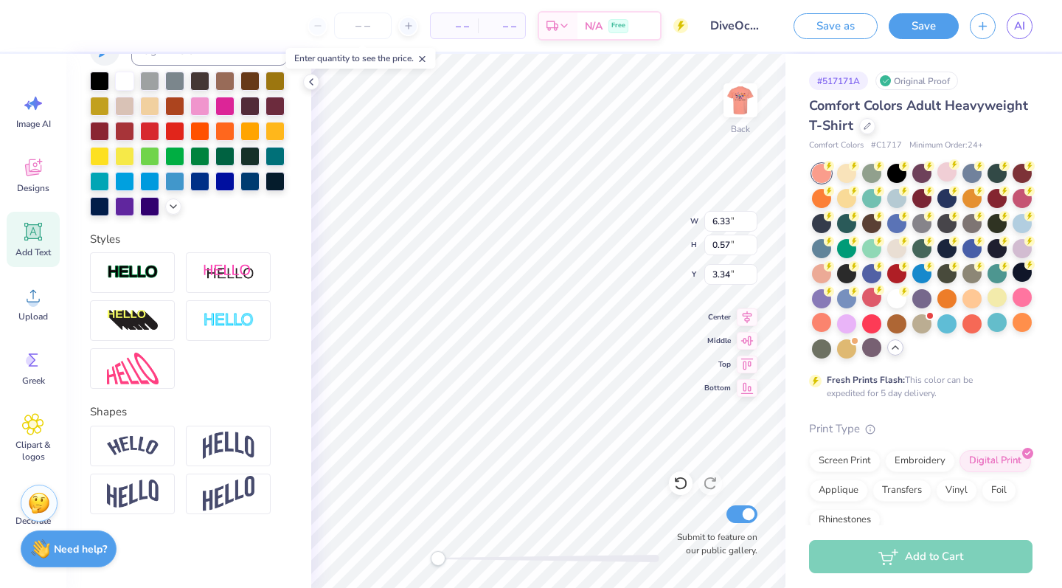
type textarea "S"
type textarea "SCUBA CLUB"
type input "6.33"
type input "0.57"
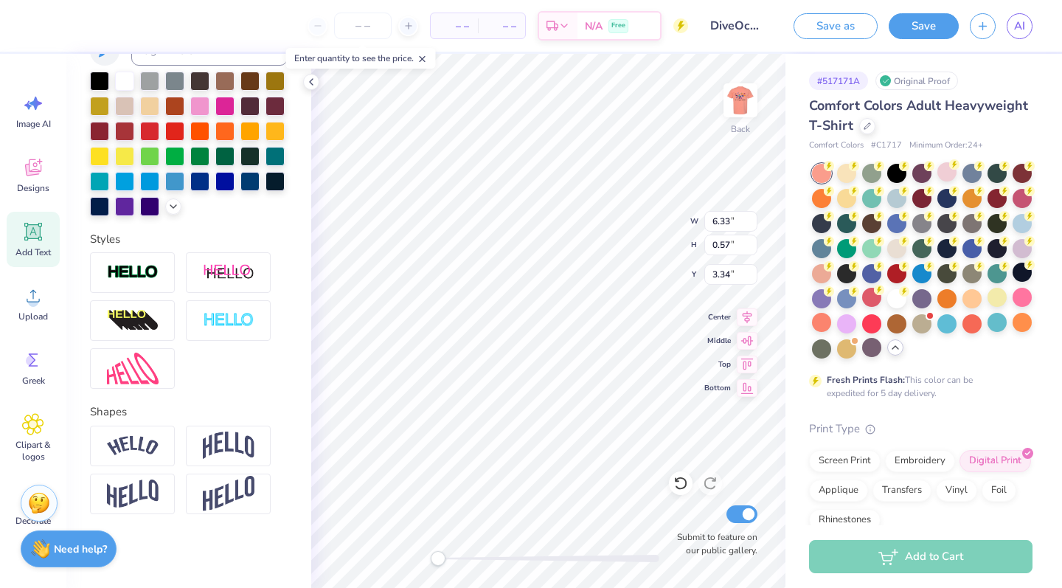
type input "3.34"
type input "6.33"
type input "0.57"
type input "7.45"
type input "3.67"
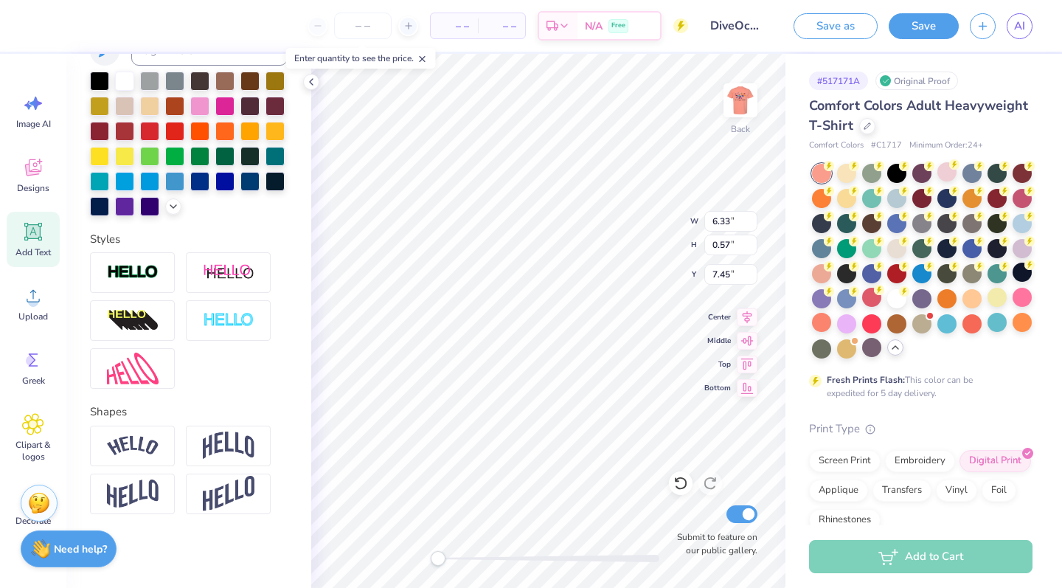
type input "0.47"
type input "8.26"
type input "4.99"
type input "2.97"
type input "3.58"
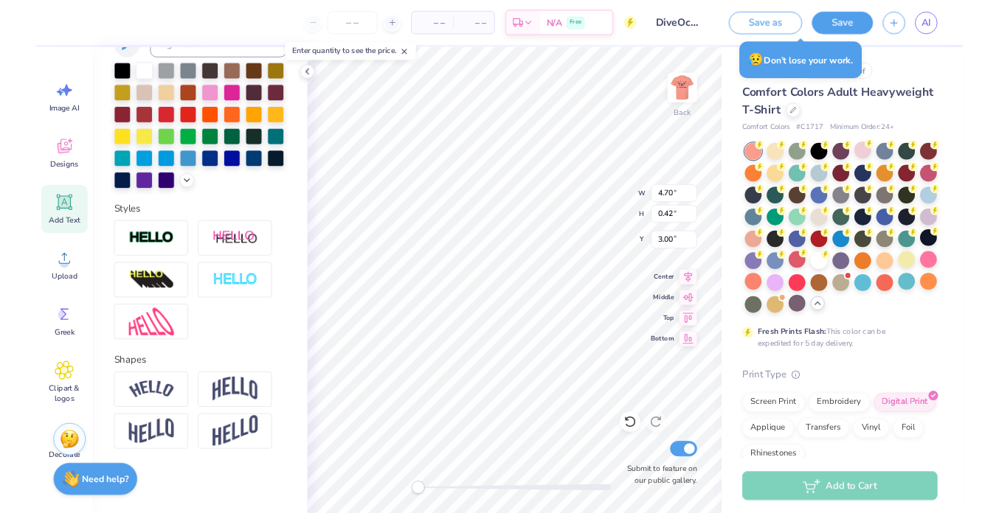
scroll to position [0, 1]
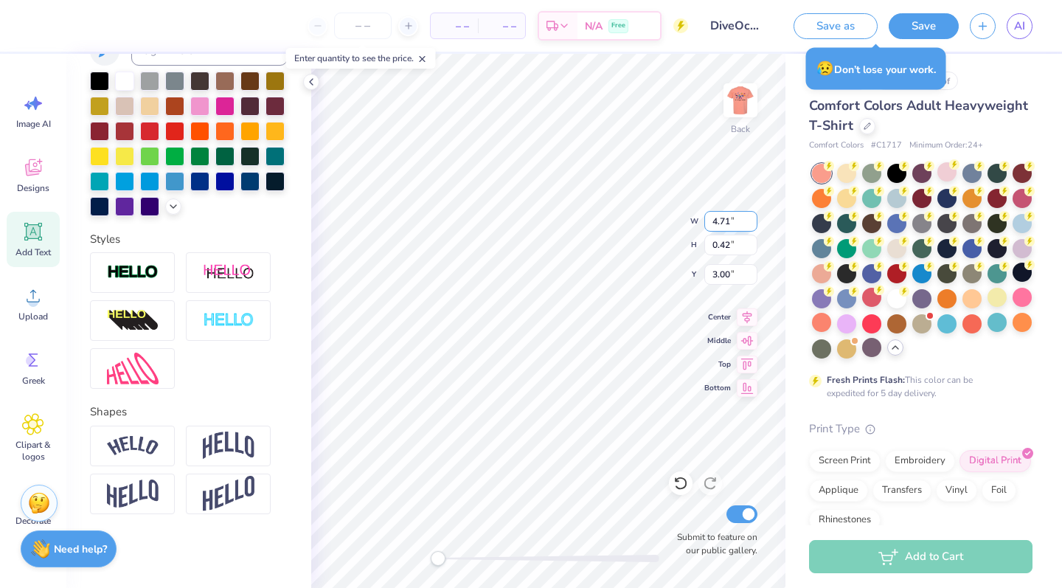
click at [593, 218] on input "4.71" at bounding box center [730, 221] width 53 height 21
click at [593, 218] on input "4.72" at bounding box center [730, 221] width 53 height 21
type input "4.73"
click at [593, 218] on input "4.73" at bounding box center [730, 221] width 53 height 21
click at [593, 271] on input "3.01" at bounding box center [730, 274] width 53 height 21
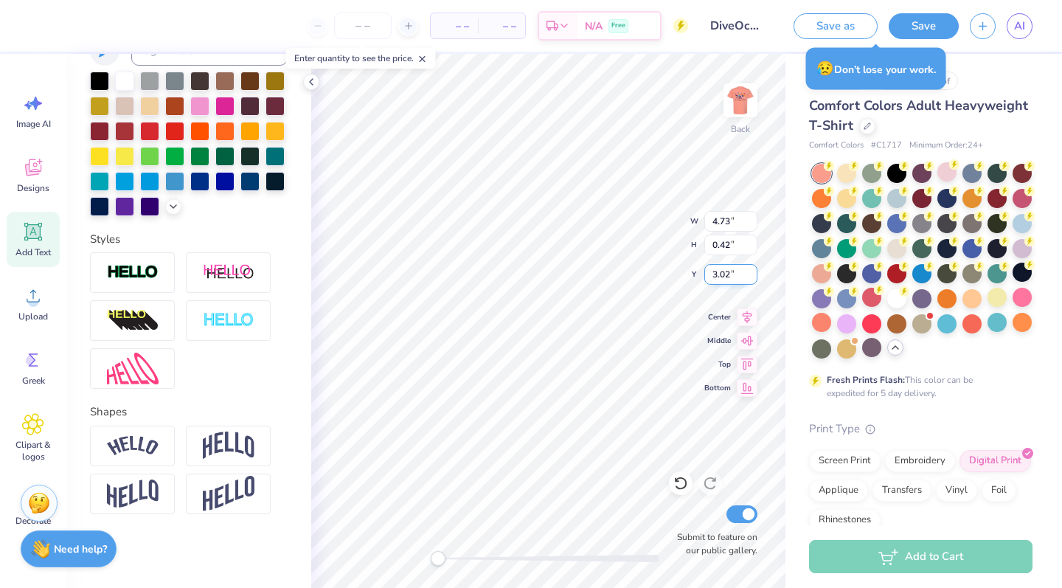
click at [593, 271] on input "3.02" at bounding box center [730, 274] width 53 height 21
click at [593, 271] on input "3.03" at bounding box center [730, 274] width 53 height 21
click at [593, 271] on input "3.04" at bounding box center [730, 274] width 53 height 21
click at [593, 271] on input "3.05" at bounding box center [730, 274] width 53 height 21
click at [593, 271] on input "3.06" at bounding box center [730, 274] width 53 height 21
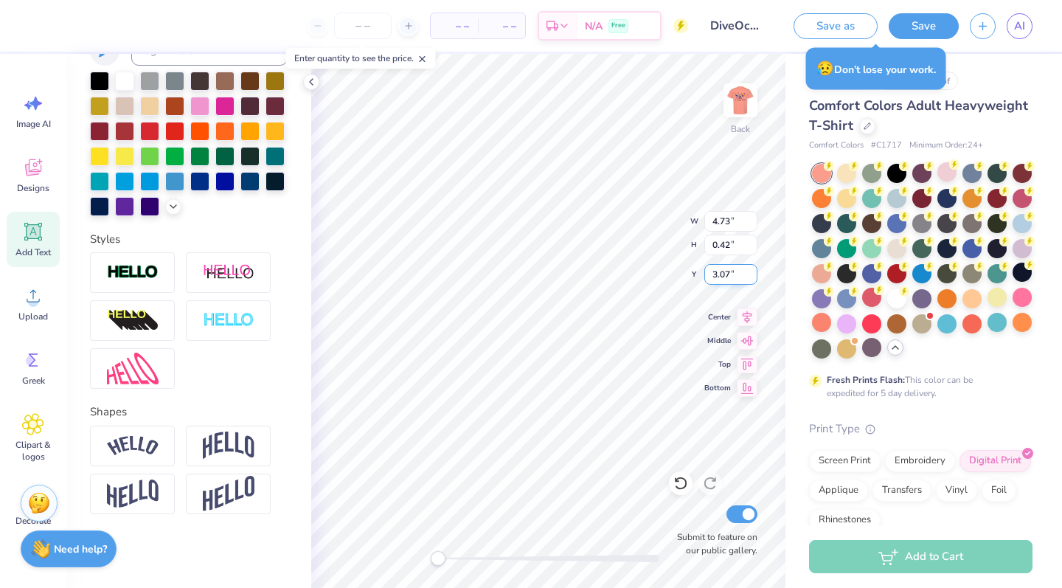
click at [593, 271] on input "3.07" at bounding box center [730, 274] width 53 height 21
click at [593, 271] on input "3.08" at bounding box center [730, 274] width 53 height 21
click at [593, 271] on input "3.09" at bounding box center [730, 274] width 53 height 21
click at [593, 271] on input "3.1" at bounding box center [730, 274] width 53 height 21
click at [593, 271] on input "3.11" at bounding box center [730, 274] width 53 height 21
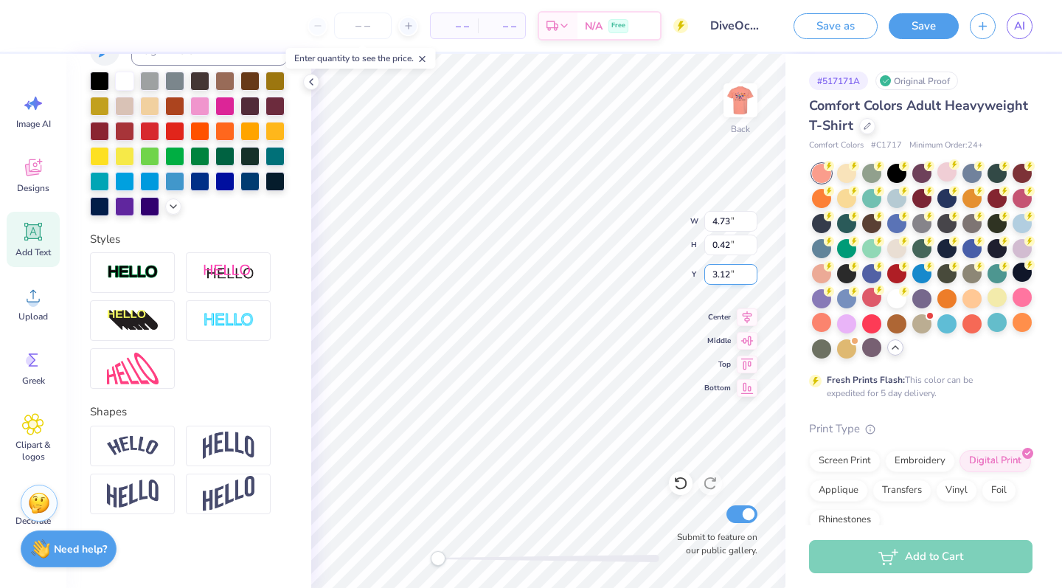
click at [593, 271] on input "3.12" at bounding box center [730, 274] width 53 height 21
click at [593, 271] on input "3.13" at bounding box center [730, 274] width 53 height 21
click at [593, 271] on input "3.14" at bounding box center [730, 274] width 53 height 21
click at [593, 271] on input "3.15" at bounding box center [730, 274] width 53 height 21
click at [593, 271] on input "3.16" at bounding box center [730, 274] width 53 height 21
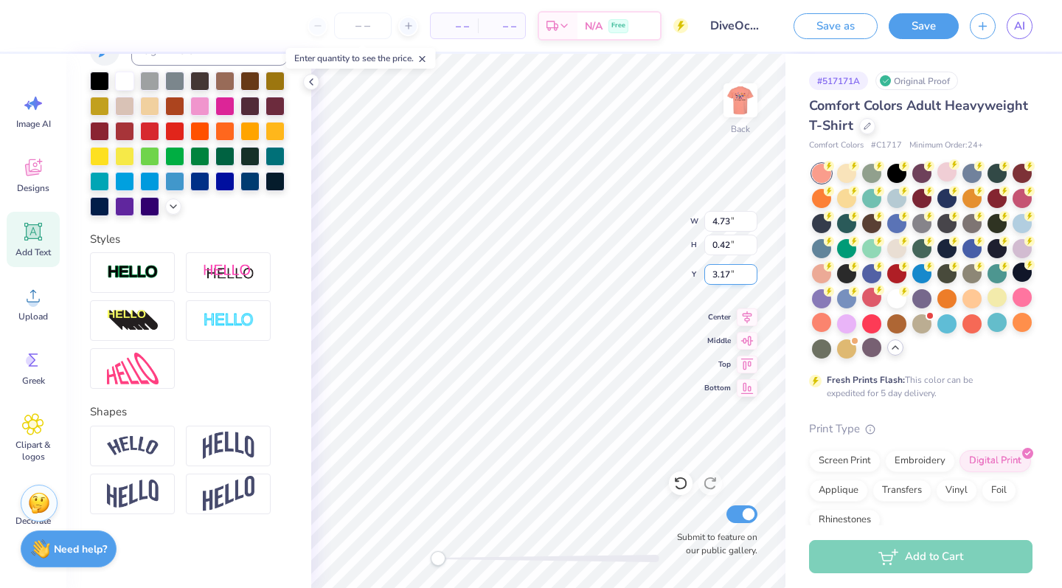
click at [593, 271] on input "3.17" at bounding box center [730, 274] width 53 height 21
click at [593, 271] on input "3.18" at bounding box center [730, 274] width 53 height 21
click at [593, 271] on input "3.19" at bounding box center [730, 274] width 53 height 21
type input "3.2"
click at [593, 271] on input "3.2" at bounding box center [730, 274] width 53 height 21
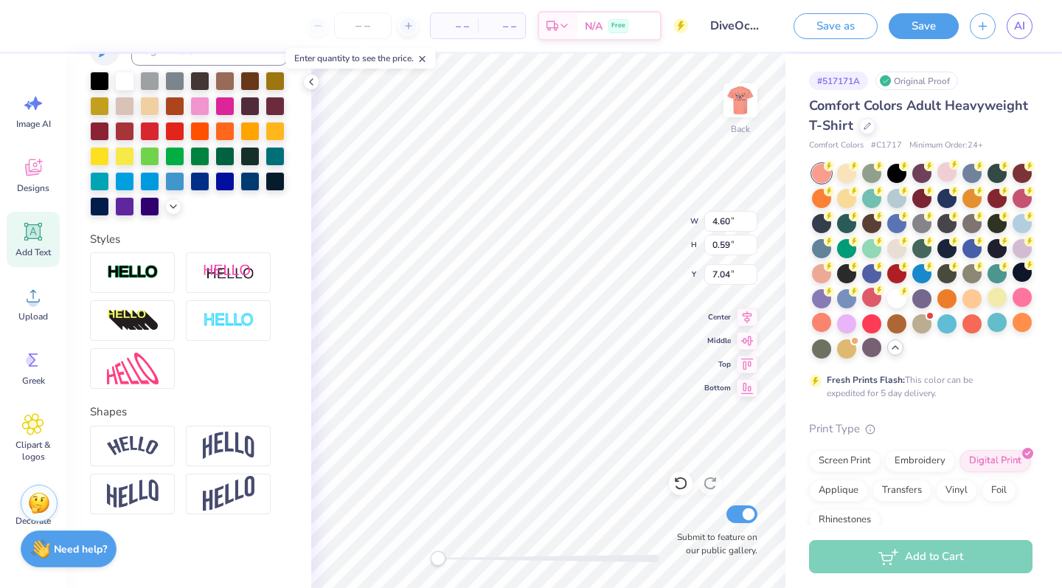
type input "5.49"
type input "0.49"
type input "3.00"
type input "4.99"
type input "2.97"
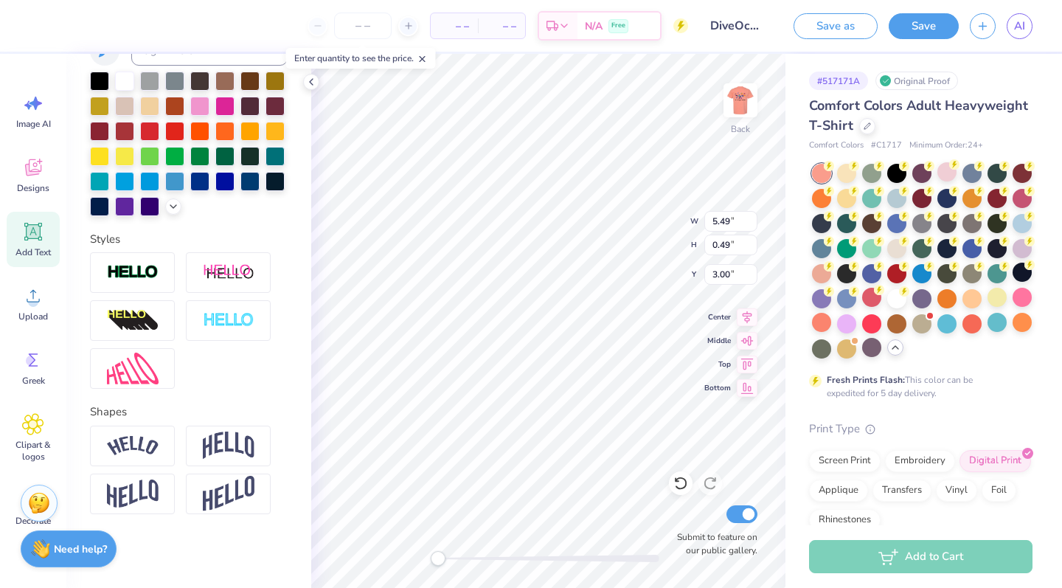
type input "3.75"
type input "3.52"
type input "0.45"
type input "10.86"
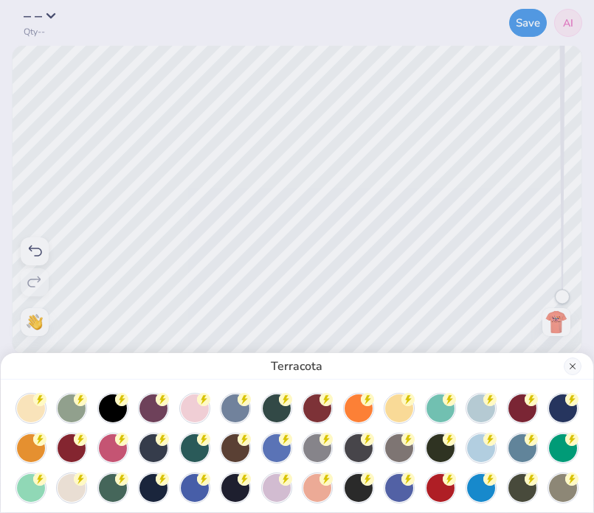
click at [575, 364] on button "Close" at bounding box center [573, 367] width 18 height 18
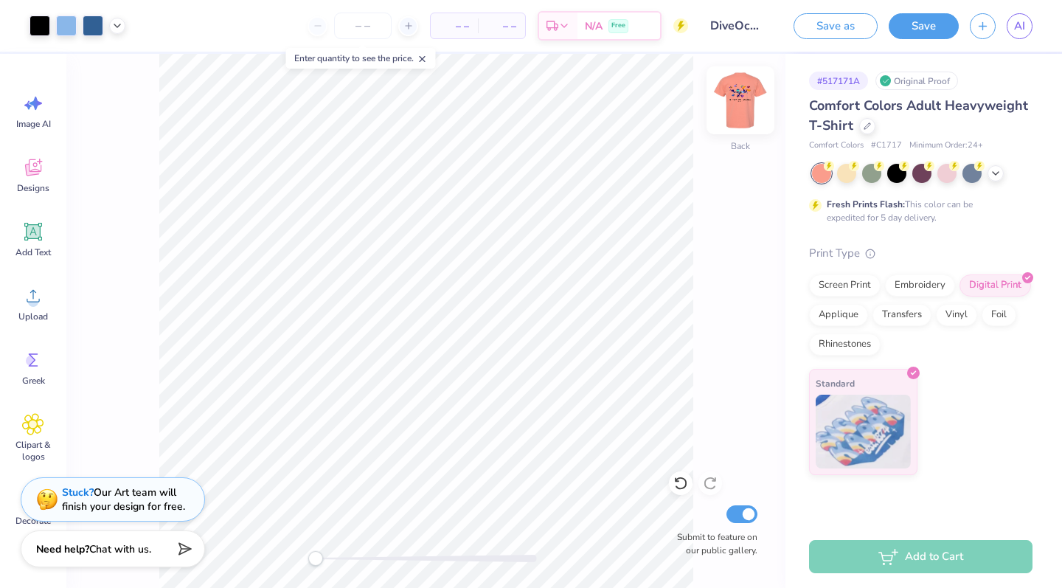
click at [593, 89] on img at bounding box center [740, 100] width 59 height 59
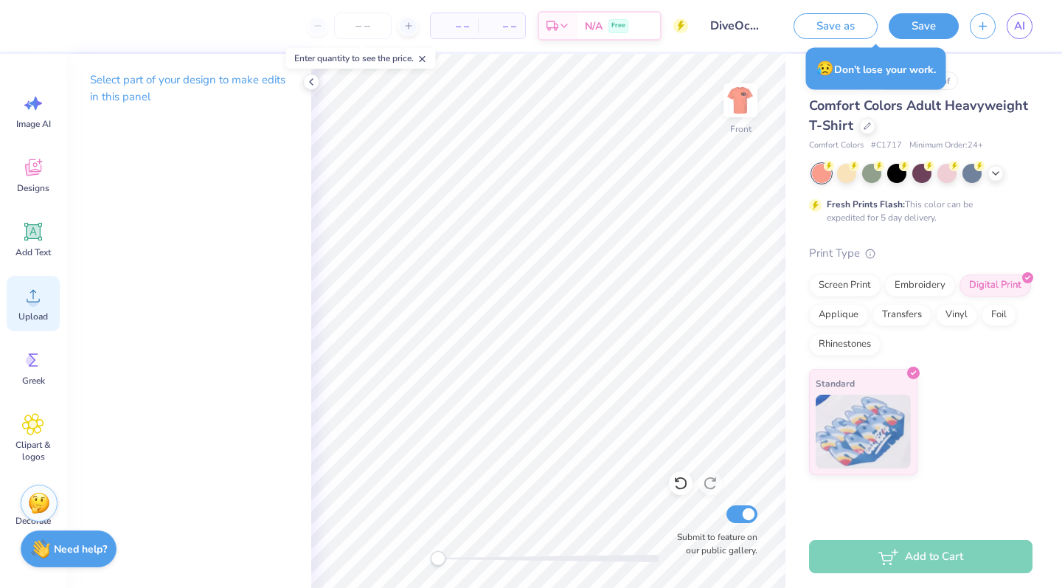
click at [33, 297] on icon at bounding box center [33, 296] width 13 height 13
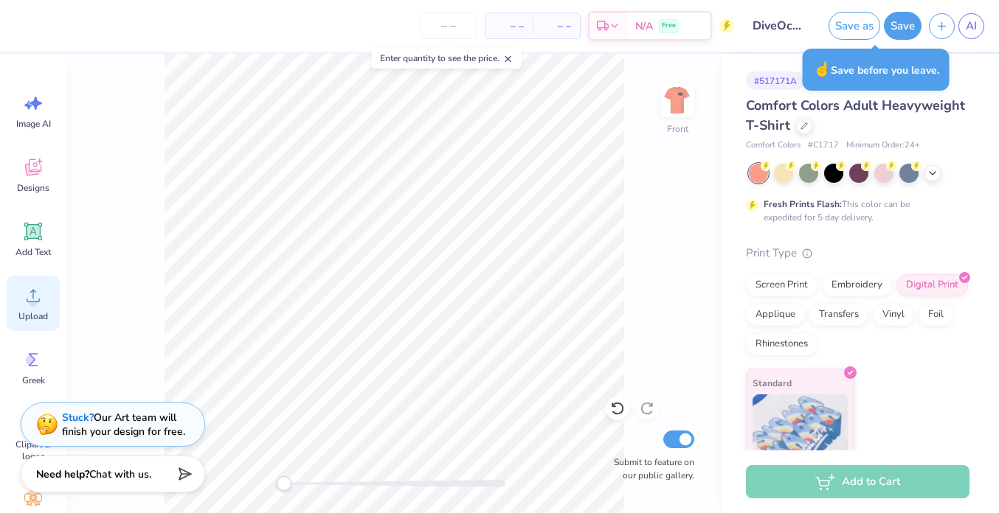
click at [35, 297] on icon at bounding box center [33, 296] width 22 height 22
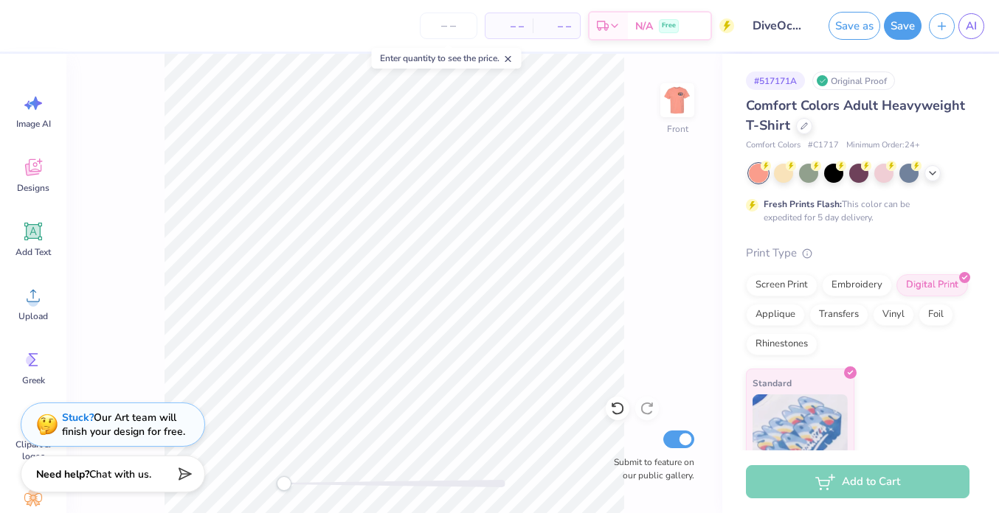
click at [127, 280] on div "Front Submit to feature on our public gallery." at bounding box center [394, 284] width 656 height 460
click at [39, 308] on div "Upload" at bounding box center [33, 303] width 53 height 55
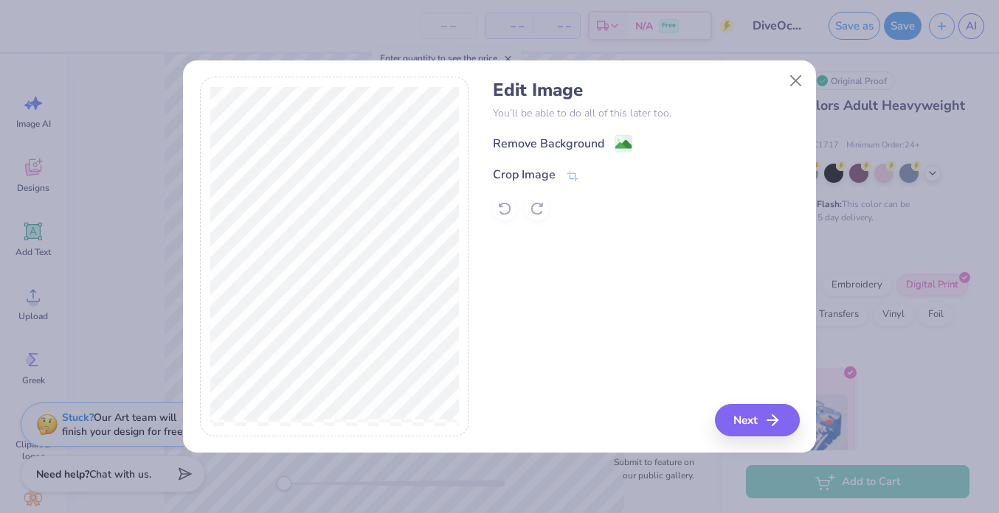
click at [586, 162] on div "Remove Background Crop Image" at bounding box center [646, 177] width 306 height 86
click at [593, 147] on div "Remove Background" at bounding box center [548, 145] width 111 height 18
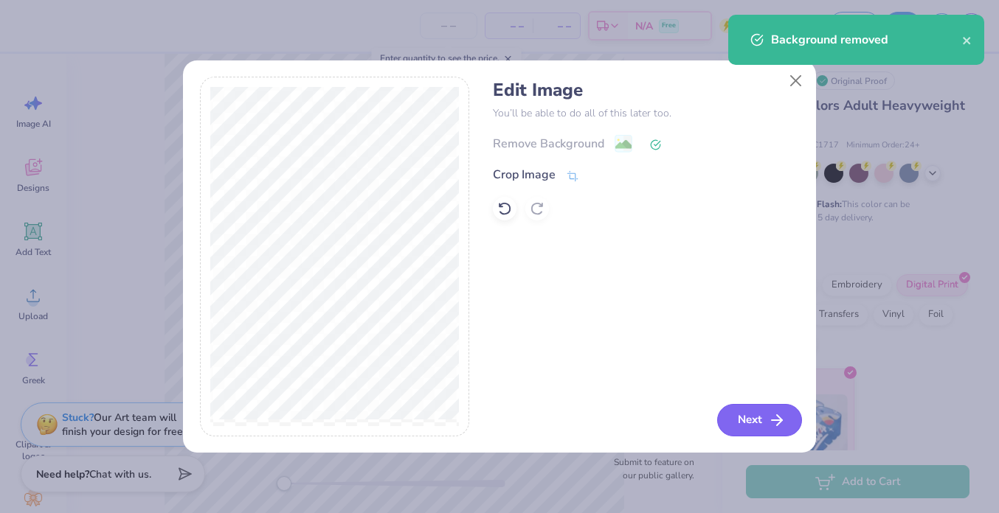
click at [593, 414] on icon "button" at bounding box center [777, 421] width 18 height 18
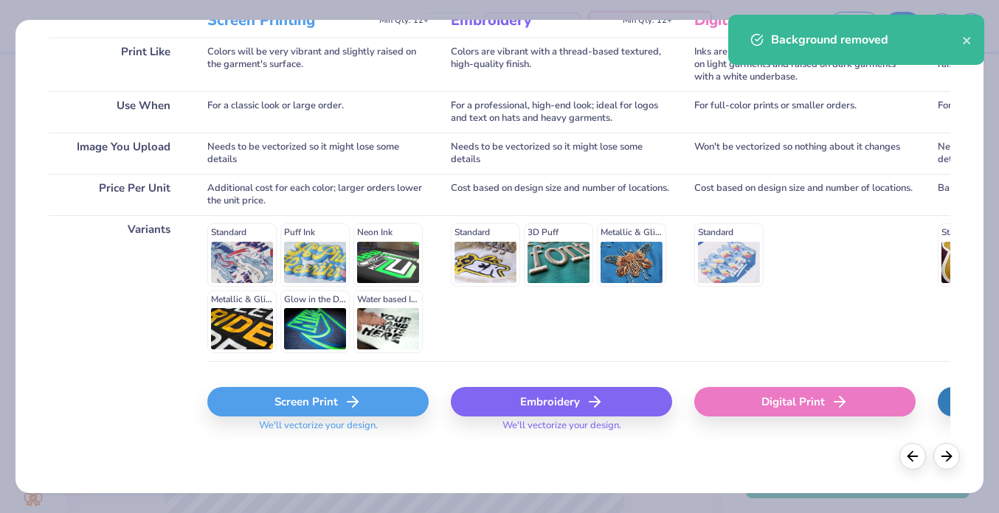
click at [311, 395] on div "Screen Print" at bounding box center [317, 402] width 221 height 30
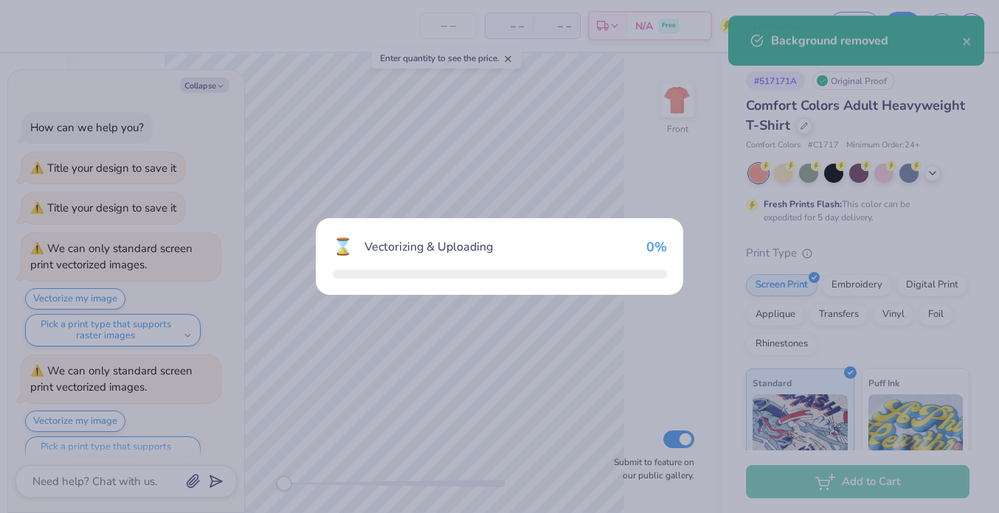
scroll to position [142, 0]
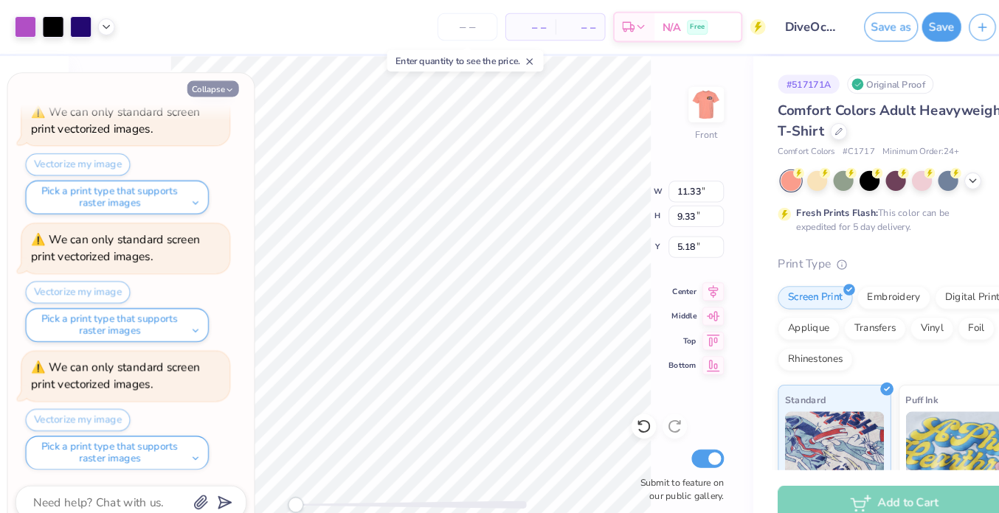
click at [199, 86] on button "Collapse" at bounding box center [204, 84] width 49 height 15
type textarea "x"
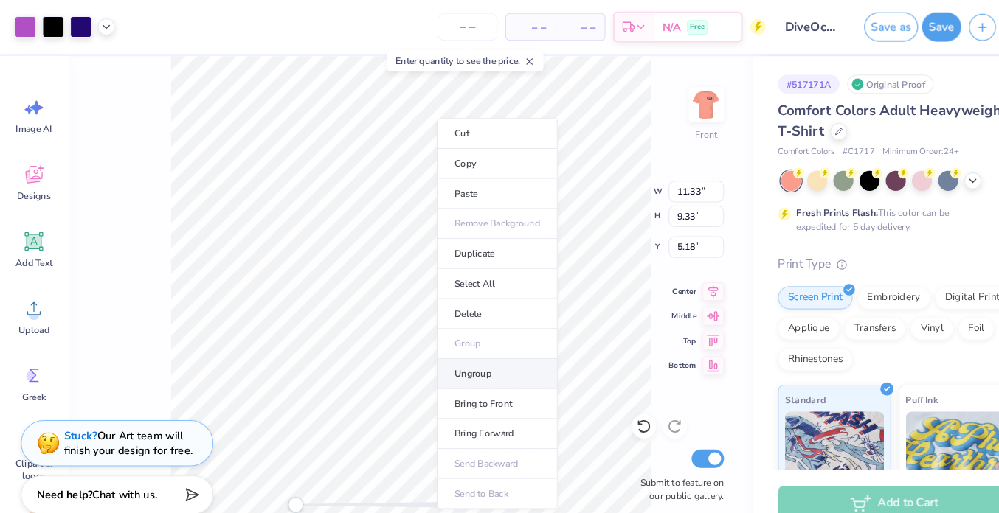
click at [462, 355] on li "Ungroup" at bounding box center [477, 358] width 116 height 29
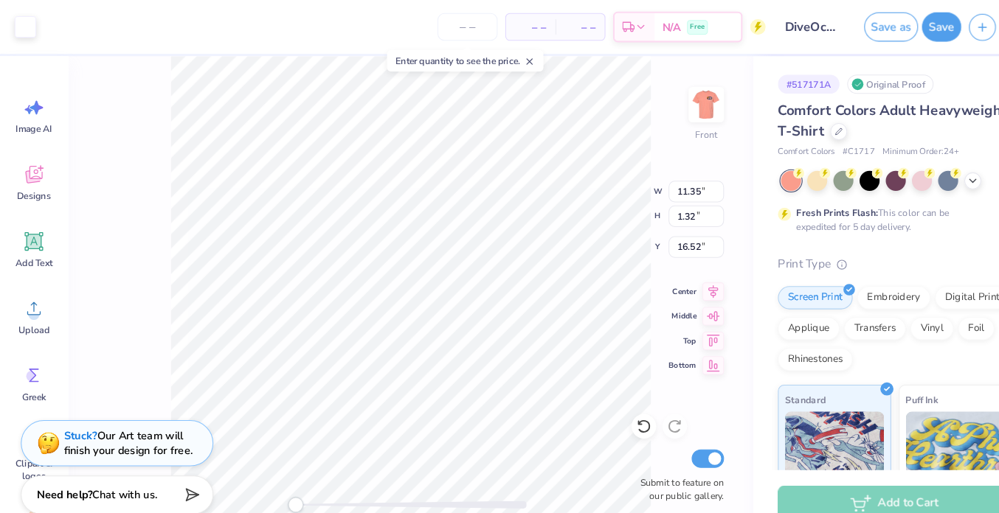
type input "13.44"
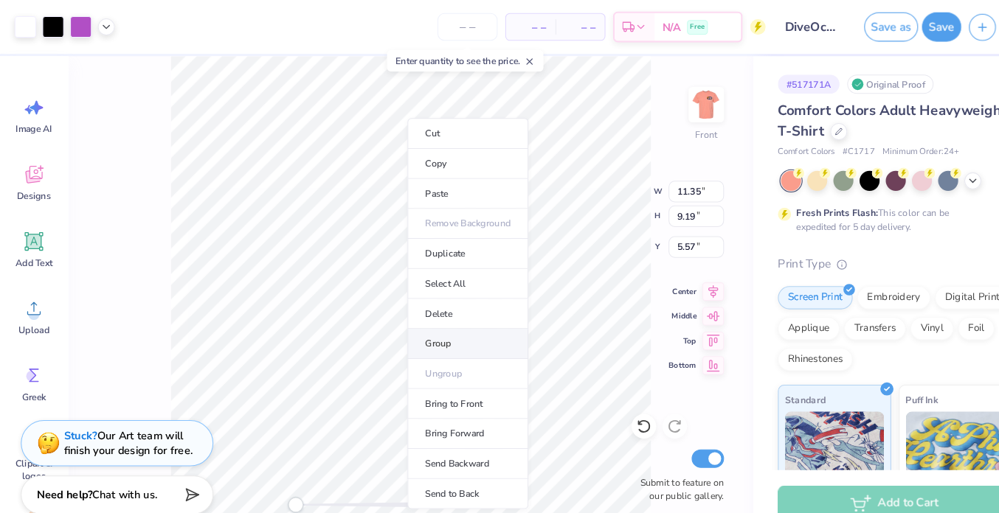
click at [453, 330] on li "Group" at bounding box center [449, 330] width 116 height 29
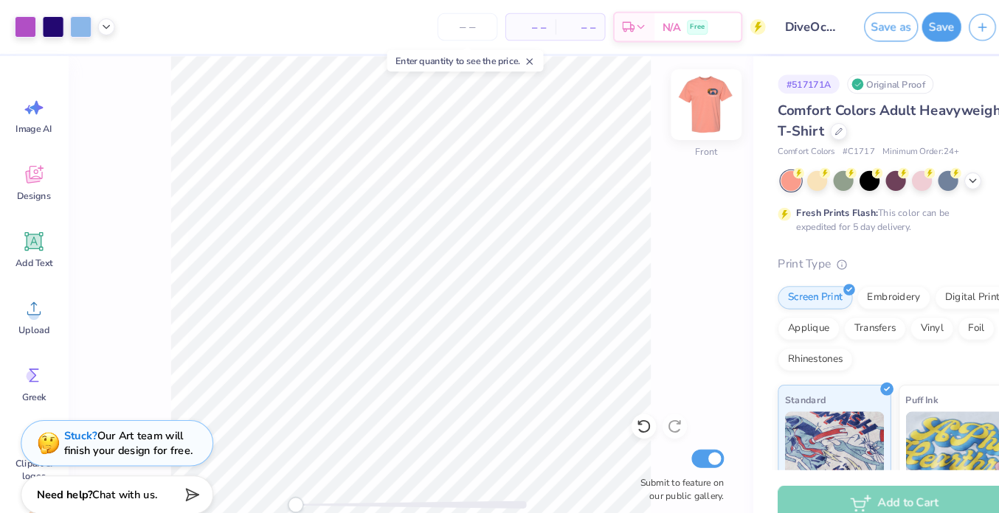
click at [593, 101] on img at bounding box center [677, 100] width 59 height 59
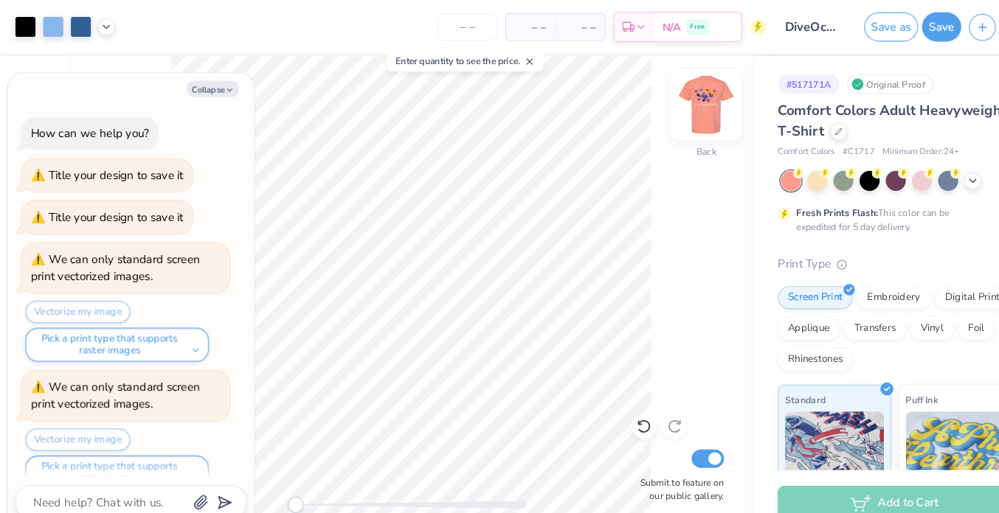
scroll to position [286, 0]
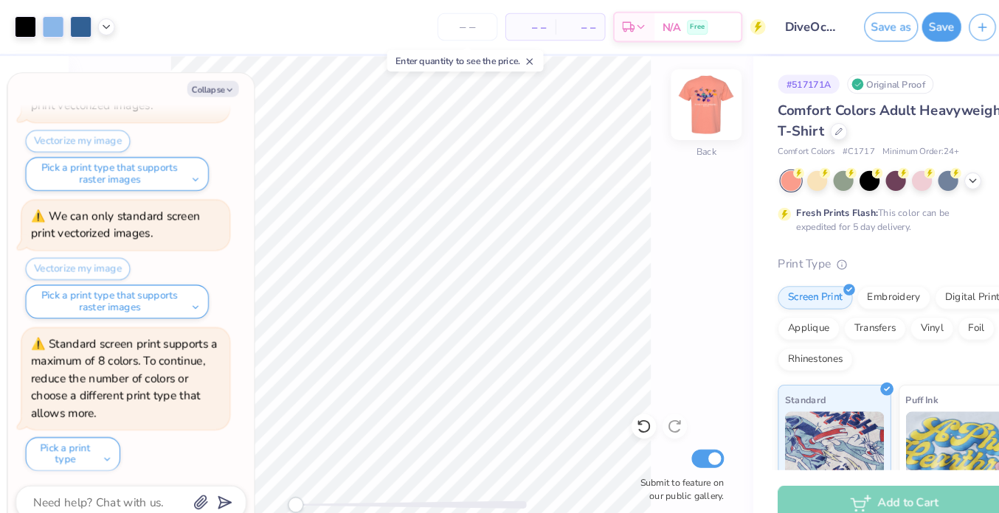
click at [593, 111] on img at bounding box center [677, 100] width 59 height 59
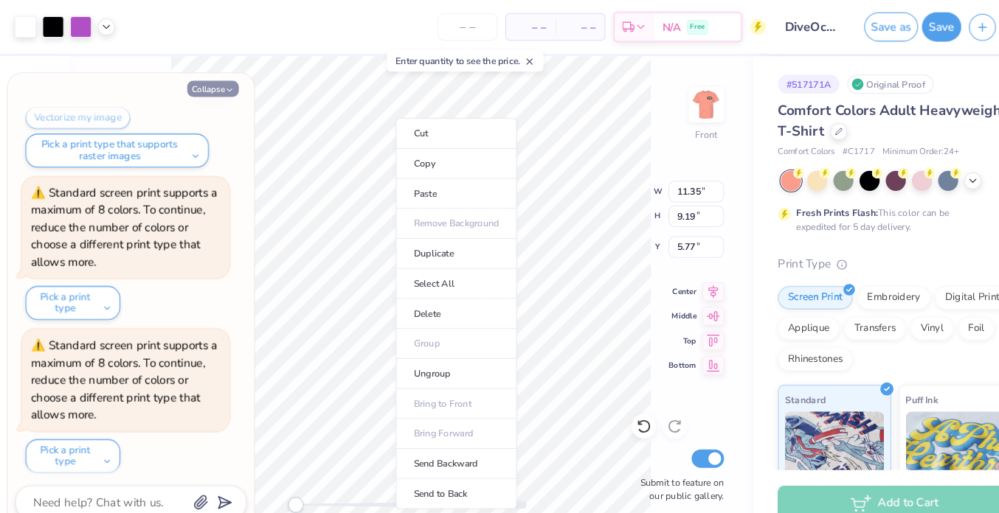
click at [207, 81] on button "Collapse" at bounding box center [204, 84] width 49 height 15
type textarea "x"
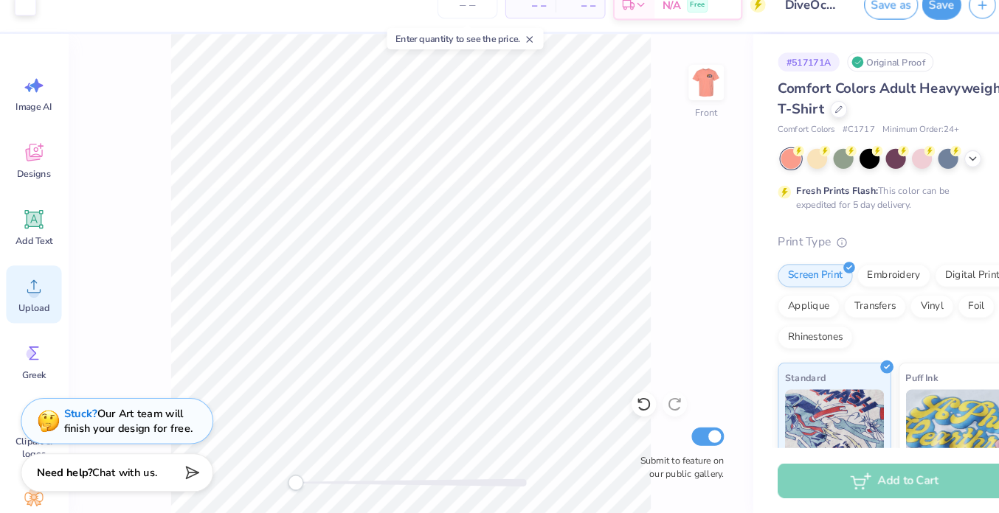
click at [37, 285] on icon at bounding box center [33, 296] width 22 height 22
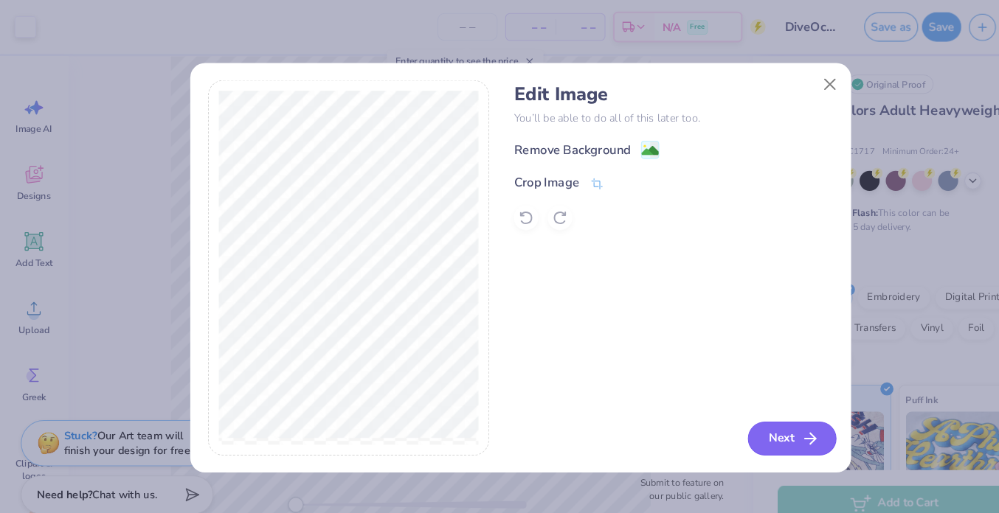
click at [593, 423] on button "Next" at bounding box center [759, 420] width 85 height 32
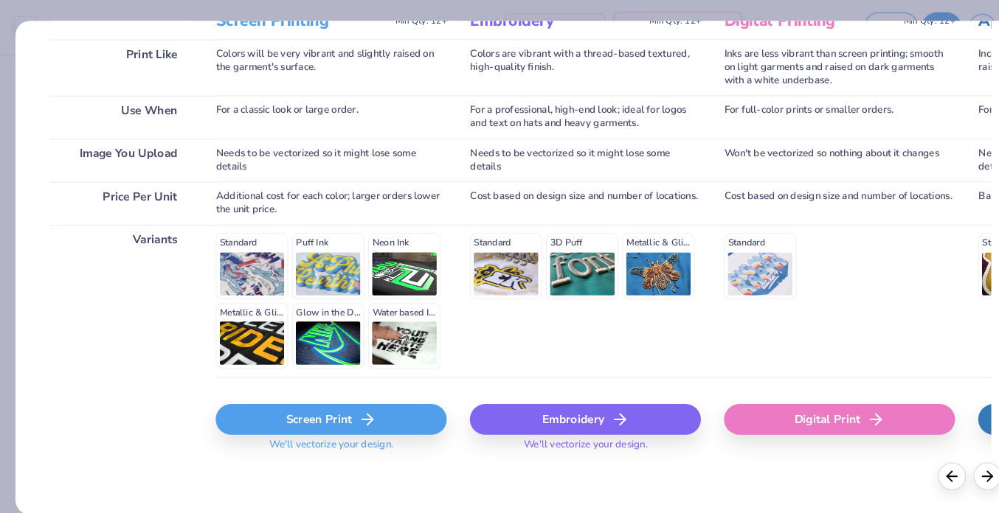
click at [306, 402] on div "Screen Print" at bounding box center [317, 402] width 221 height 30
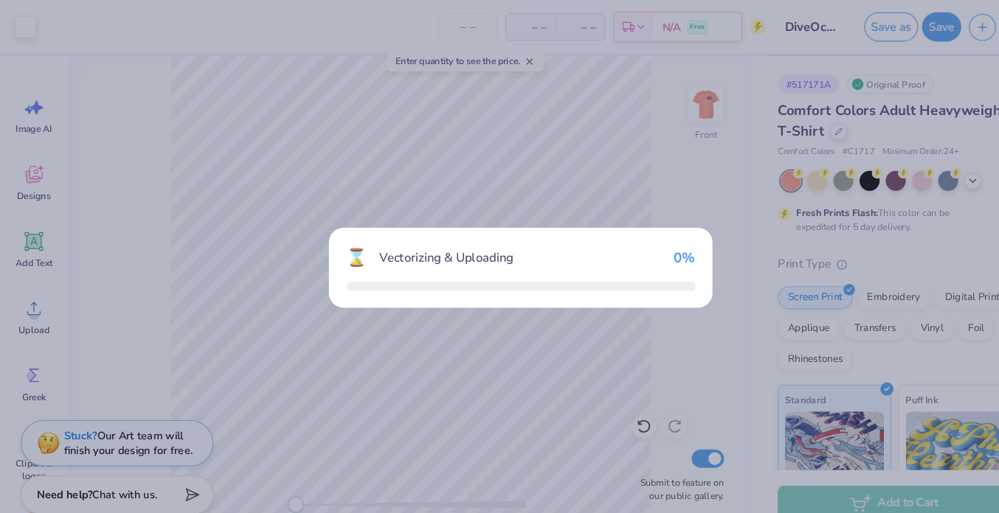
scroll to position [0, 0]
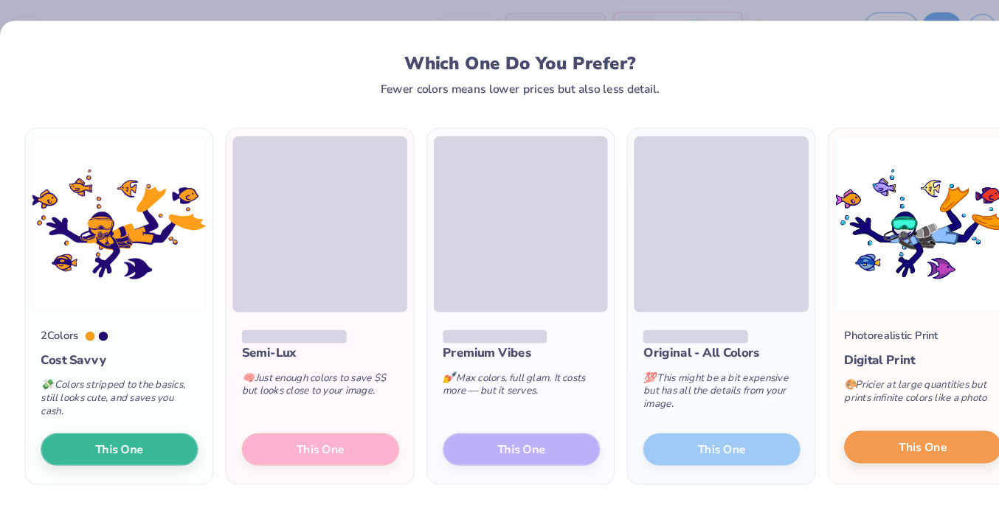
click at [593, 426] on button "This One" at bounding box center [884, 428] width 150 height 31
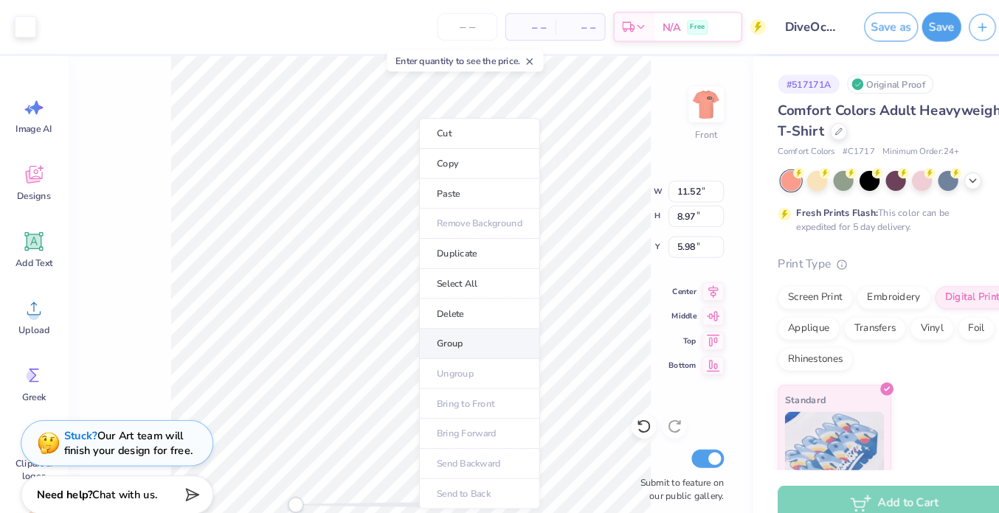
click at [453, 324] on li "Group" at bounding box center [460, 330] width 116 height 29
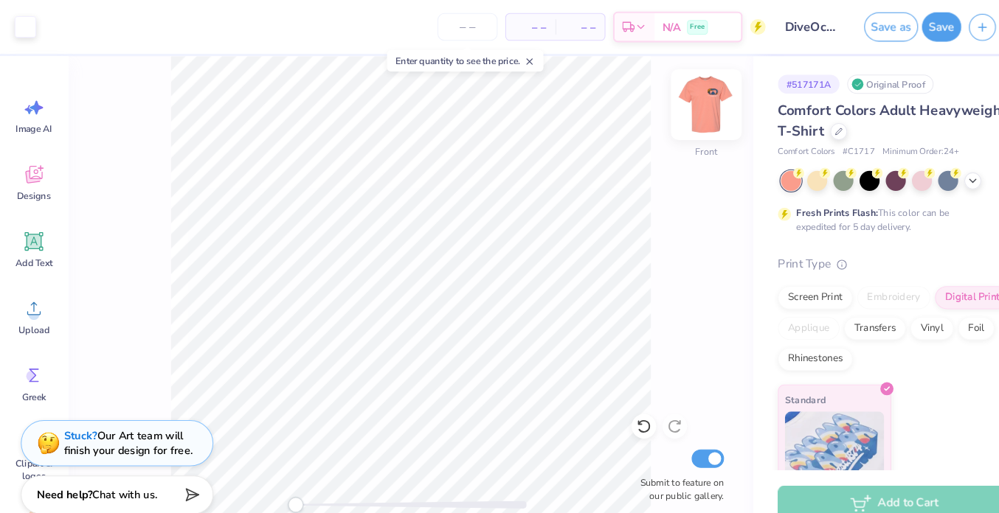
click at [593, 109] on img at bounding box center [677, 100] width 59 height 59
click at [593, 92] on img at bounding box center [677, 100] width 59 height 59
click at [593, 22] on button "Save as" at bounding box center [854, 24] width 52 height 28
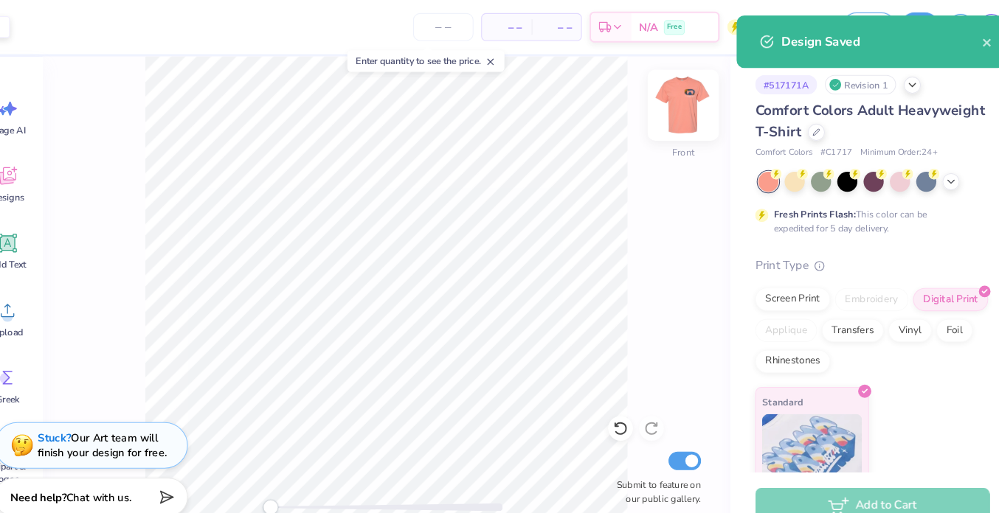
click at [593, 100] on img at bounding box center [677, 100] width 59 height 59
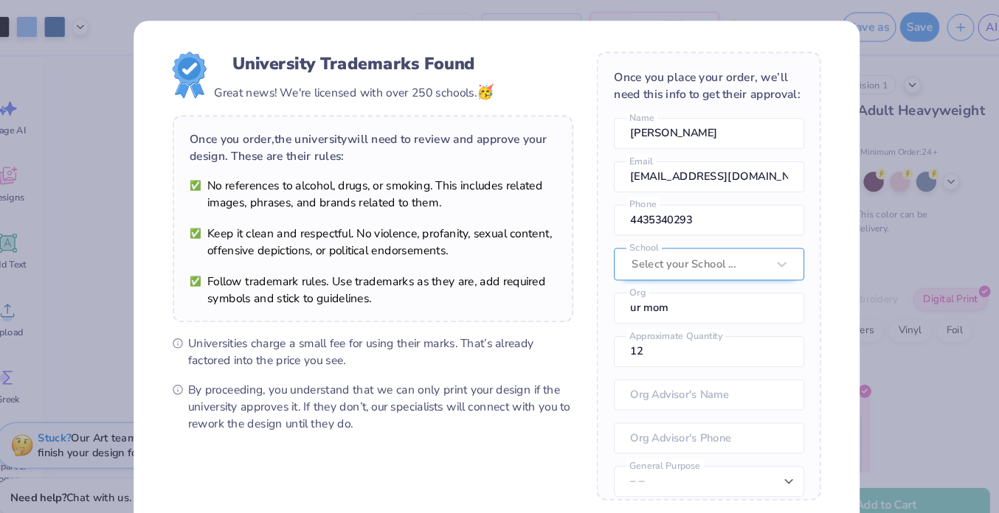
click at [593, 243] on div at bounding box center [692, 252] width 128 height 19
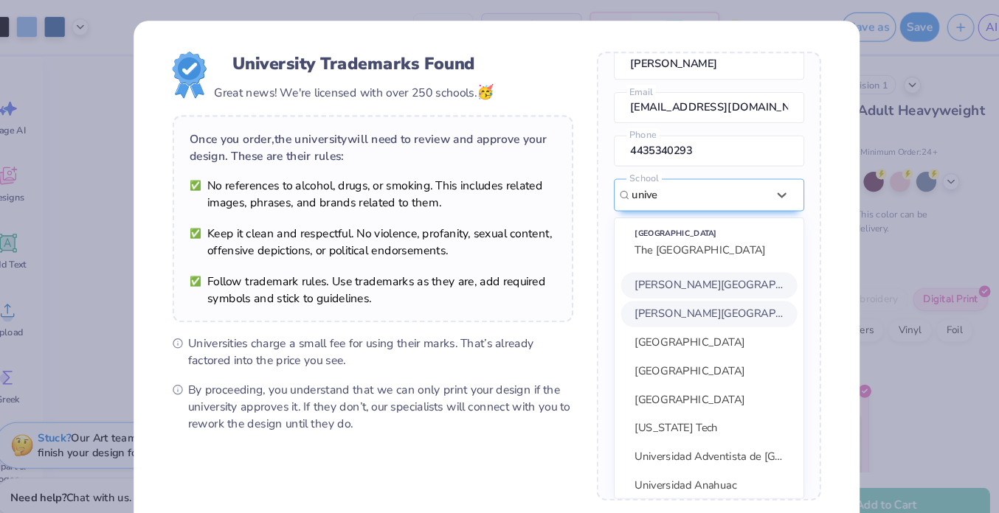
click at [593, 301] on span "[PERSON_NAME][GEOGRAPHIC_DATA]" at bounding box center [724, 299] width 187 height 14
type input "unive"
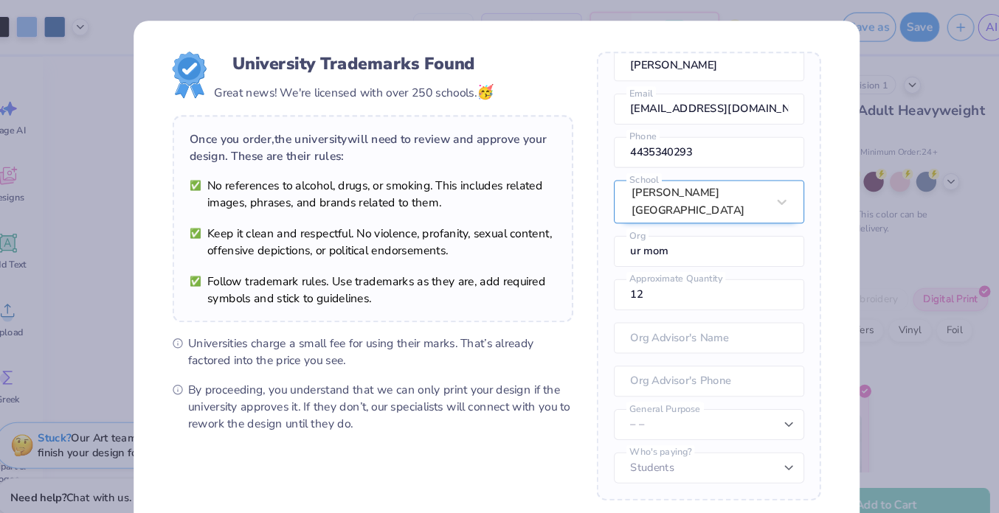
click at [593, 199] on div "[PERSON_NAME][GEOGRAPHIC_DATA]" at bounding box center [701, 192] width 181 height 41
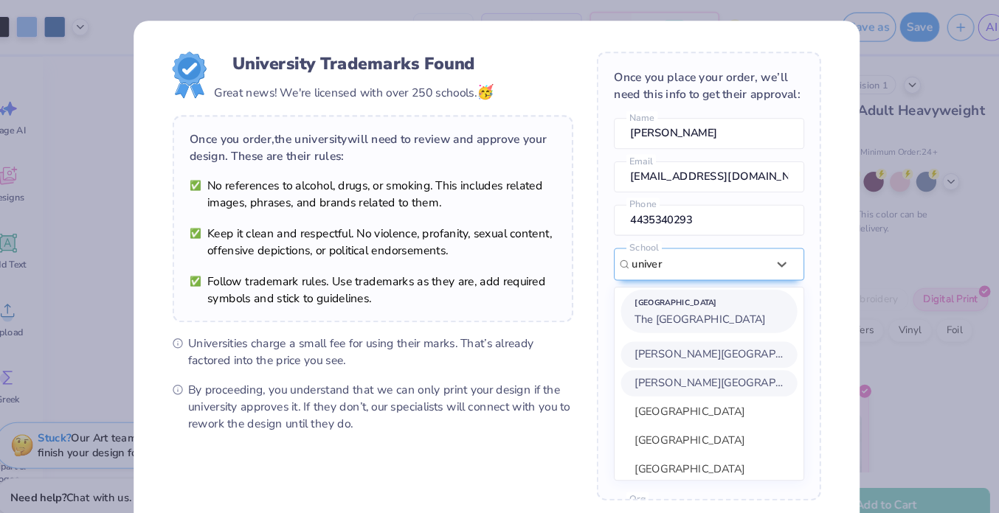
click at [593, 296] on div "[GEOGRAPHIC_DATA]" at bounding box center [702, 289] width 142 height 16
type input "univer"
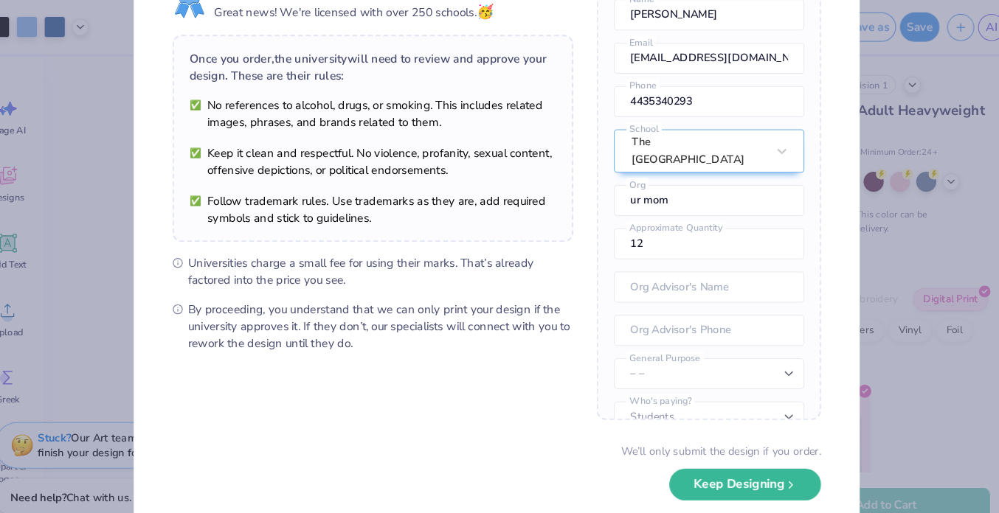
scroll to position [35, 0]
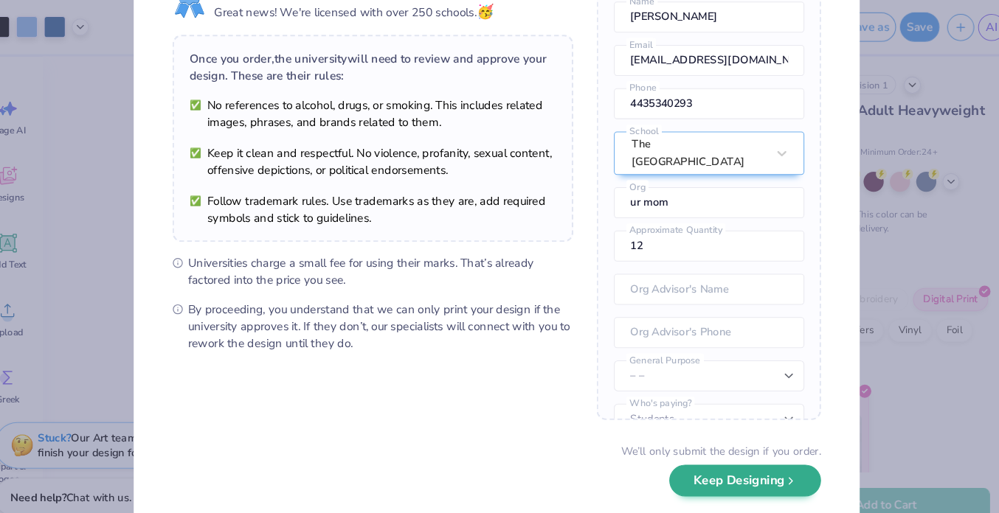
click at [593, 463] on button "Keep Designing" at bounding box center [736, 458] width 145 height 30
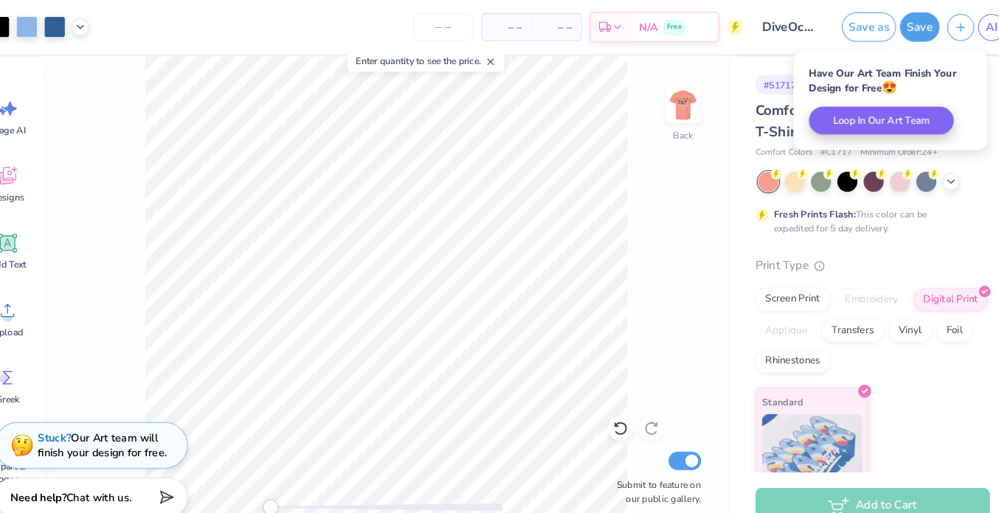
scroll to position [0, 0]
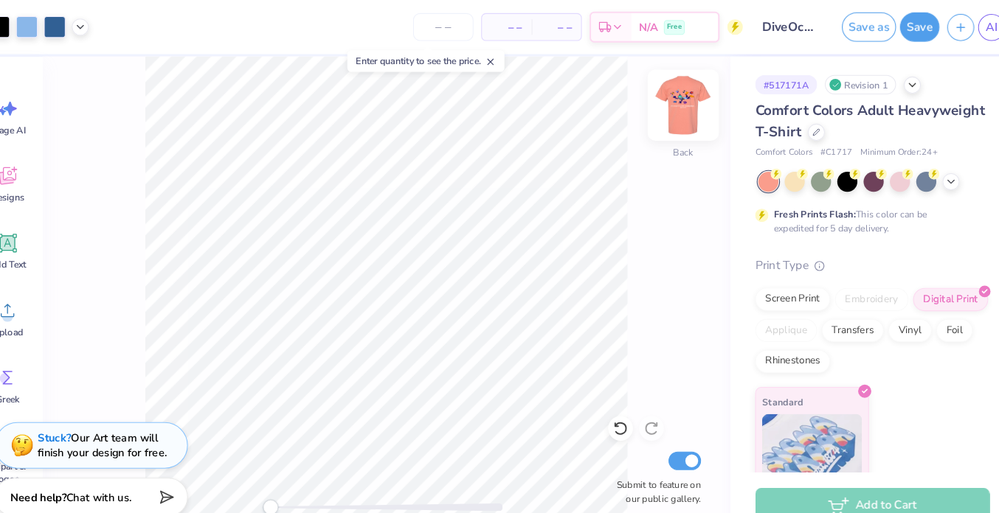
click at [593, 95] on img at bounding box center [677, 100] width 59 height 59
click at [488, 61] on icon at bounding box center [493, 59] width 10 height 10
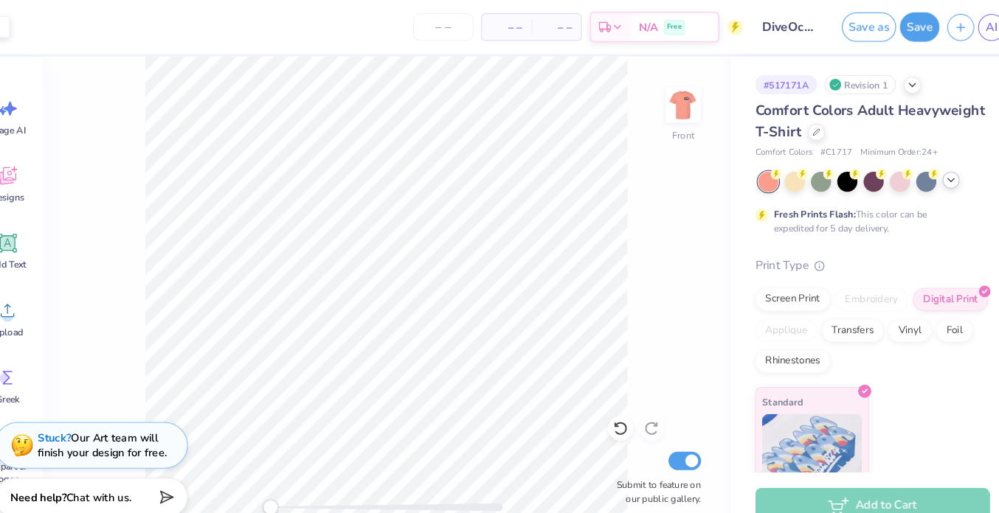
click at [593, 176] on icon at bounding box center [932, 172] width 12 height 12
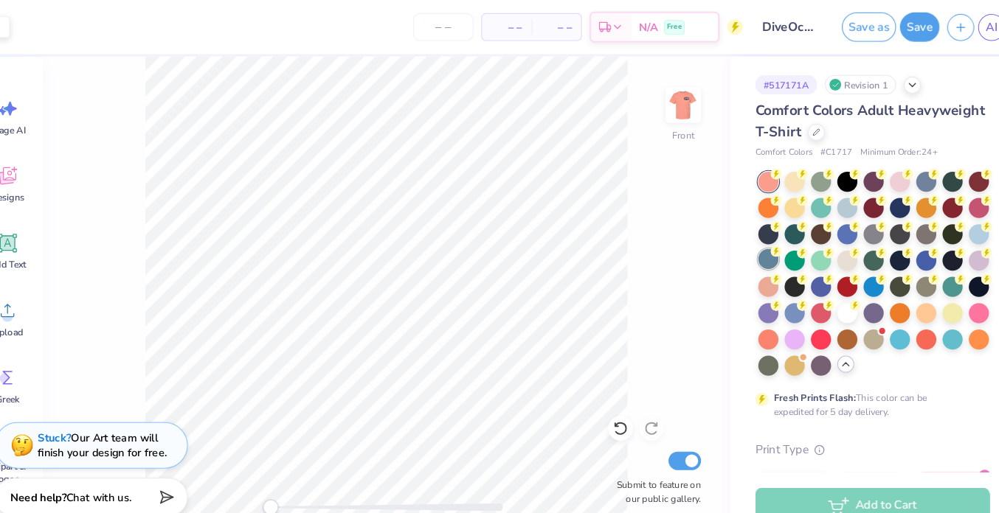
click at [593, 249] on div at bounding box center [758, 247] width 19 height 19
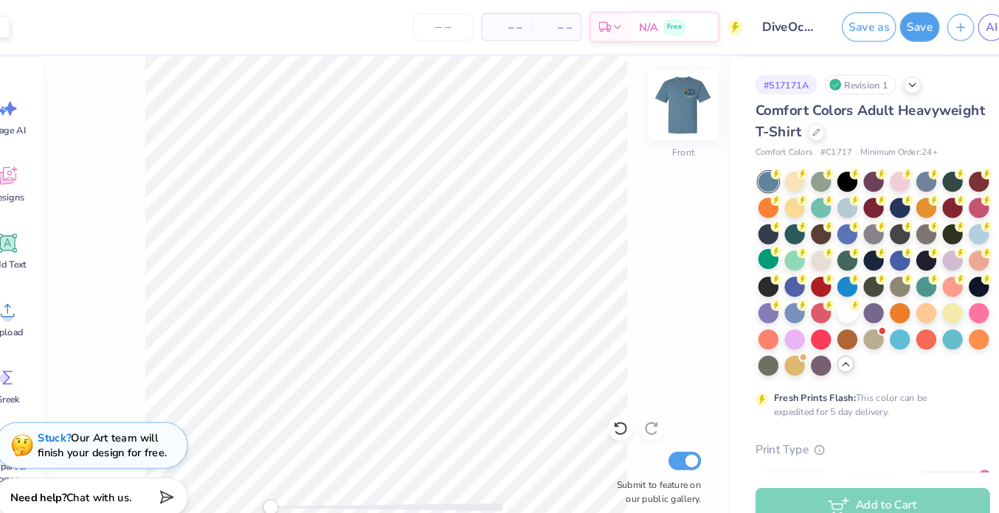
click at [593, 112] on img at bounding box center [677, 100] width 59 height 59
click at [593, 350] on div at bounding box center [808, 347] width 19 height 19
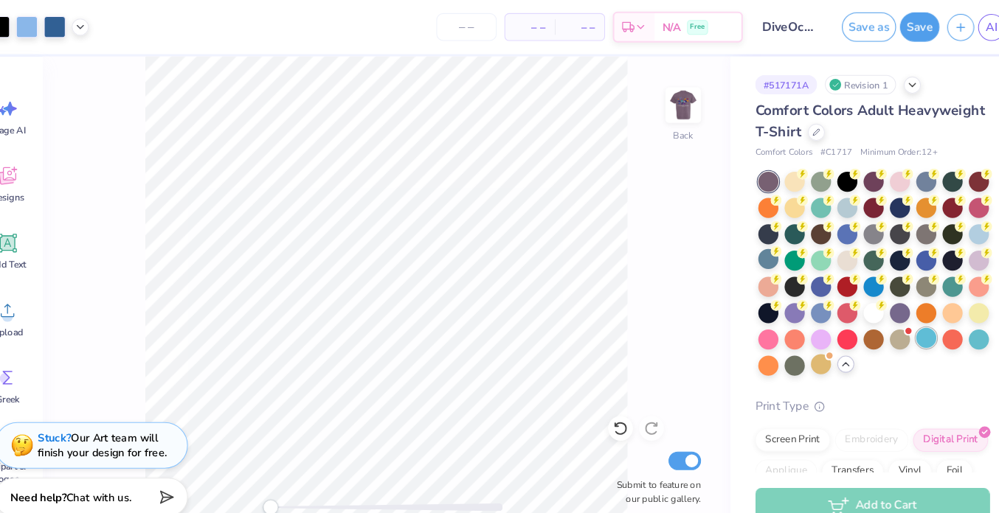
click at [593, 318] on div at bounding box center [908, 322] width 19 height 19
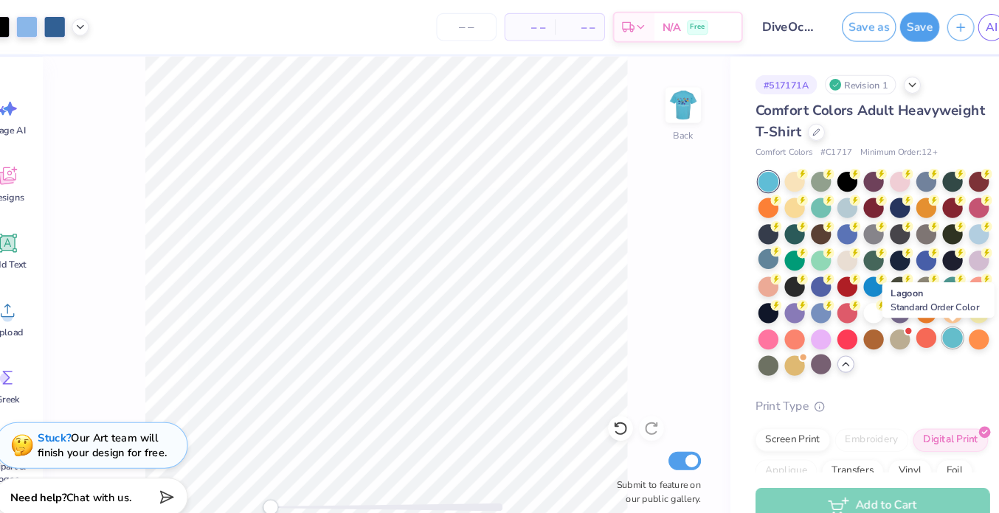
click at [593, 322] on div at bounding box center [933, 322] width 19 height 19
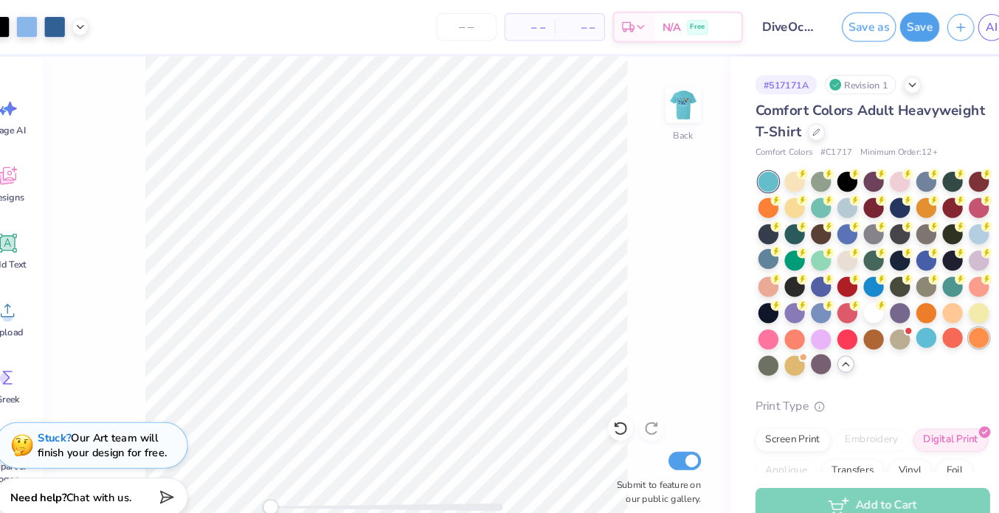
click at [593, 326] on div at bounding box center [958, 322] width 19 height 19
click at [593, 326] on div at bounding box center [933, 322] width 19 height 19
click at [593, 117] on img at bounding box center [677, 100] width 59 height 59
click at [593, 115] on img at bounding box center [677, 101] width 30 height 30
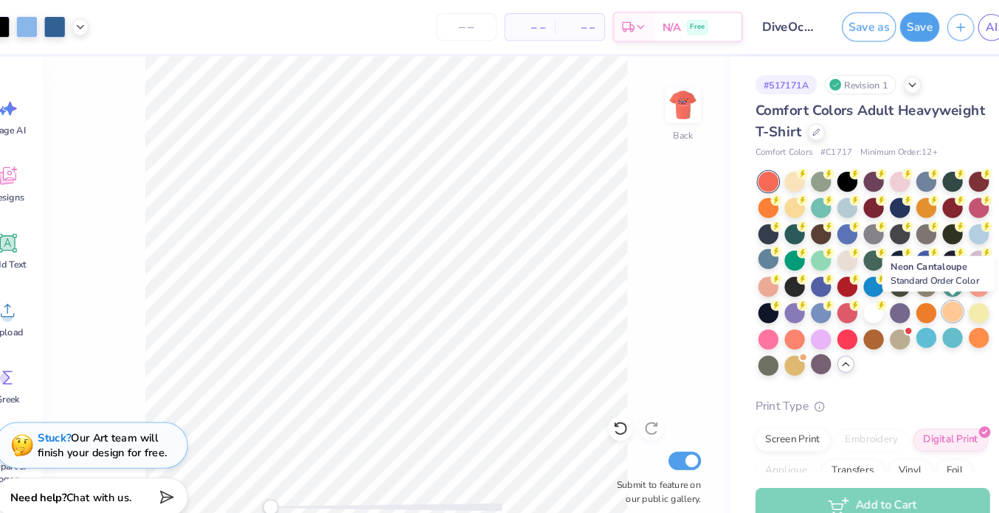
click at [593, 299] on div at bounding box center [933, 297] width 19 height 19
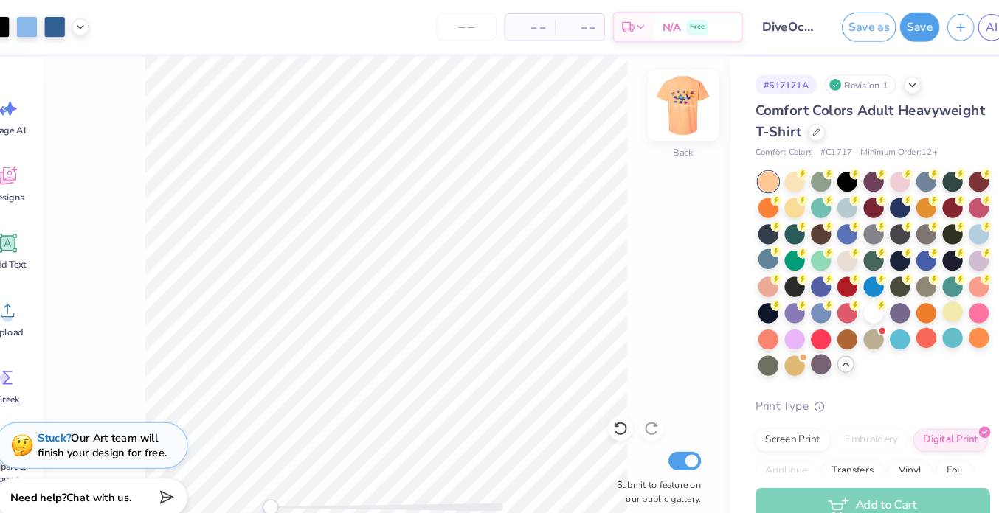
click at [593, 125] on div "Back" at bounding box center [677, 109] width 34 height 52
click at [593, 102] on img at bounding box center [677, 100] width 59 height 59
click at [593, 297] on div at bounding box center [833, 297] width 19 height 19
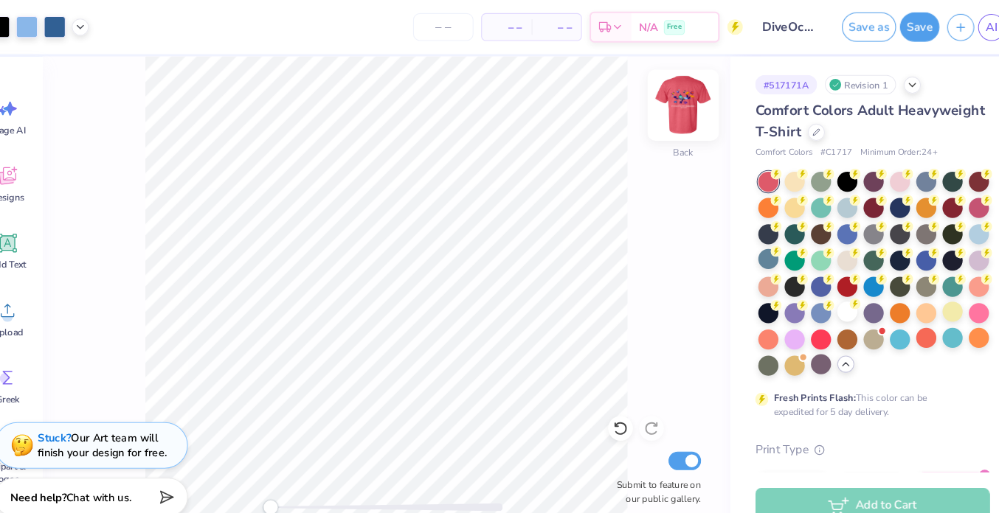
click at [593, 94] on img at bounding box center [677, 100] width 59 height 59
click at [593, 94] on img at bounding box center [677, 101] width 30 height 30
click at [593, 292] on div at bounding box center [783, 297] width 19 height 19
click at [593, 94] on img at bounding box center [677, 100] width 59 height 59
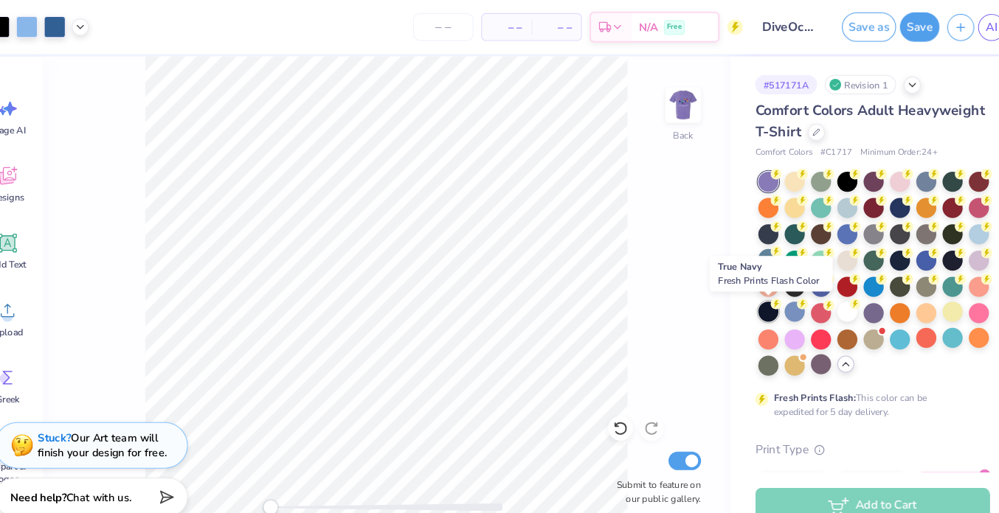
click at [593, 297] on div at bounding box center [758, 297] width 19 height 19
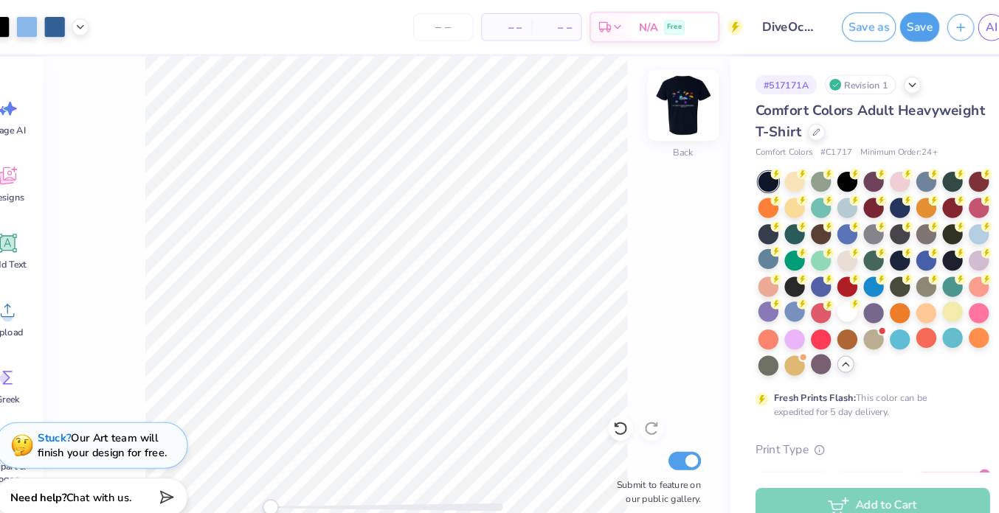
click at [593, 91] on img at bounding box center [677, 100] width 59 height 59
click at [593, 270] on div at bounding box center [758, 272] width 19 height 19
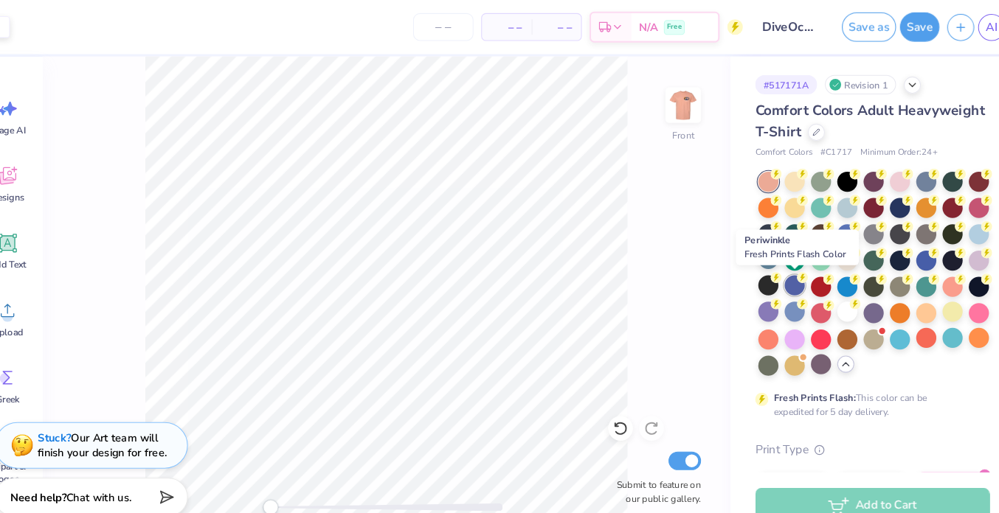
click at [593, 275] on div at bounding box center [783, 272] width 19 height 19
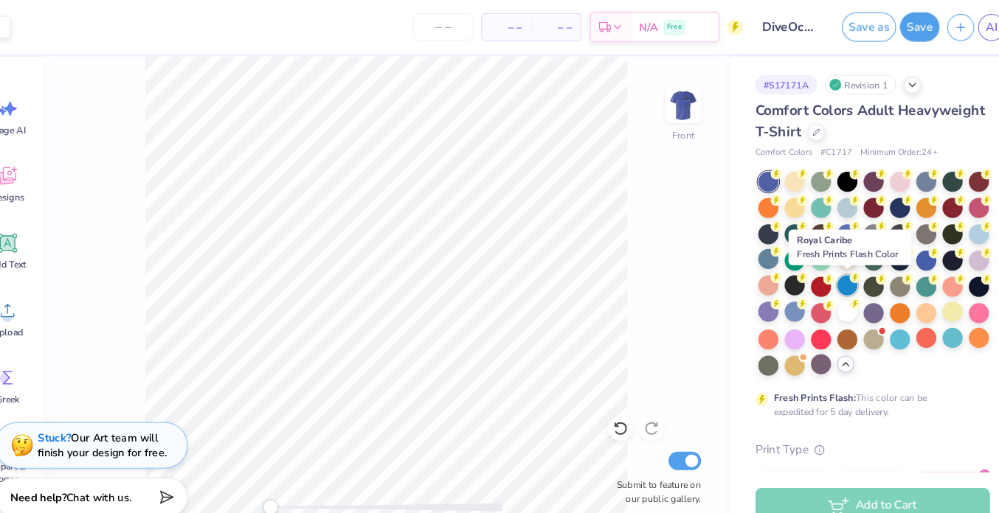
click at [593, 269] on div at bounding box center [833, 272] width 19 height 19
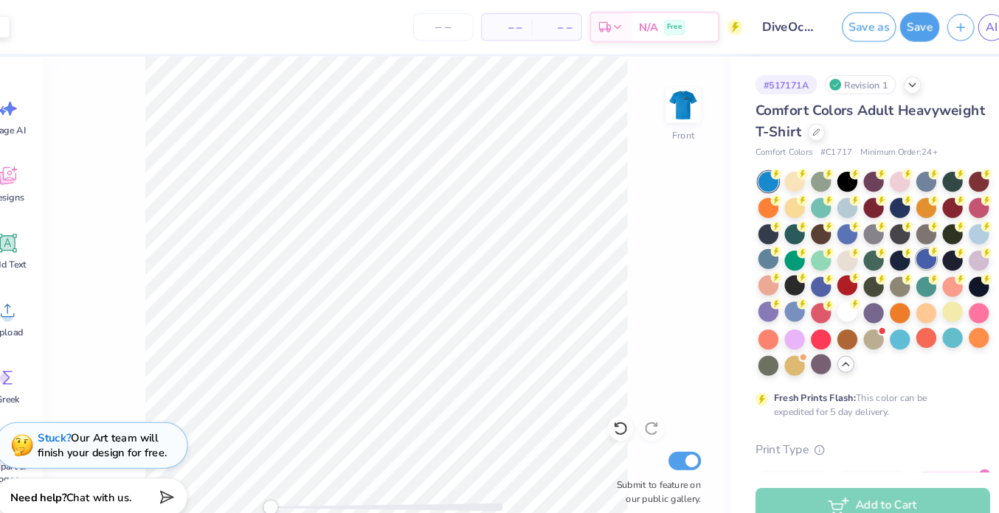
click at [593, 243] on div at bounding box center [908, 247] width 19 height 19
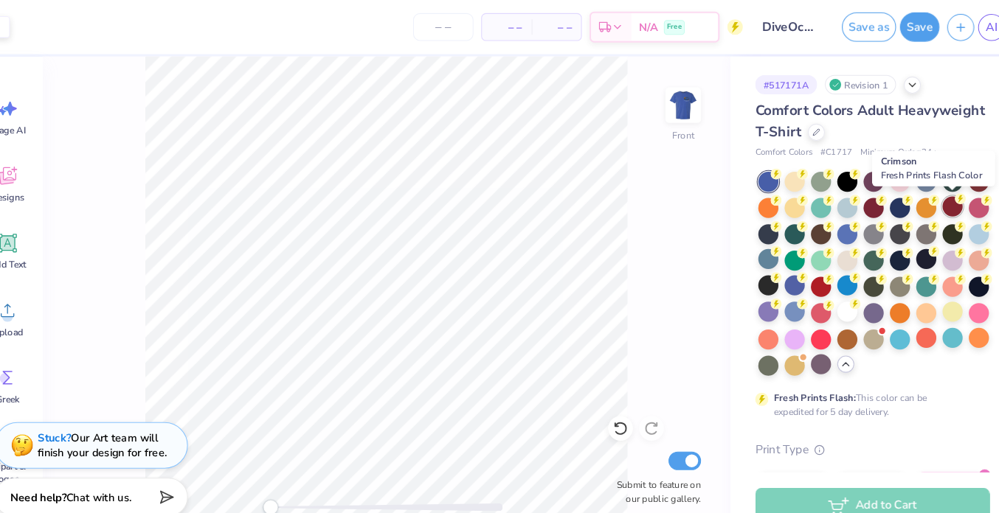
click at [593, 199] on div at bounding box center [933, 196] width 19 height 19
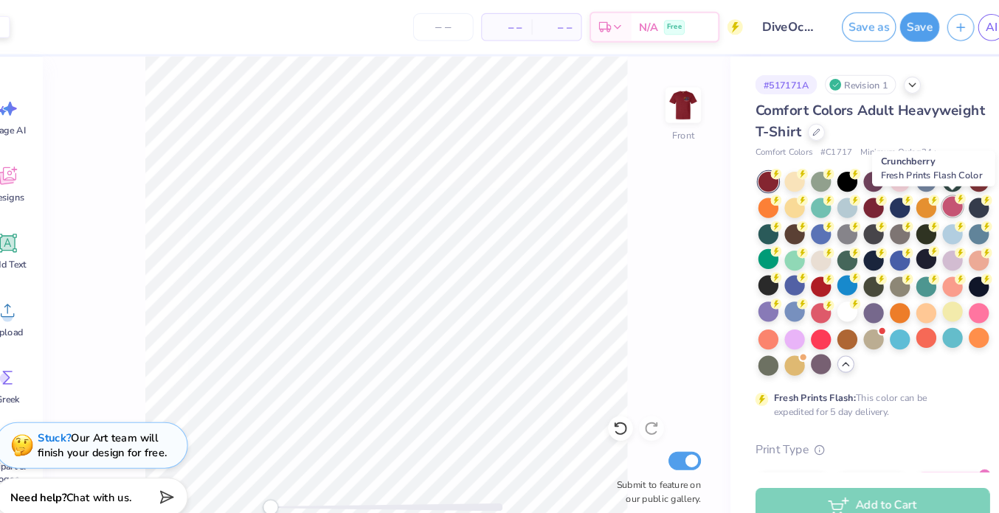
click at [593, 195] on div at bounding box center [933, 196] width 19 height 19
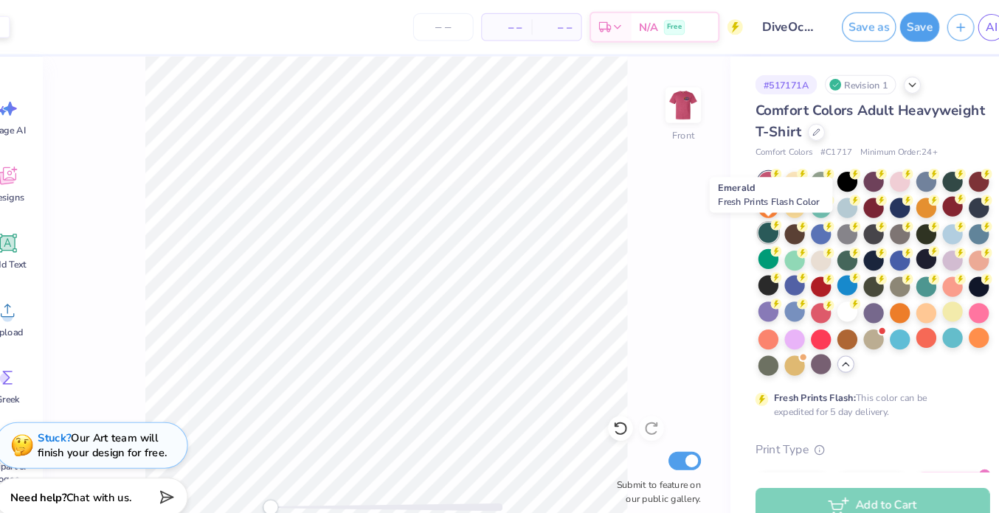
click at [593, 225] on div at bounding box center [758, 221] width 19 height 19
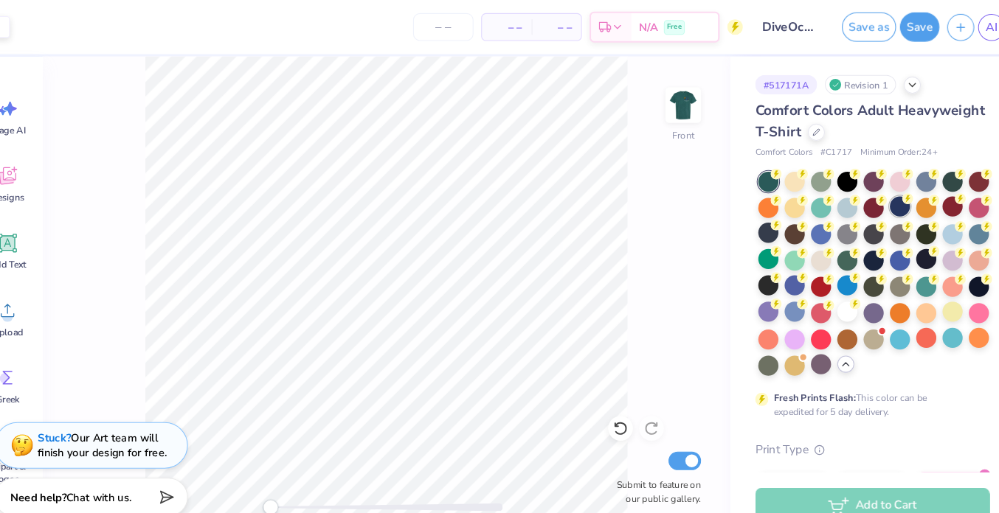
click at [593, 201] on div at bounding box center [883, 196] width 19 height 19
click at [593, 201] on div at bounding box center [833, 196] width 19 height 19
click at [593, 179] on div at bounding box center [933, 171] width 19 height 19
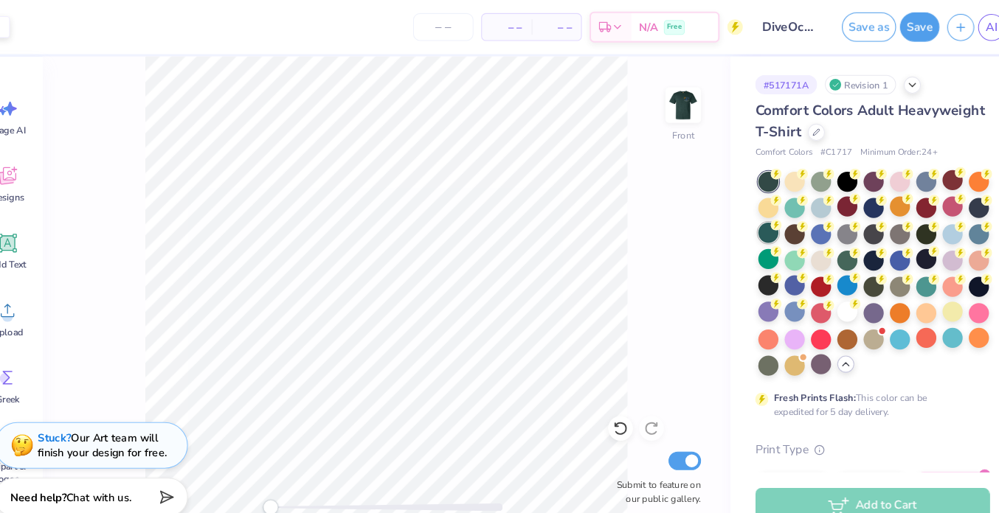
click at [593, 226] on div at bounding box center [758, 221] width 19 height 19
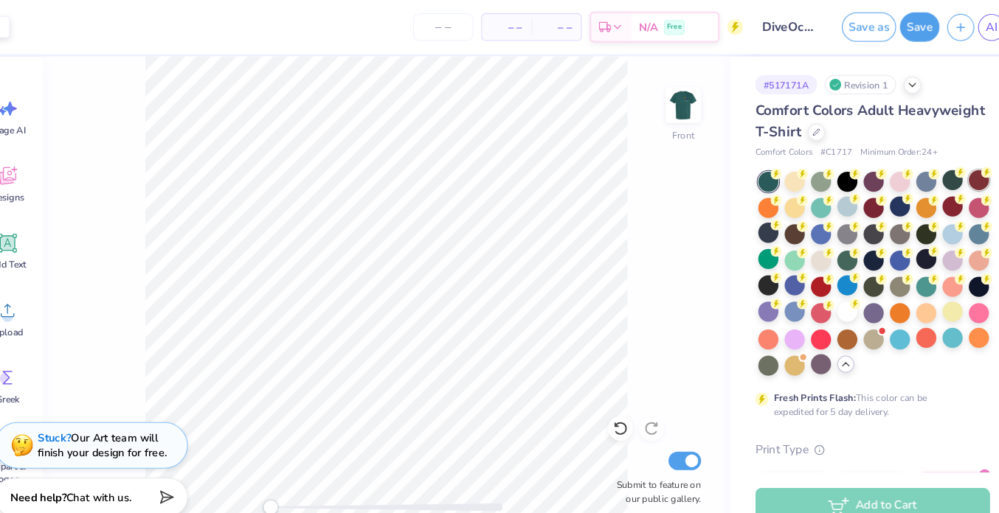
click at [593, 173] on div at bounding box center [958, 171] width 19 height 19
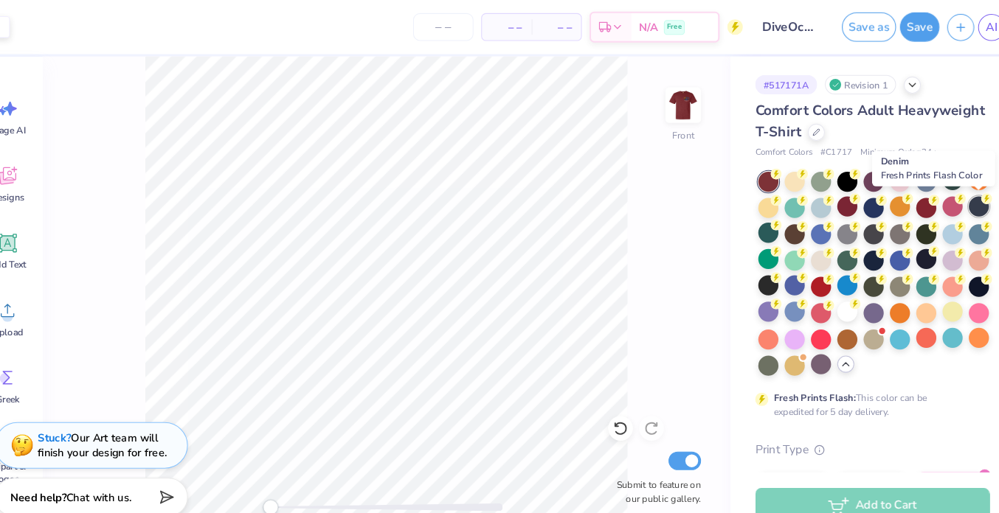
click at [593, 204] on div at bounding box center [958, 196] width 19 height 19
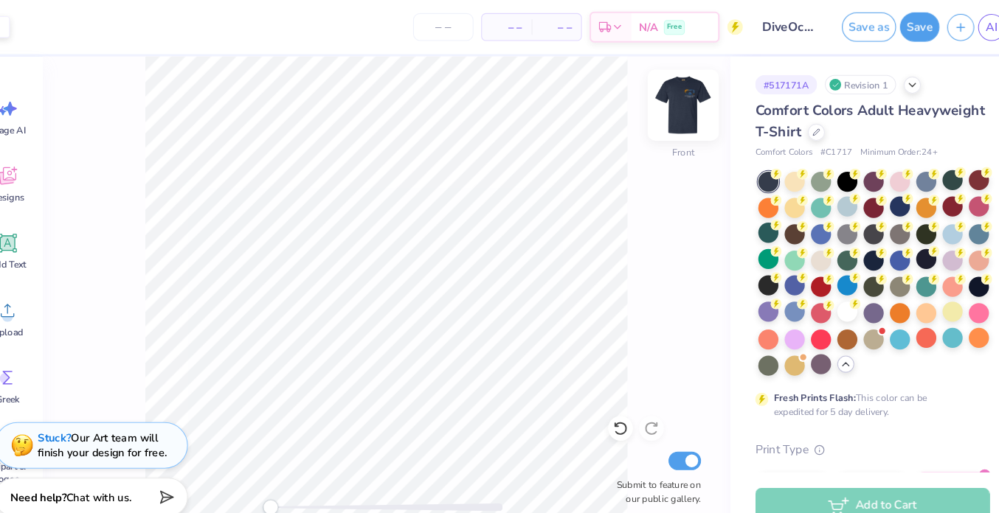
click at [593, 105] on img at bounding box center [677, 100] width 59 height 59
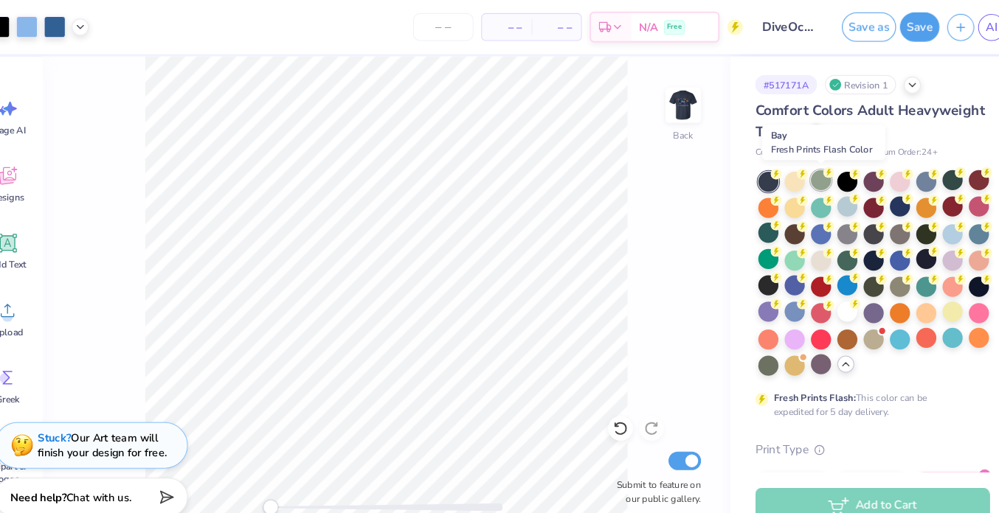
click at [593, 170] on div at bounding box center [808, 171] width 19 height 19
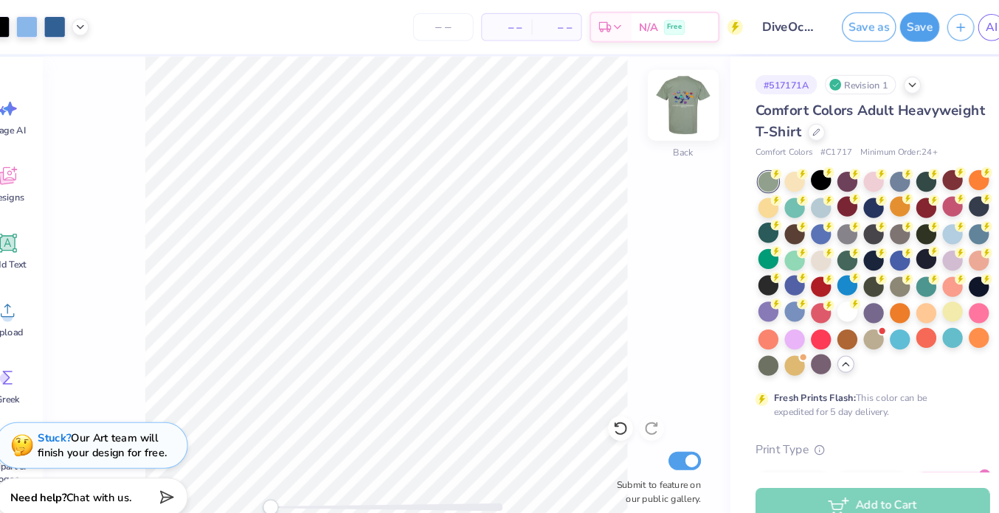
click at [593, 111] on img at bounding box center [677, 100] width 59 height 59
click at [593, 170] on div at bounding box center [958, 171] width 19 height 19
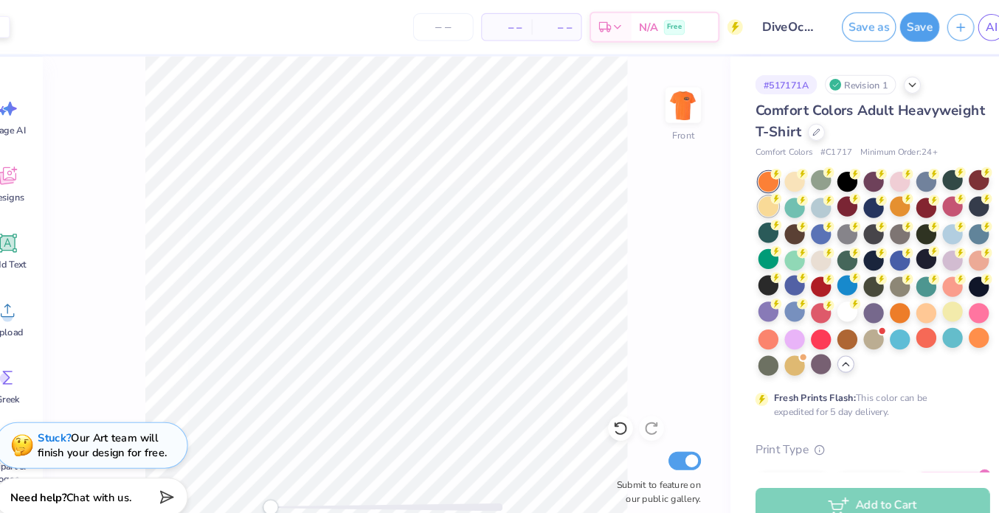
click at [593, 197] on div at bounding box center [758, 196] width 19 height 19
click at [593, 199] on div at bounding box center [808, 196] width 19 height 19
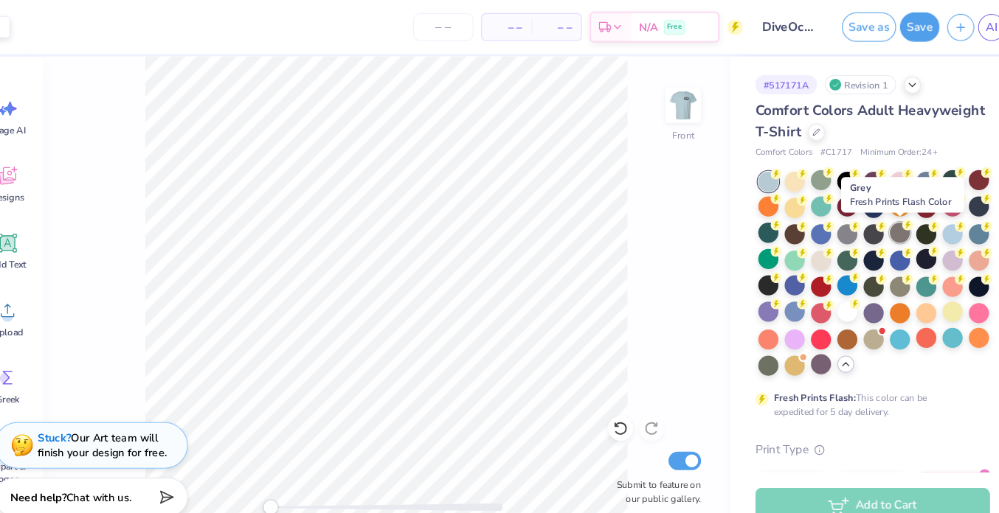
click at [593, 220] on div at bounding box center [883, 221] width 19 height 19
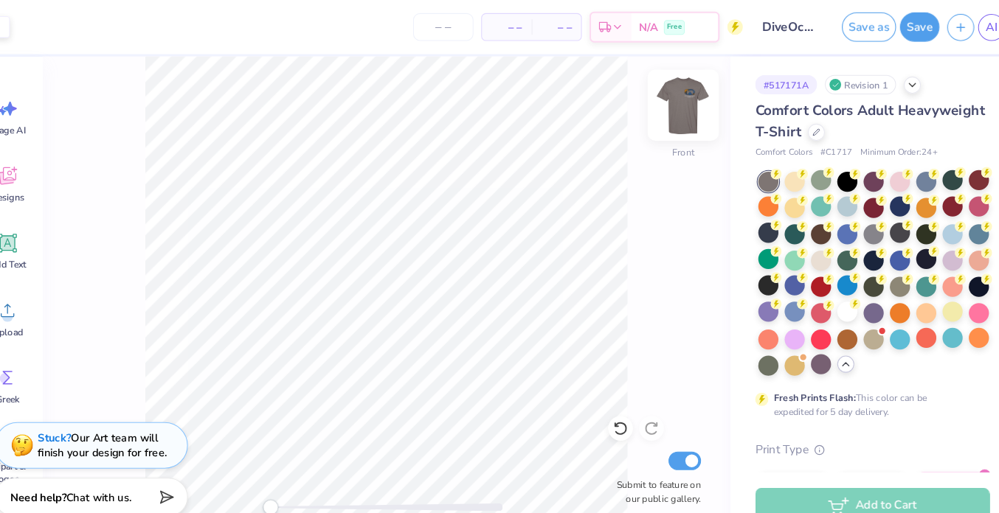
click at [593, 104] on img at bounding box center [677, 100] width 59 height 59
click at [593, 95] on img at bounding box center [677, 100] width 59 height 59
click at [593, 101] on img at bounding box center [677, 100] width 59 height 59
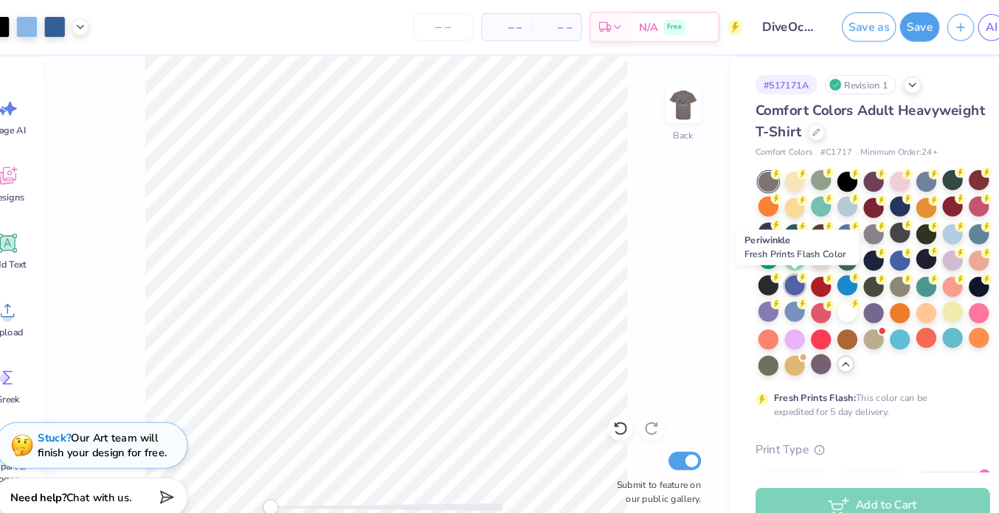
click at [593, 271] on div at bounding box center [783, 272] width 19 height 19
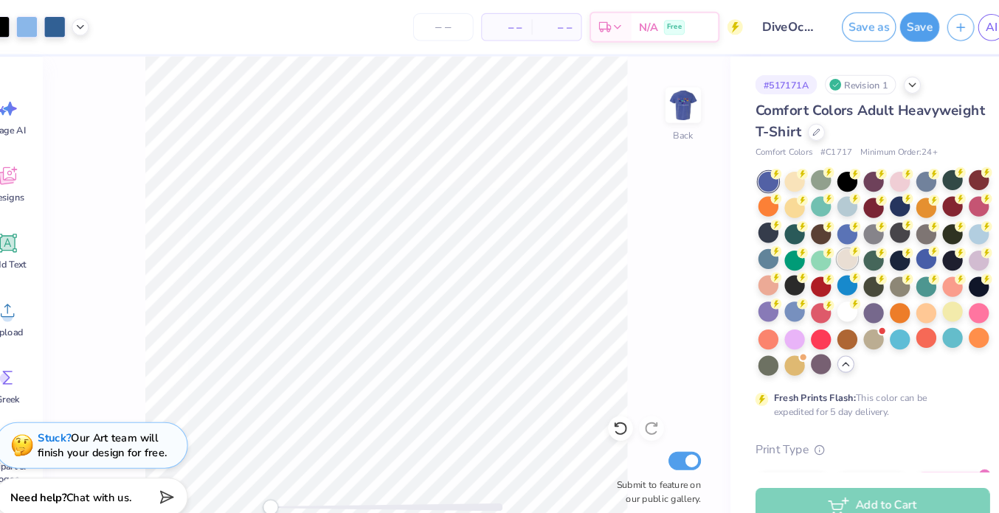
click at [593, 252] on div at bounding box center [833, 247] width 19 height 19
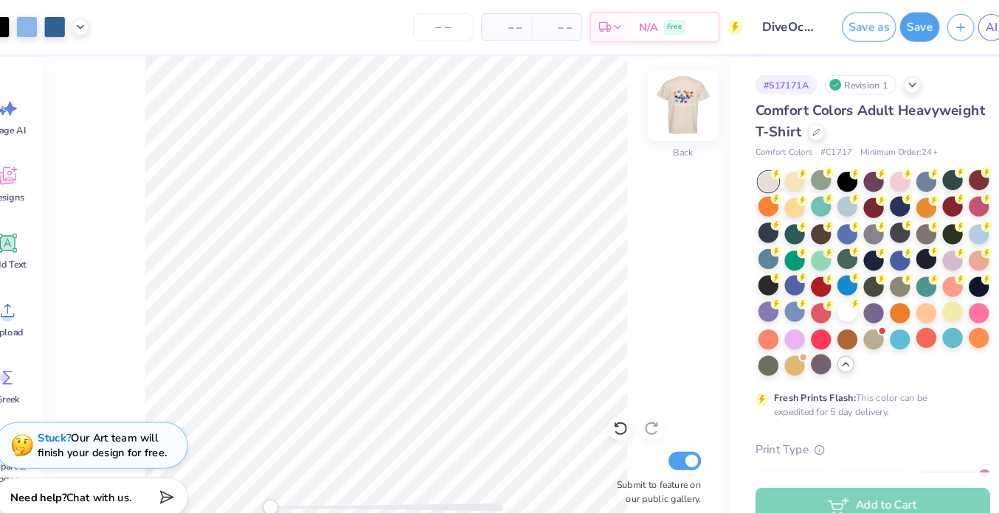
click at [593, 103] on img at bounding box center [677, 100] width 59 height 59
click at [593, 107] on img at bounding box center [677, 100] width 59 height 59
click at [593, 273] on div at bounding box center [883, 272] width 19 height 19
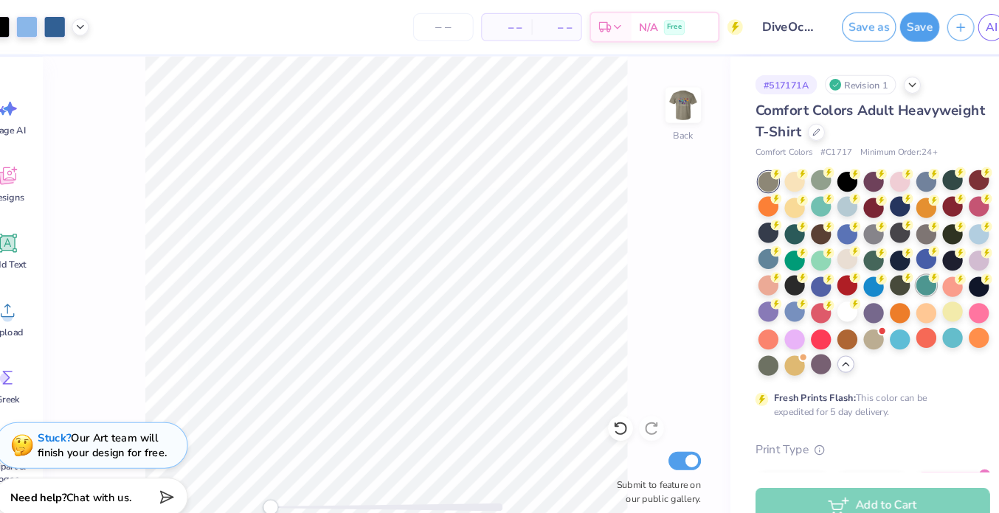
click at [593, 277] on div at bounding box center [908, 272] width 19 height 19
click at [593, 106] on img at bounding box center [677, 100] width 59 height 59
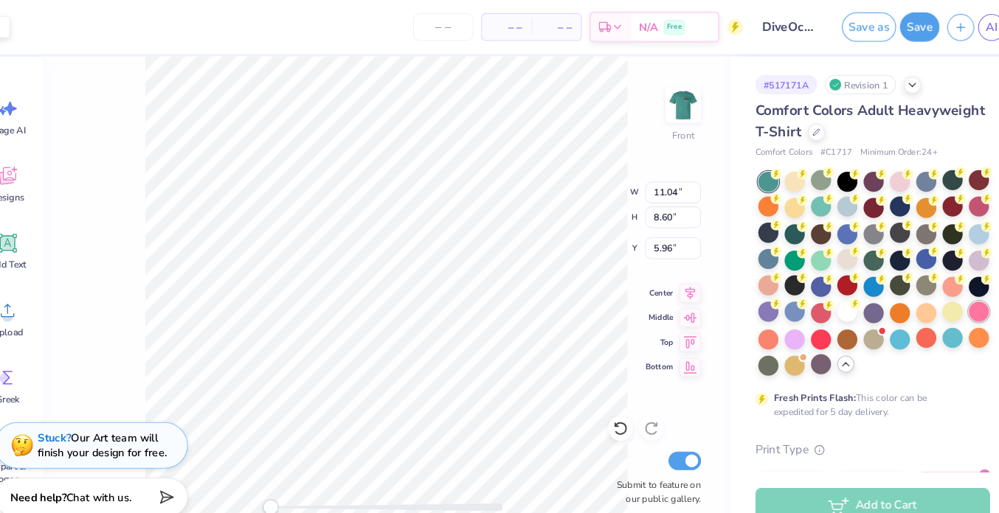
click at [593, 296] on div at bounding box center [958, 297] width 19 height 19
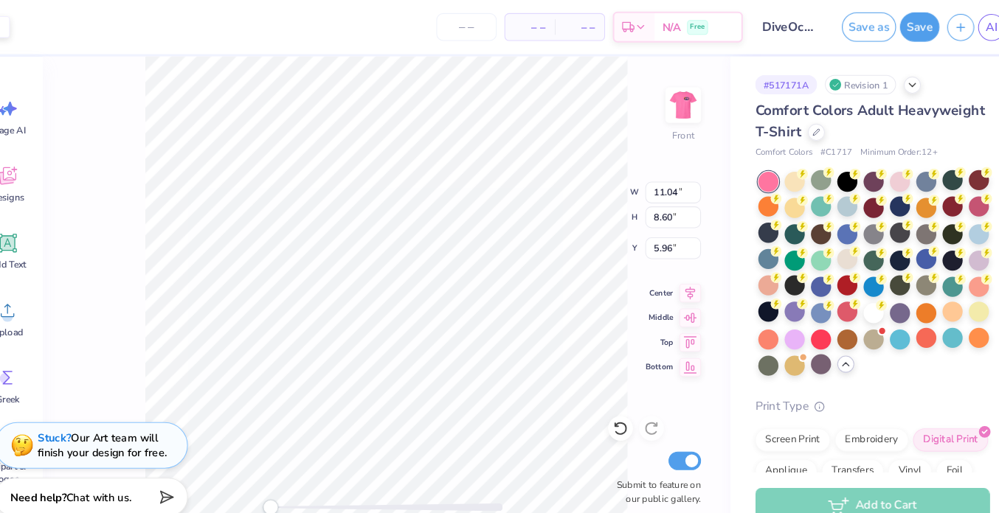
type input "5.91"
click at [593, 321] on div at bounding box center [933, 322] width 19 height 19
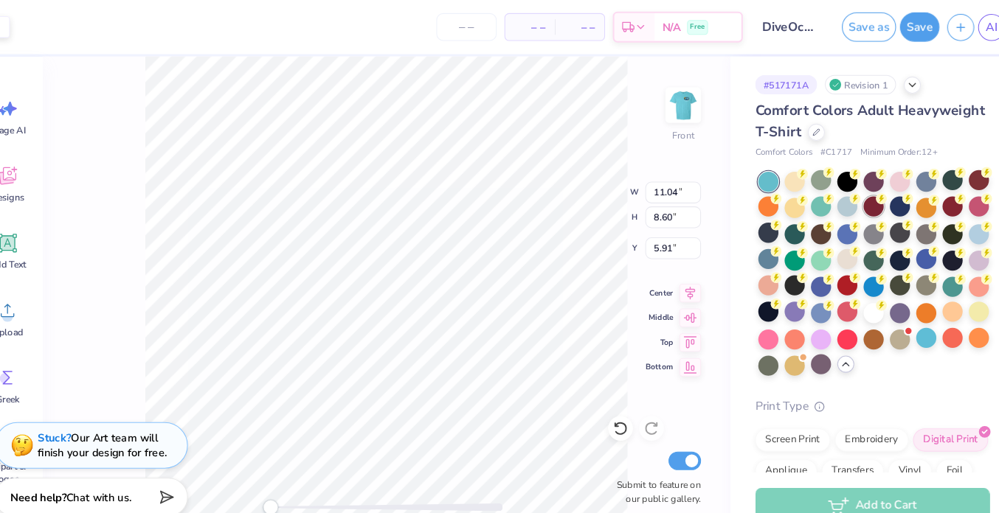
click at [593, 194] on div at bounding box center [858, 196] width 19 height 19
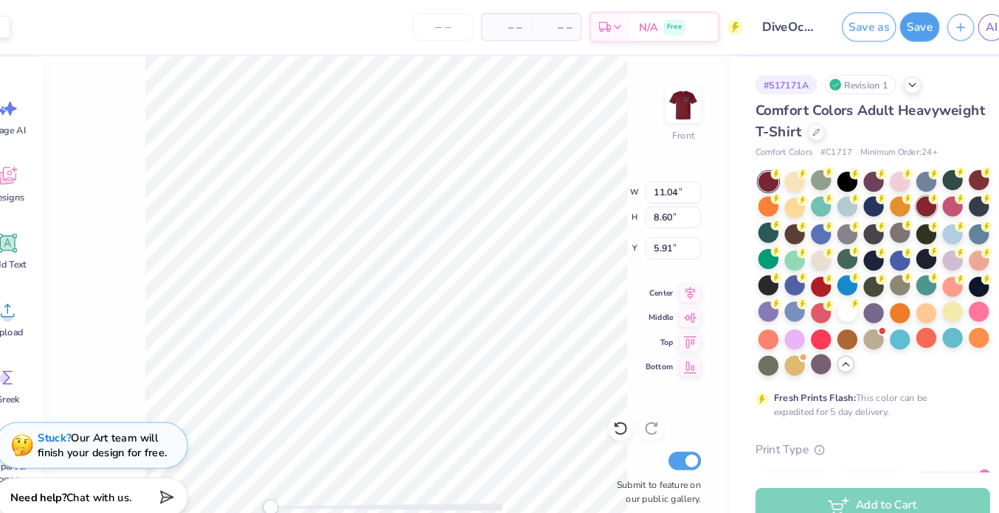
click at [593, 195] on div at bounding box center [908, 196] width 19 height 19
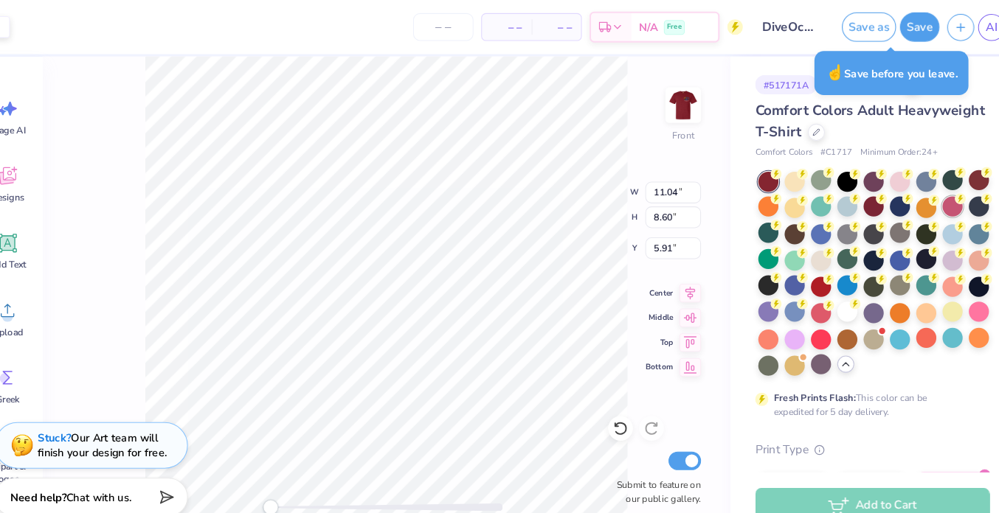
click at [593, 200] on div at bounding box center [933, 196] width 19 height 19
click at [593, 225] on div at bounding box center [958, 221] width 19 height 19
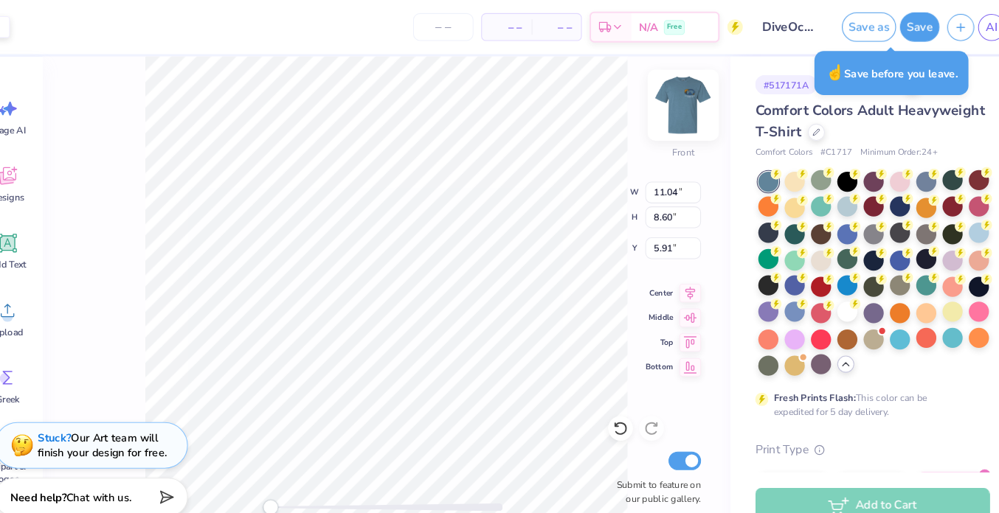
click at [593, 109] on img at bounding box center [677, 100] width 59 height 59
type input "10.86"
type input "8.46"
type input "3.51"
click at [593, 99] on img at bounding box center [677, 100] width 59 height 59
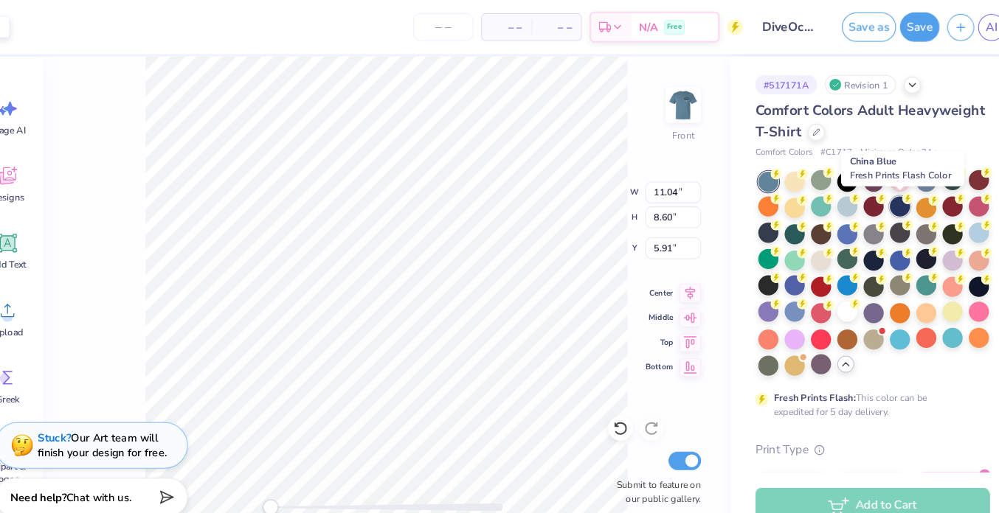
click at [593, 198] on div at bounding box center [883, 196] width 19 height 19
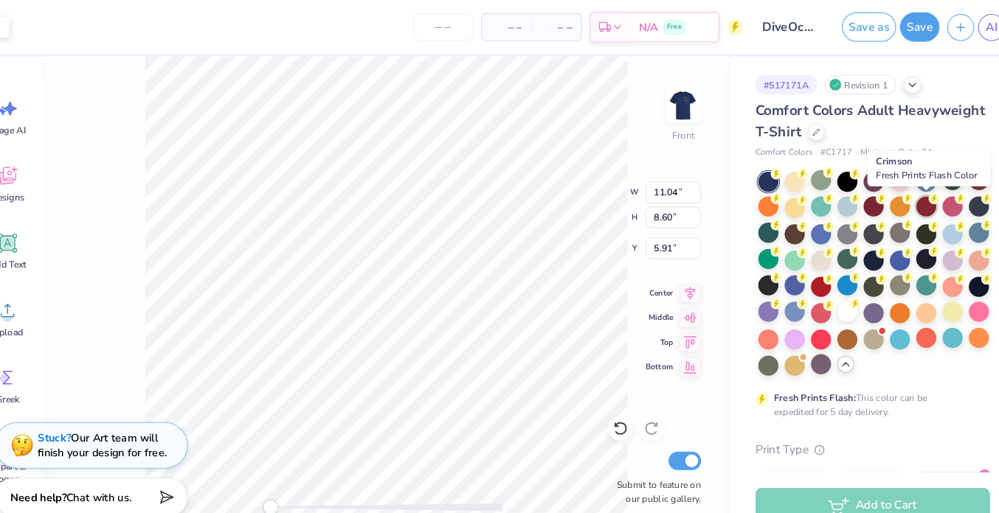
click at [593, 196] on div at bounding box center [908, 196] width 19 height 19
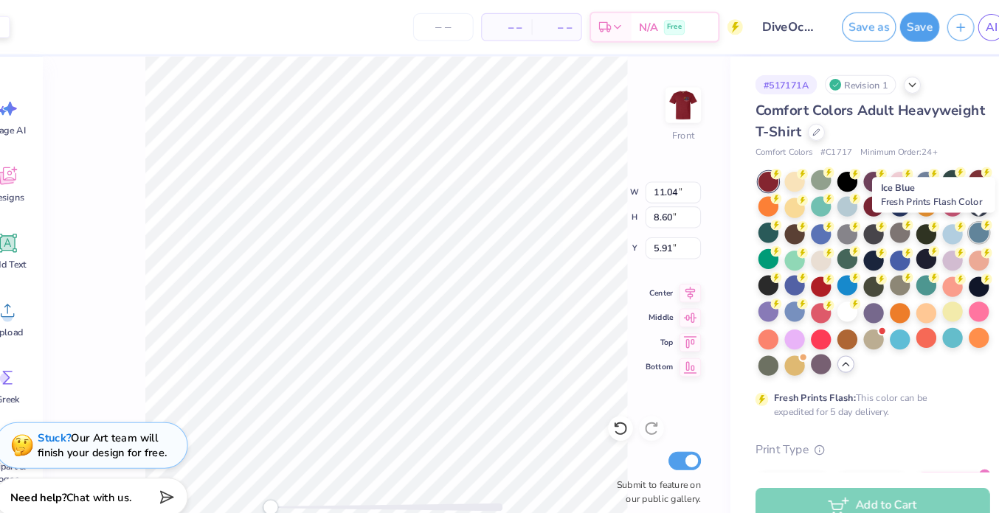
click at [593, 225] on div at bounding box center [958, 221] width 19 height 19
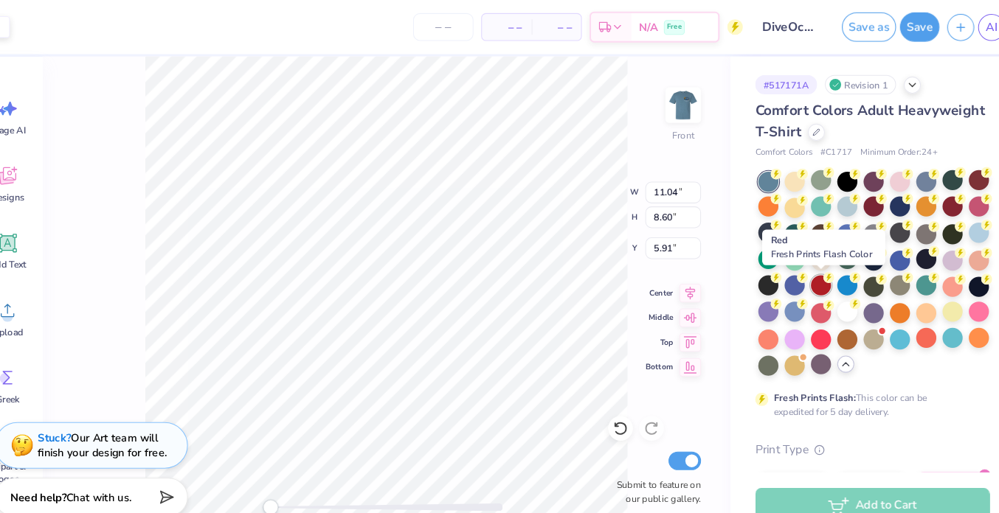
click at [593, 274] on div at bounding box center [808, 272] width 19 height 19
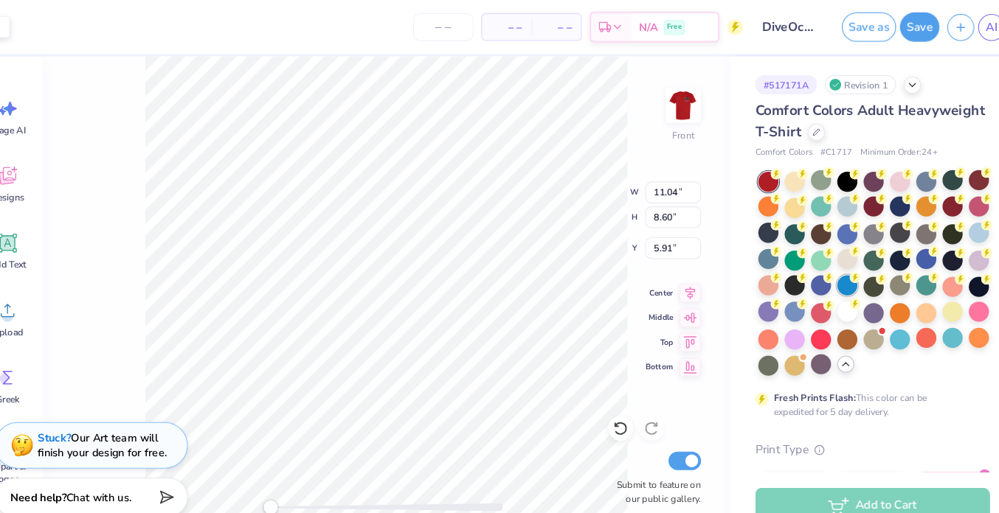
click at [593, 274] on div at bounding box center [833, 272] width 19 height 19
click at [593, 316] on div at bounding box center [783, 322] width 19 height 19
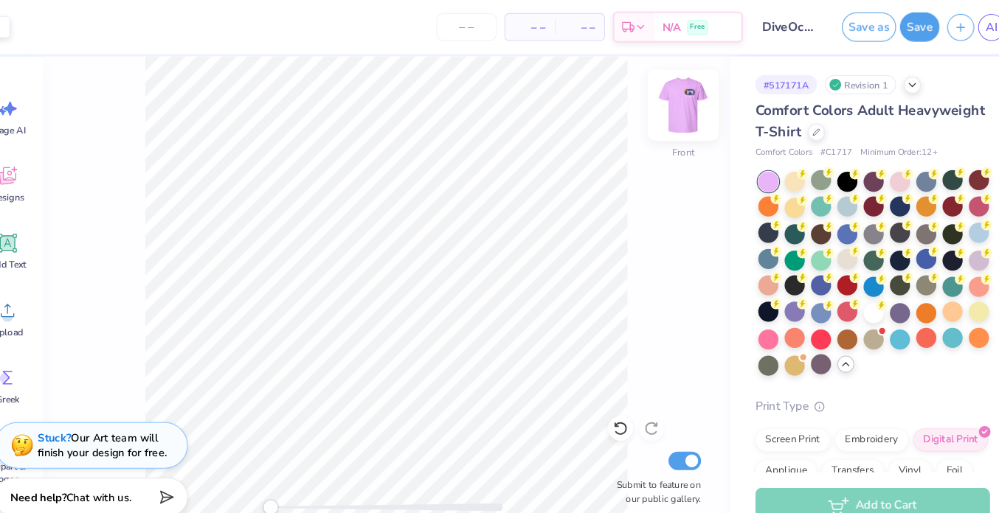
click at [593, 112] on img at bounding box center [677, 100] width 59 height 59
click at [593, 105] on img at bounding box center [677, 100] width 59 height 59
click at [593, 104] on img at bounding box center [677, 100] width 59 height 59
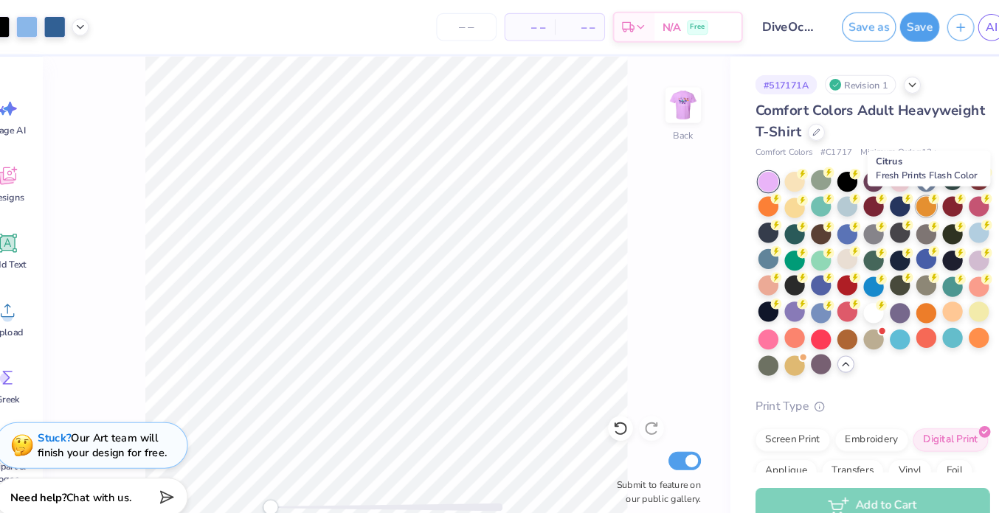
click at [593, 197] on div at bounding box center [908, 196] width 19 height 19
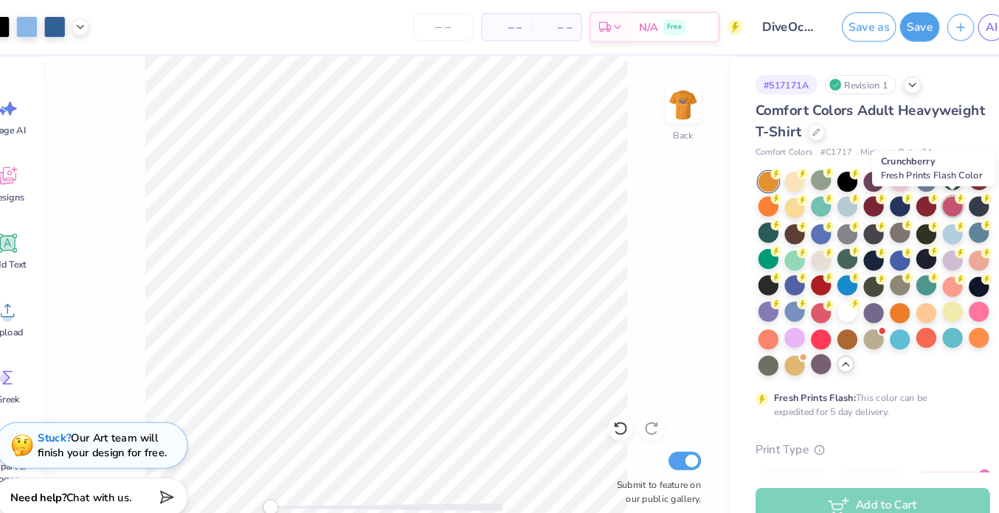
click at [593, 201] on div at bounding box center [933, 196] width 19 height 19
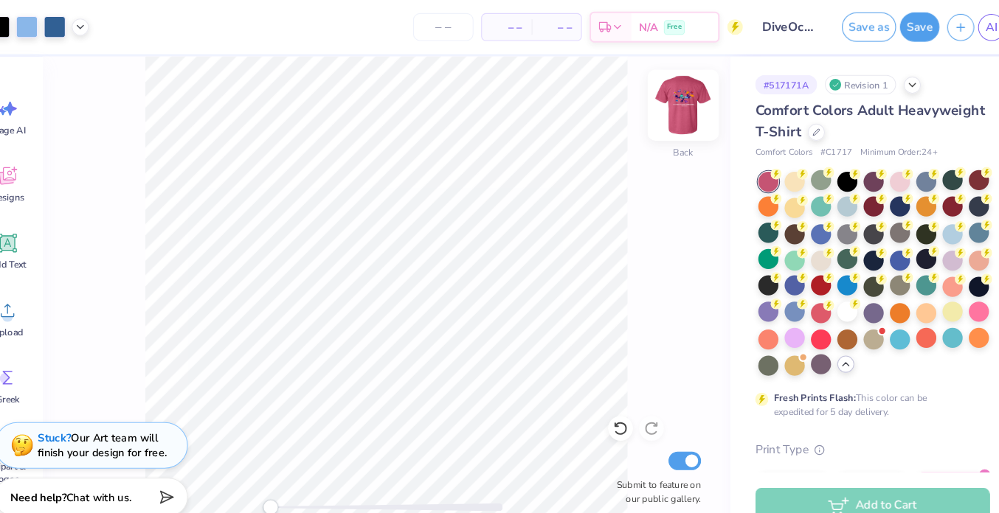
click at [593, 103] on img at bounding box center [677, 100] width 59 height 59
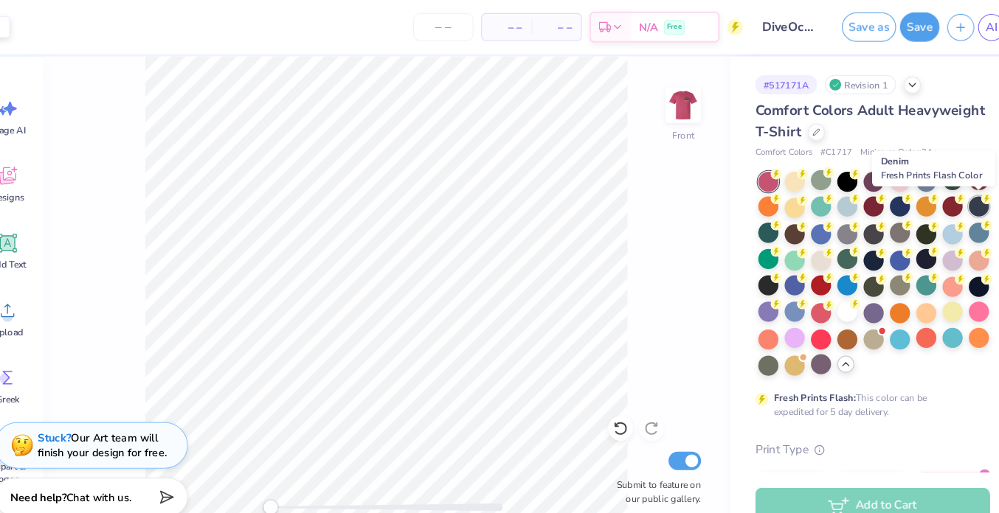
click at [593, 202] on div at bounding box center [958, 196] width 19 height 19
click at [593, 245] on div at bounding box center [758, 247] width 19 height 19
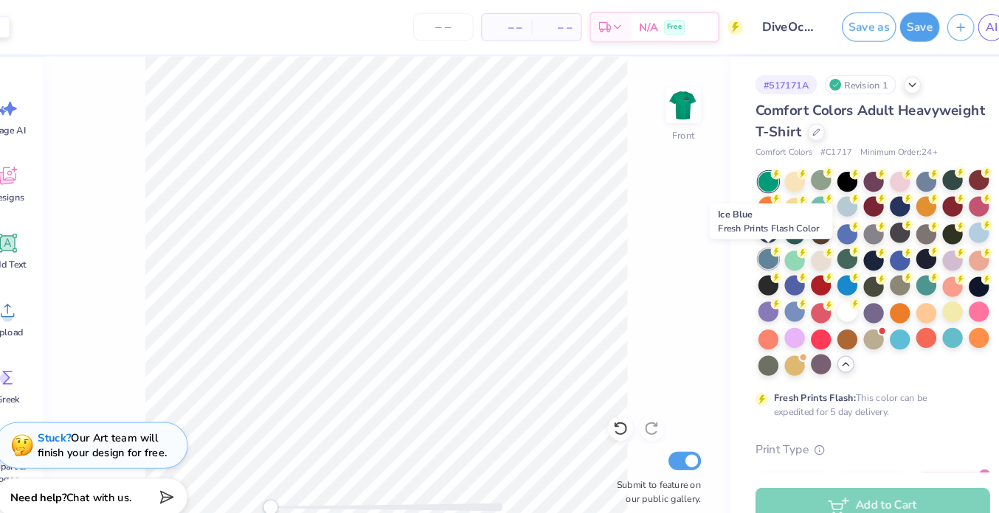
click at [593, 243] on icon at bounding box center [766, 240] width 10 height 10
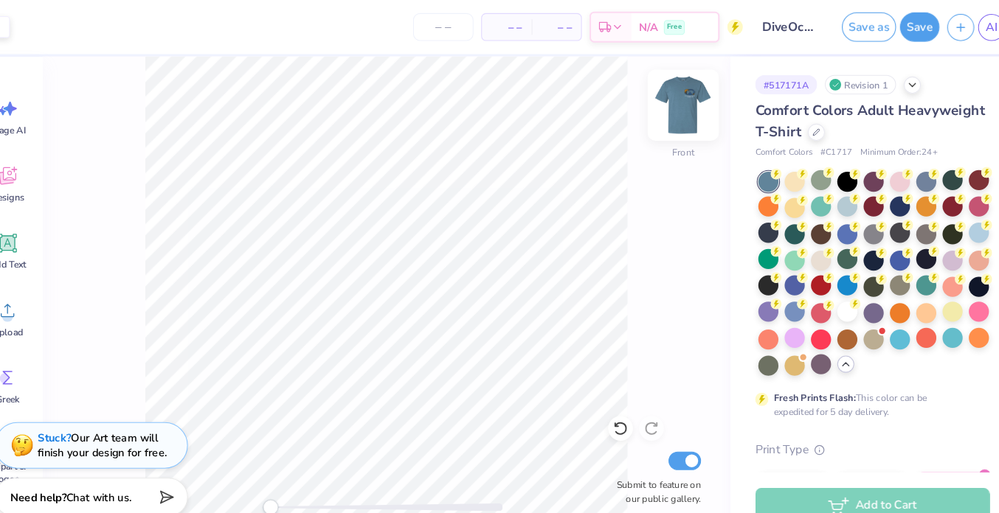
click at [593, 99] on img at bounding box center [677, 100] width 59 height 59
click at [593, 109] on img at bounding box center [677, 100] width 59 height 59
click at [593, 102] on img at bounding box center [677, 100] width 59 height 59
